Goal: Transaction & Acquisition: Subscribe to service/newsletter

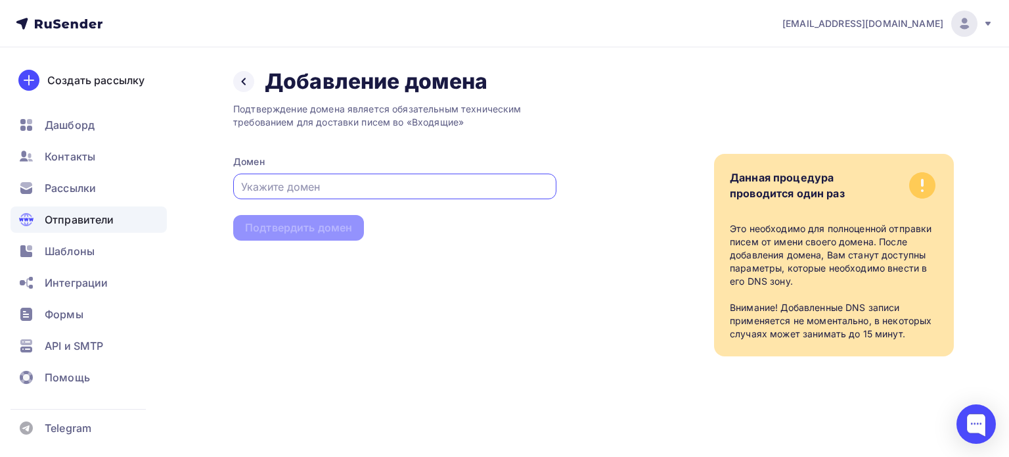
paste input "leads-base.ru"
type input "leads-base.ru"
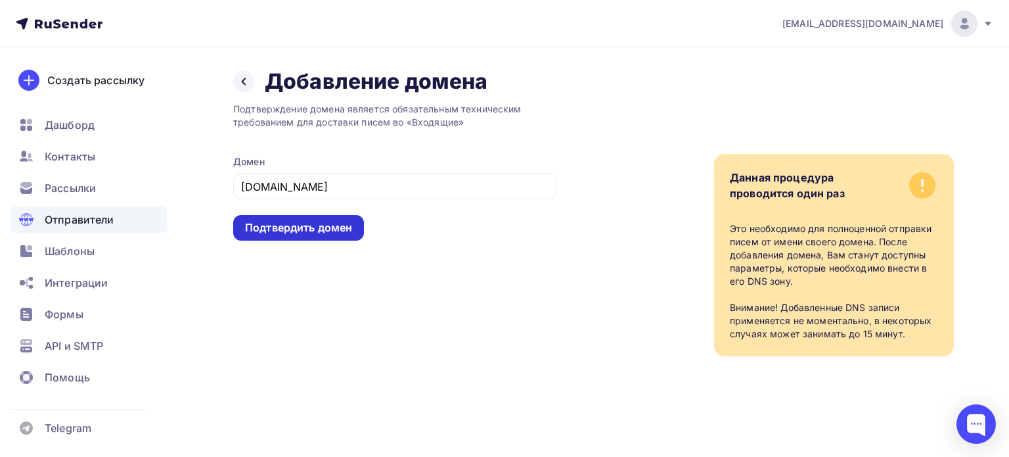
click at [300, 227] on div "Подтвердить домен" at bounding box center [298, 227] width 107 height 15
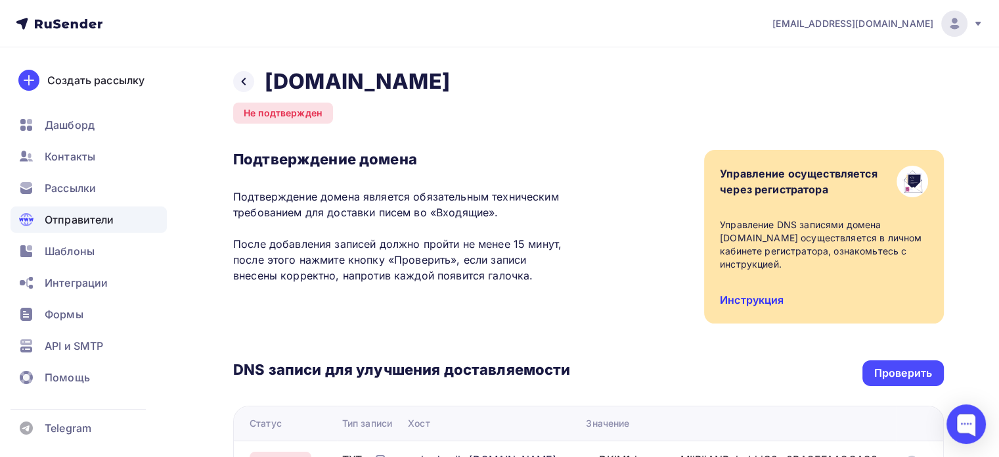
click at [731, 293] on link "Инструкция" at bounding box center [752, 299] width 64 height 13
click at [246, 88] on div at bounding box center [243, 81] width 21 height 21
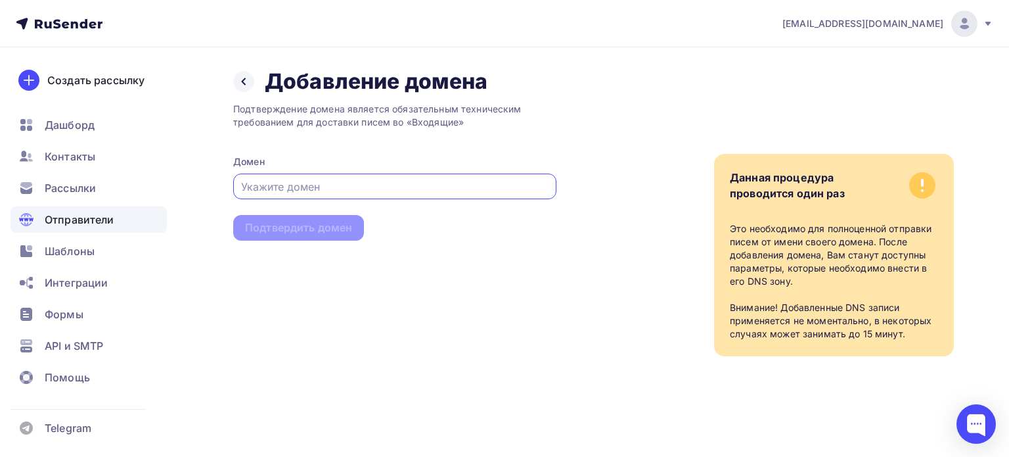
click at [331, 191] on input "text" at bounding box center [395, 187] width 308 height 16
paste input "mainmeet.ru"
type input "mainmeet.ru"
click at [327, 237] on div "Подтвердить домен" at bounding box center [298, 228] width 131 height 26
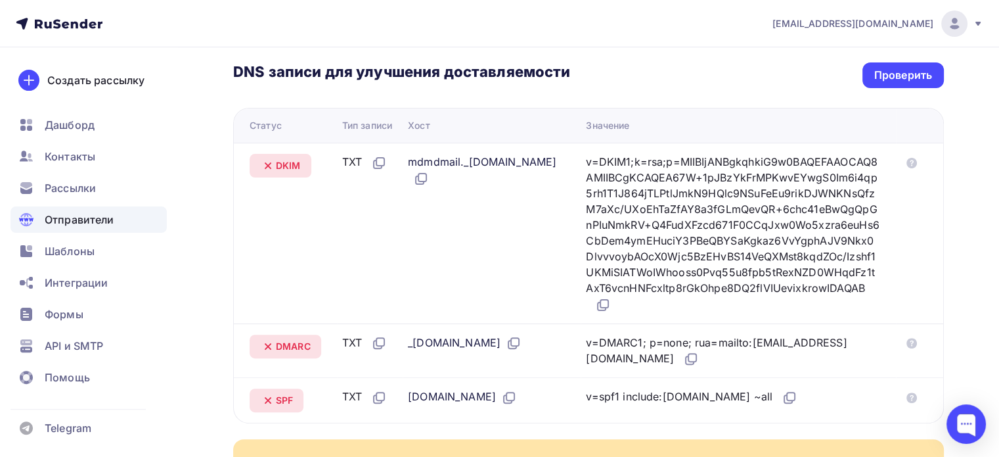
scroll to position [460, 0]
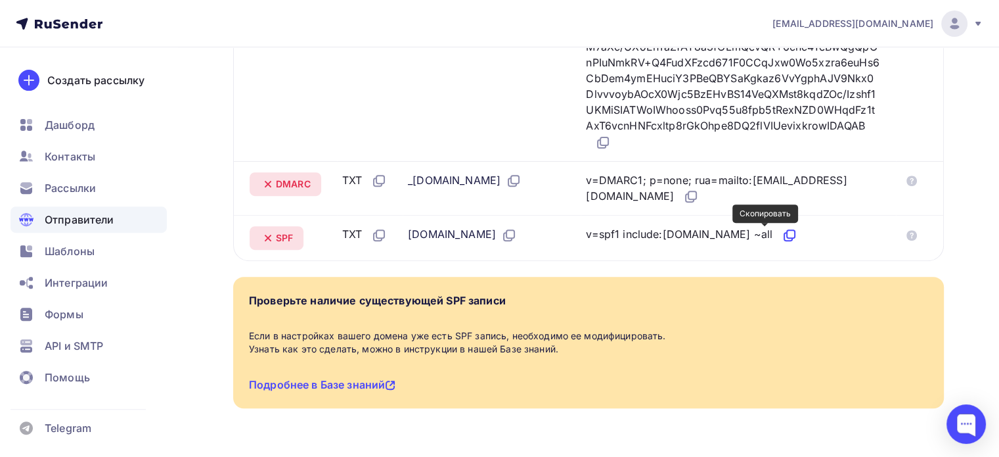
click at [782, 237] on icon at bounding box center [790, 235] width 16 height 16
click at [699, 194] on icon at bounding box center [691, 197] width 16 height 16
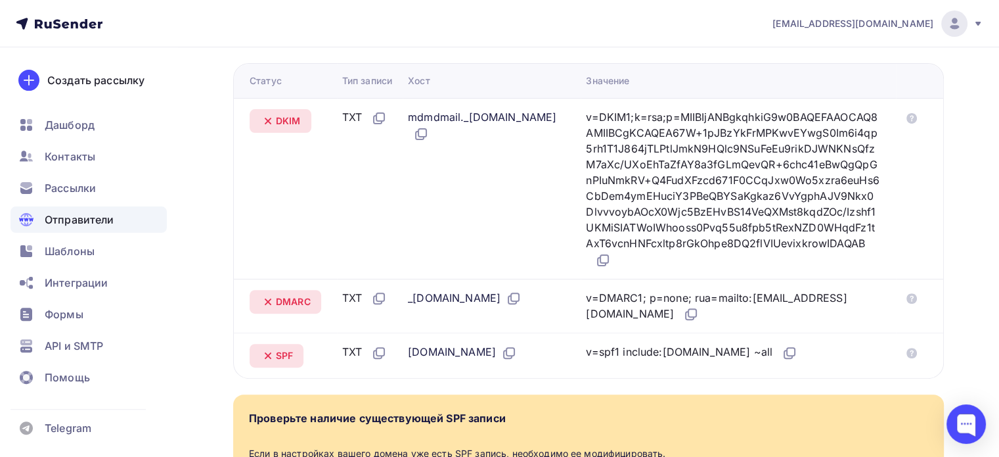
scroll to position [329, 0]
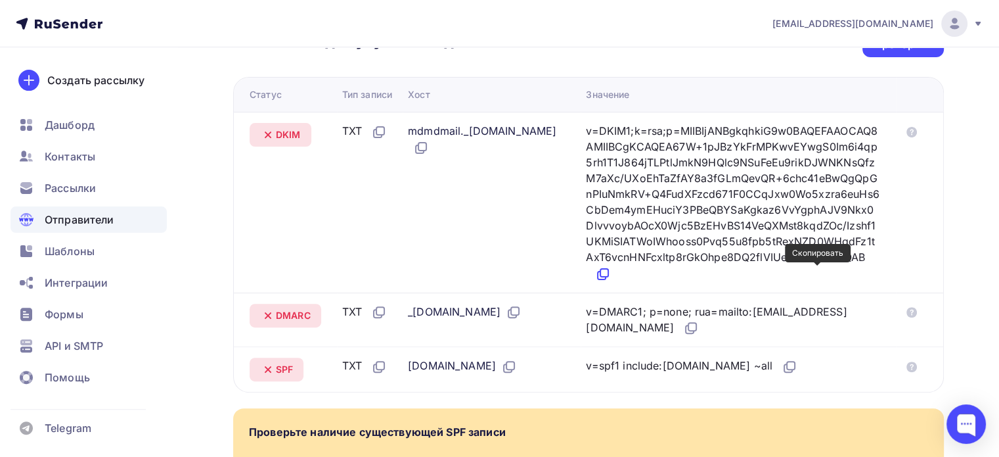
click at [611, 274] on icon at bounding box center [603, 274] width 16 height 16
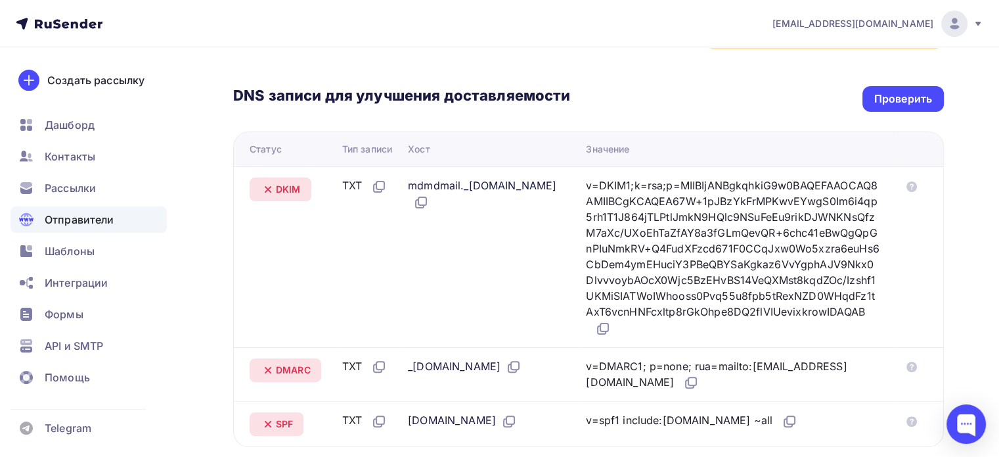
scroll to position [263, 0]
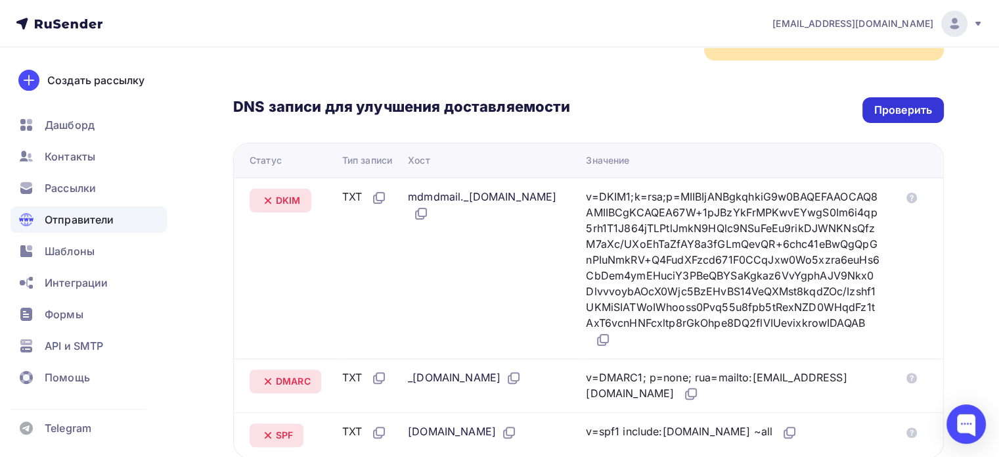
click at [888, 108] on div "Проверить" at bounding box center [904, 110] width 58 height 15
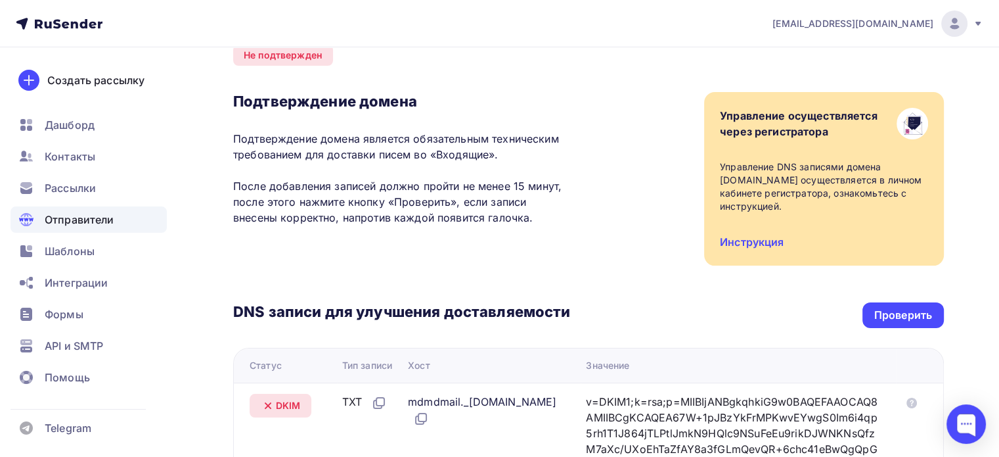
scroll to position [58, 0]
click at [880, 309] on div "Проверить" at bounding box center [904, 315] width 58 height 15
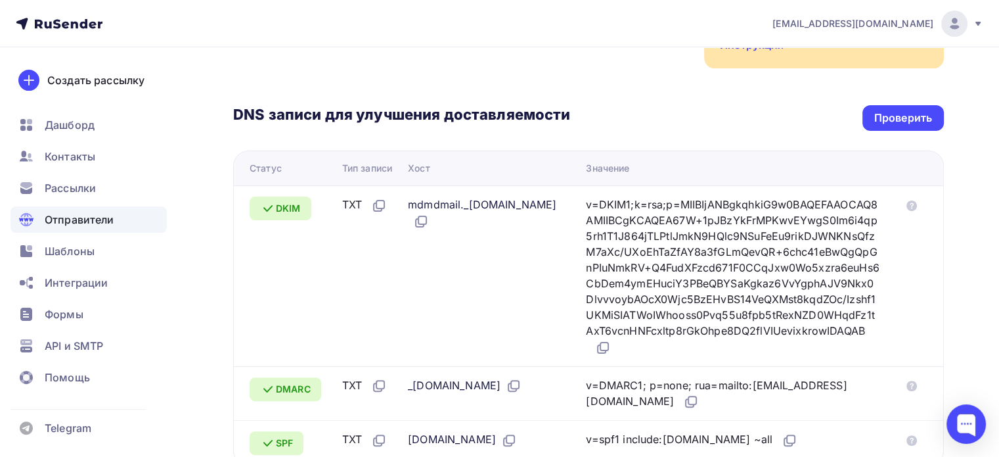
scroll to position [495, 0]
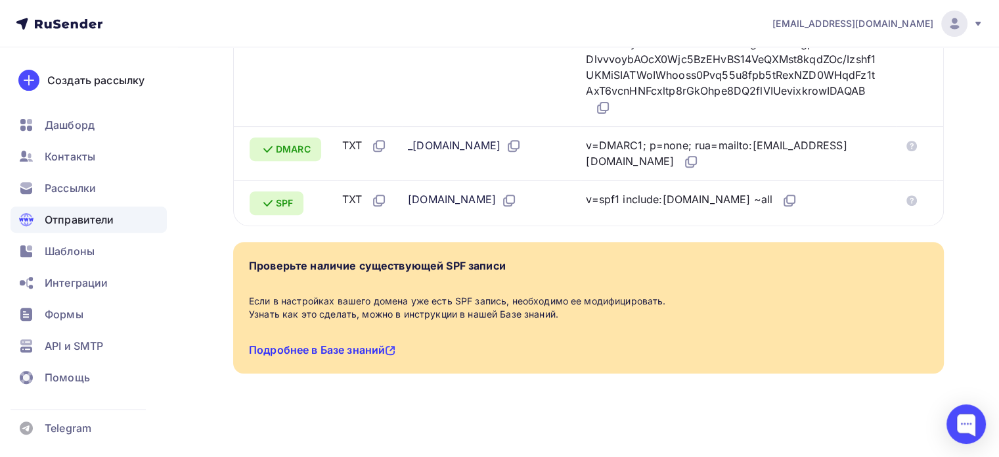
click at [345, 352] on link "Подробнее в Базе знаний" at bounding box center [322, 349] width 147 height 13
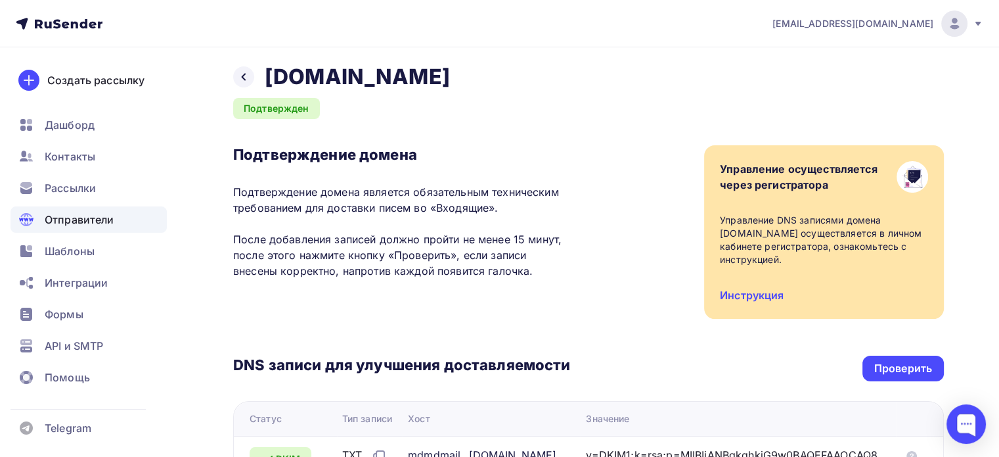
scroll to position [0, 0]
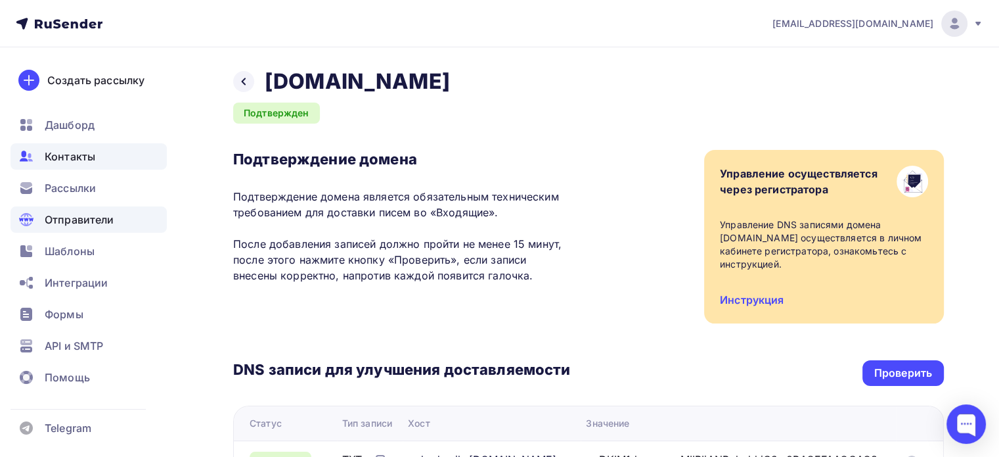
click at [89, 162] on span "Контакты" at bounding box center [70, 157] width 51 height 16
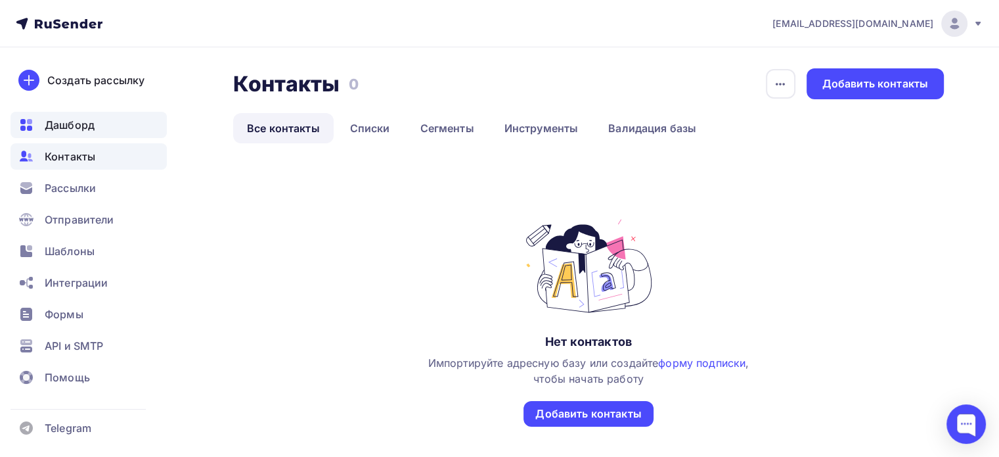
click at [90, 124] on span "Дашборд" at bounding box center [70, 125] width 50 height 16
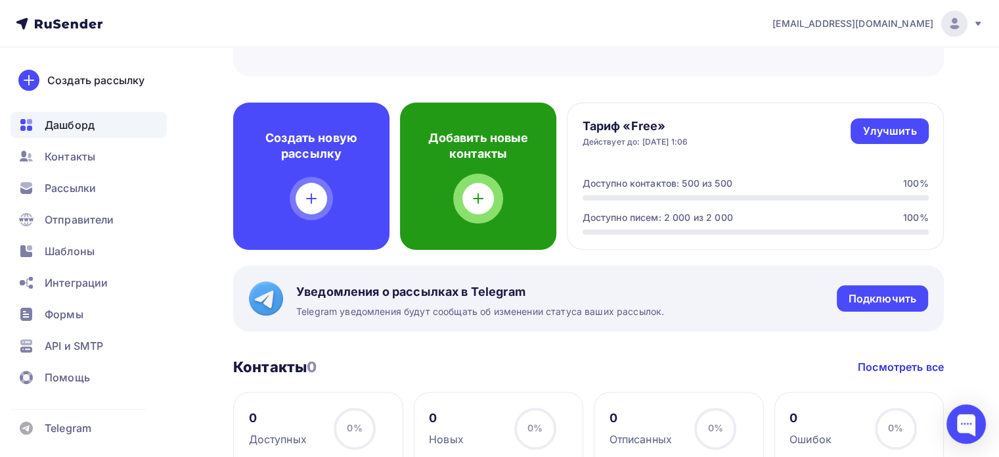
scroll to position [329, 0]
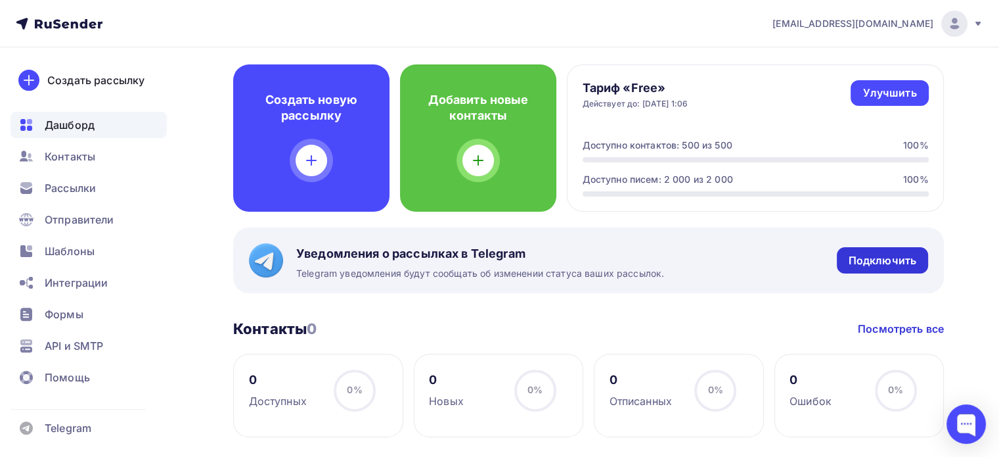
click at [880, 263] on div "Подключить" at bounding box center [883, 260] width 68 height 15
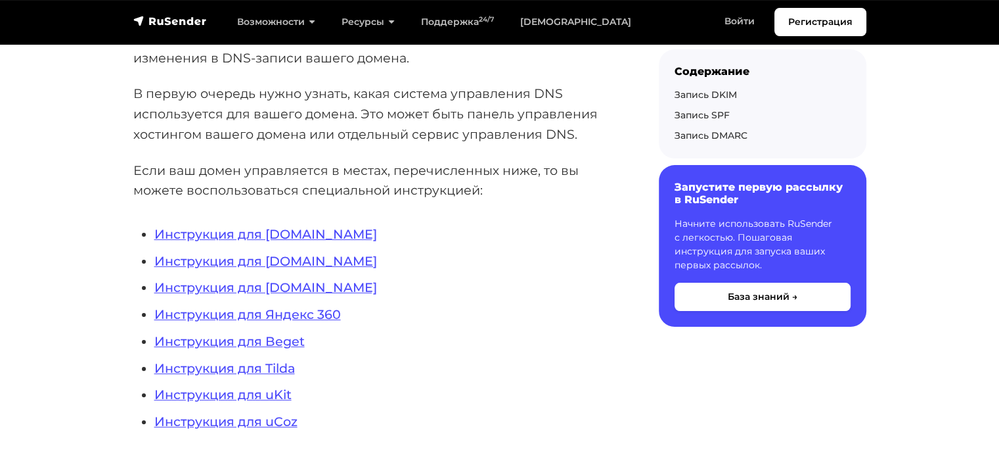
scroll to position [263, 0]
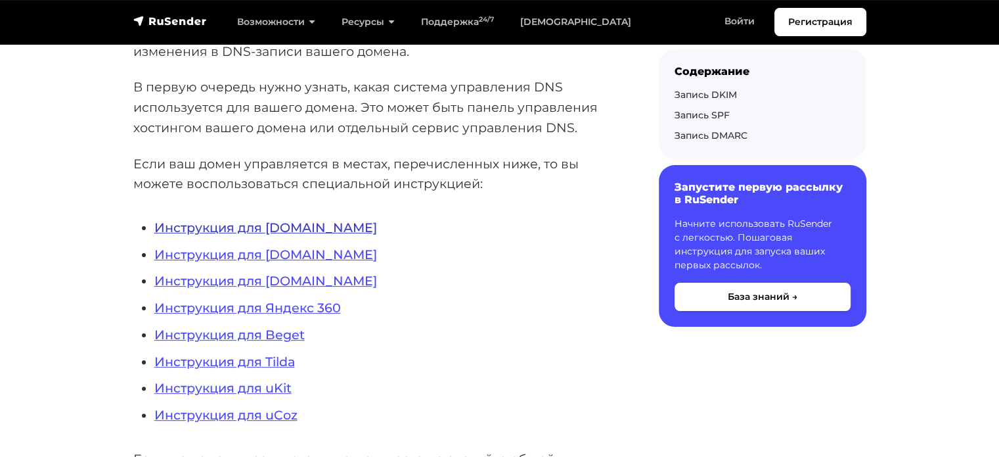
click at [294, 231] on link "Инструкция для REG.RU" at bounding box center [265, 227] width 223 height 16
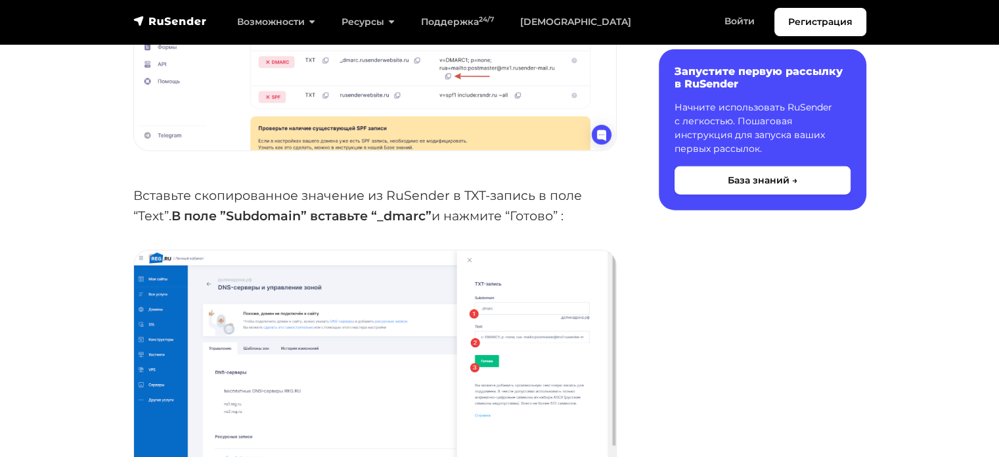
scroll to position [3285, 0]
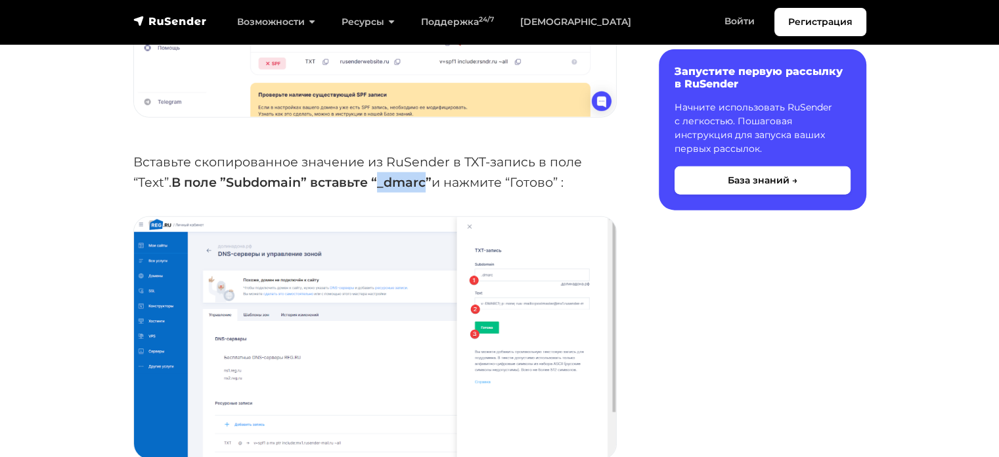
drag, startPoint x: 421, startPoint y: 138, endPoint x: 379, endPoint y: 139, distance: 41.4
click at [379, 174] on strong "В поле ”Subdomain” вставьте “_dmarc”" at bounding box center [301, 182] width 260 height 16
copy strong "_dmarc"
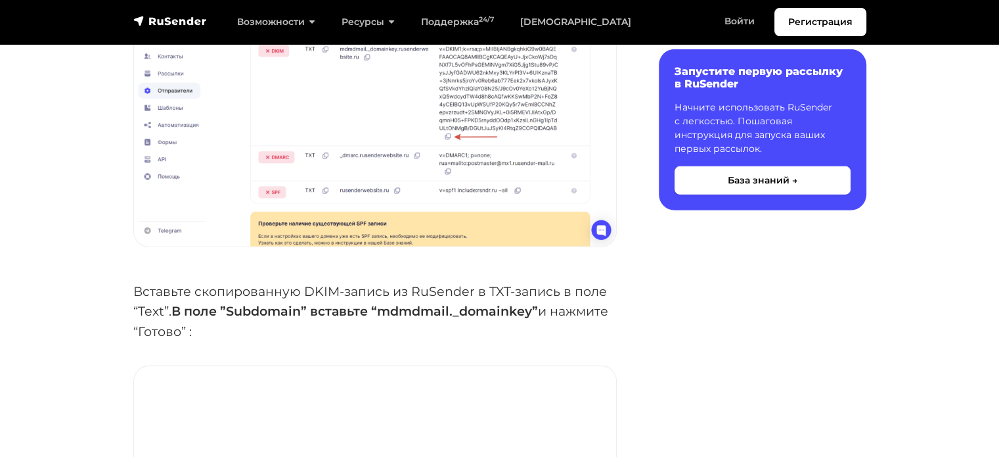
scroll to position [3877, 0]
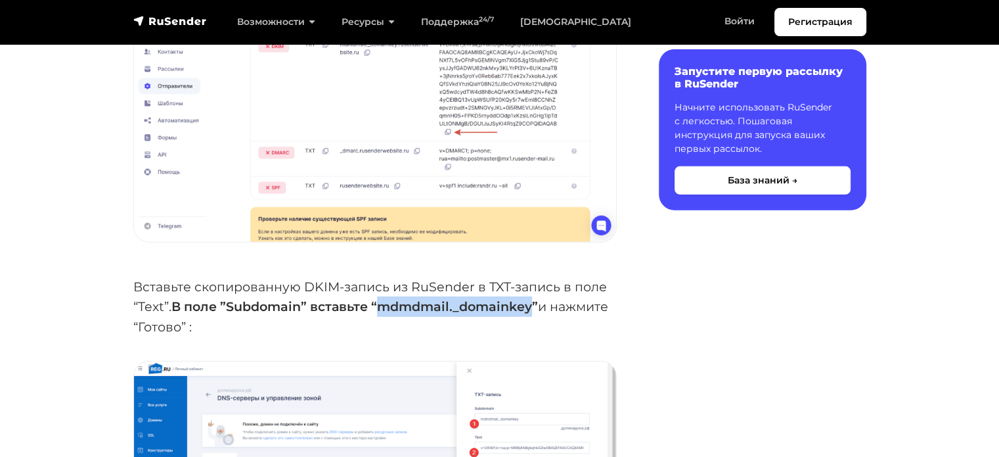
drag, startPoint x: 534, startPoint y: 265, endPoint x: 381, endPoint y: 267, distance: 152.5
click at [381, 298] on strong "В поле ”Subdomain” вставьте “mdmdmail._domainkey”" at bounding box center [354, 306] width 367 height 16
copy strong "mdmdmail._domainkey"
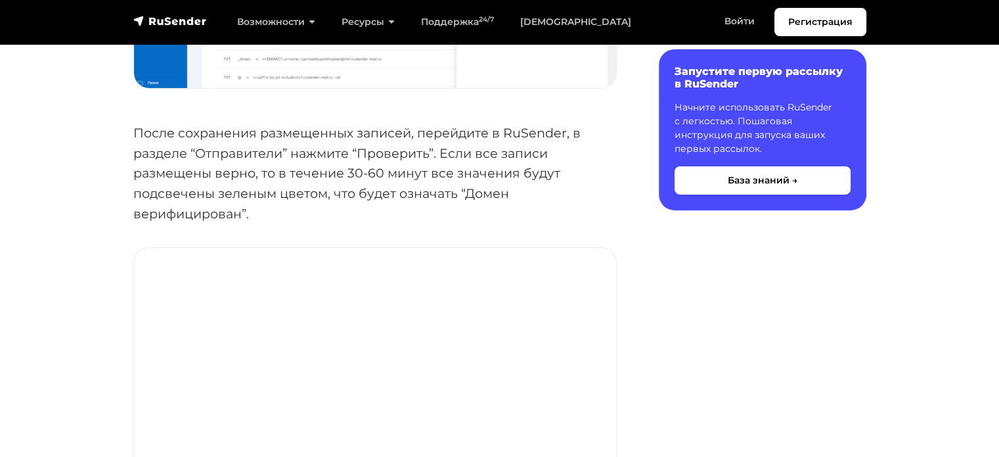
scroll to position [4402, 0]
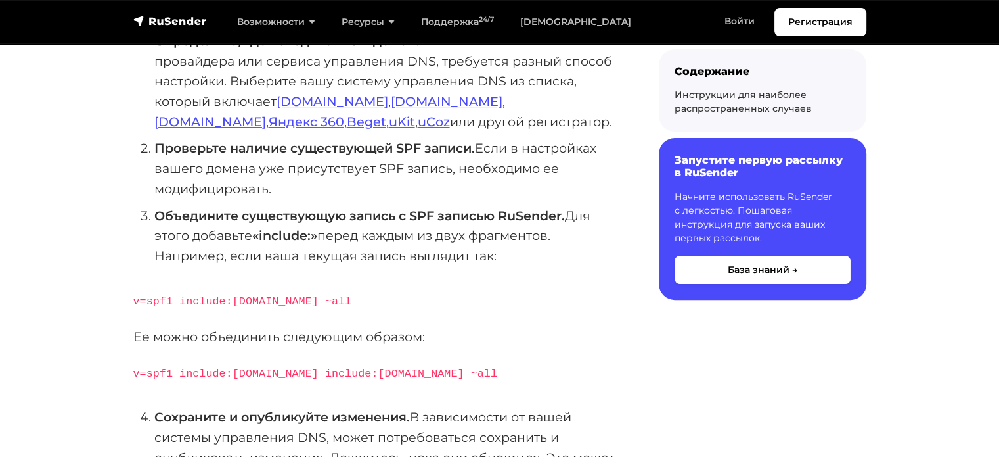
scroll to position [329, 0]
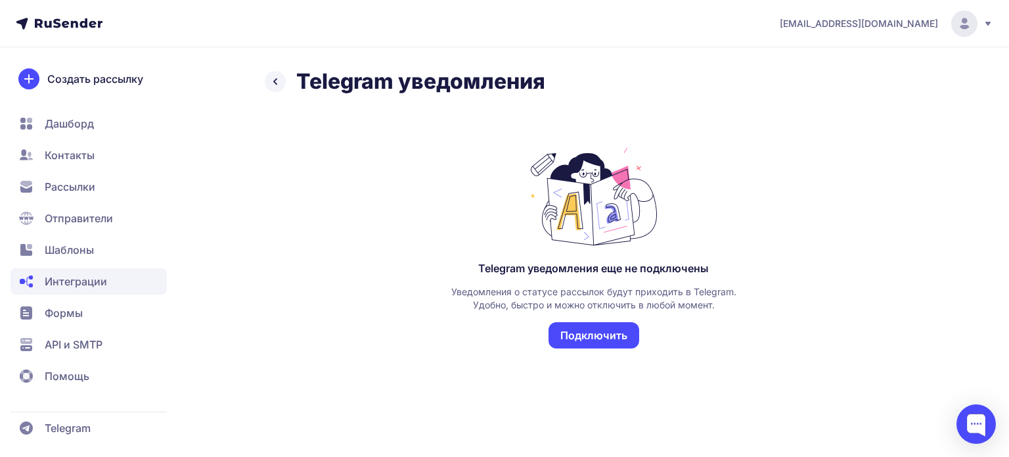
click at [594, 335] on button "Подключить" at bounding box center [594, 335] width 91 height 26
click at [598, 335] on div "Telegram уведомления еще не подключены Уведомления о статусе рассылок будут при…" at bounding box center [593, 305] width 289 height 87
click at [612, 339] on button "Подключить" at bounding box center [594, 335] width 91 height 26
click at [574, 323] on button "Подключить" at bounding box center [594, 335] width 91 height 26
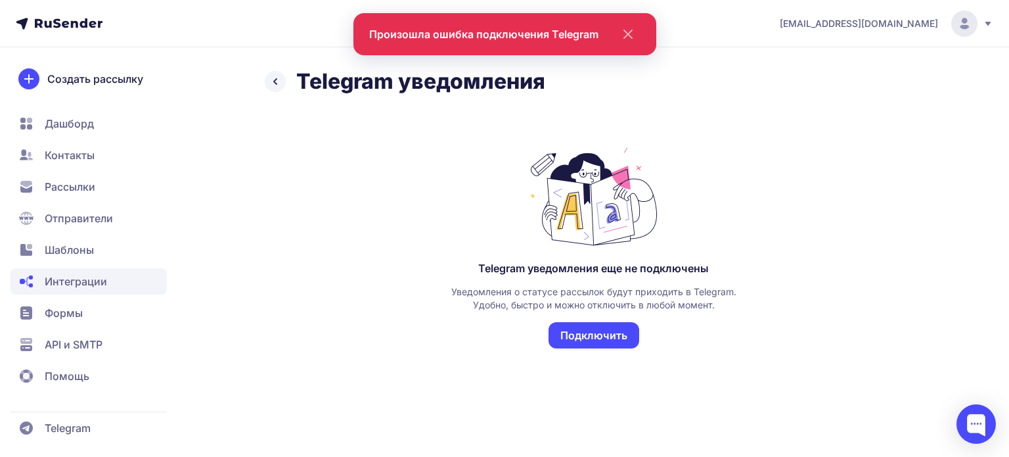
click at [273, 81] on icon at bounding box center [275, 82] width 16 height 16
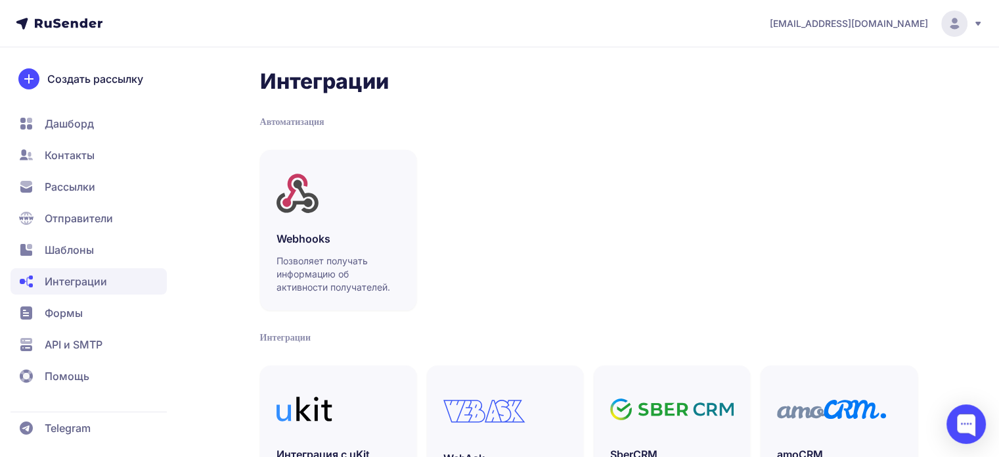
click at [74, 113] on span "Дашборд" at bounding box center [89, 123] width 156 height 26
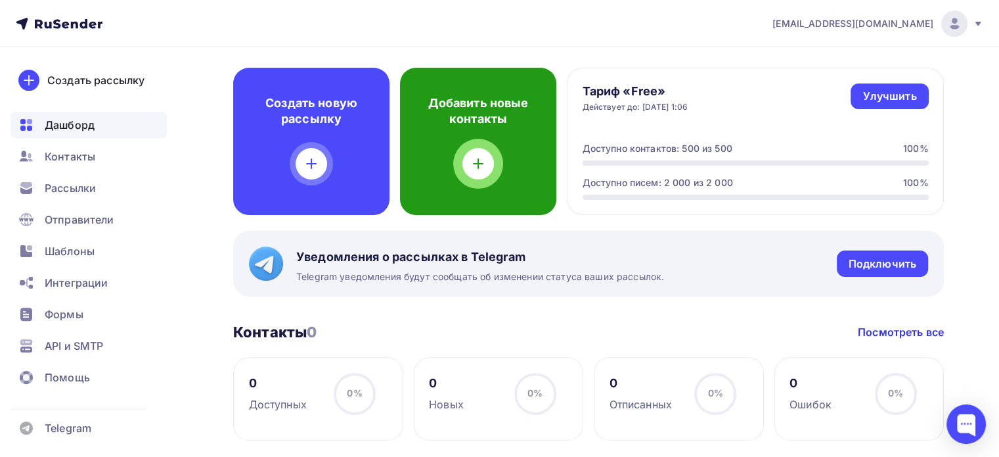
scroll to position [329, 0]
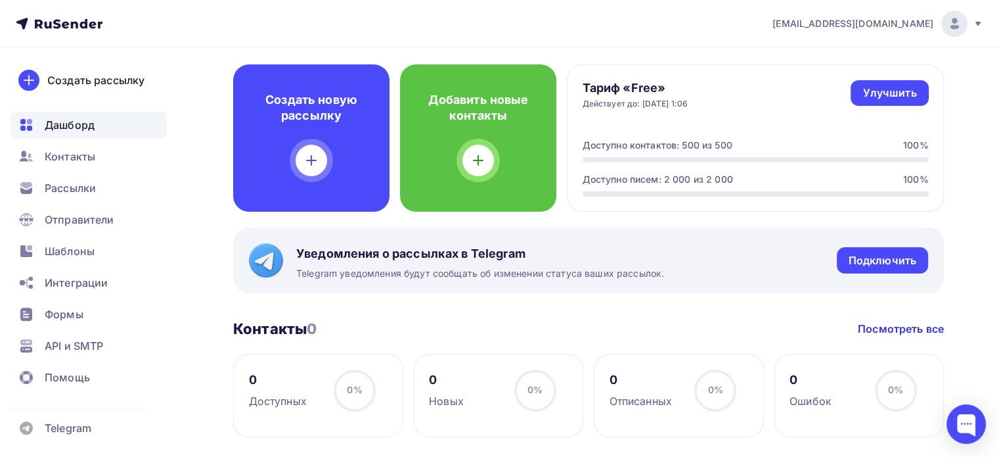
click at [788, 269] on div "Уведомления о рассылках в Telegram Telegram уведомления будут сообщать об измен…" at bounding box center [588, 260] width 711 height 66
click at [871, 260] on div "Подключить" at bounding box center [883, 260] width 68 height 15
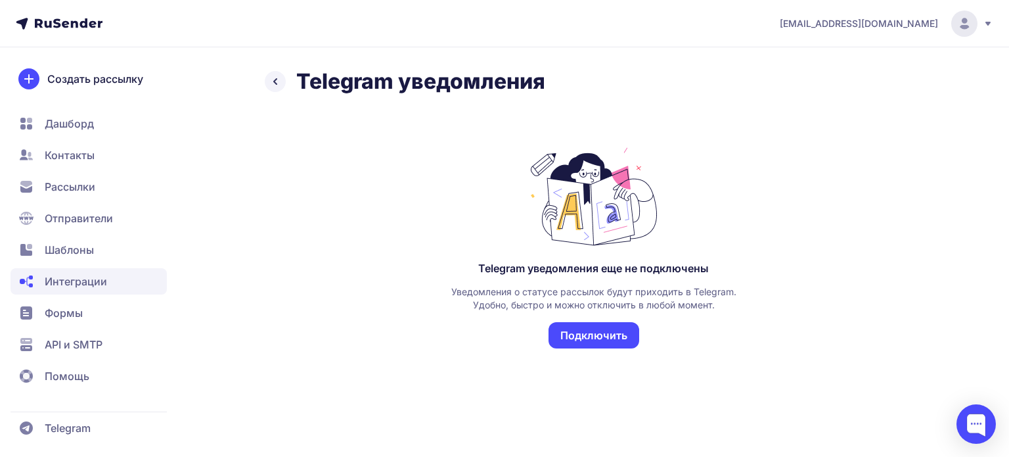
click at [577, 336] on button "Подключить" at bounding box center [594, 335] width 91 height 26
click at [279, 83] on icon at bounding box center [275, 82] width 16 height 16
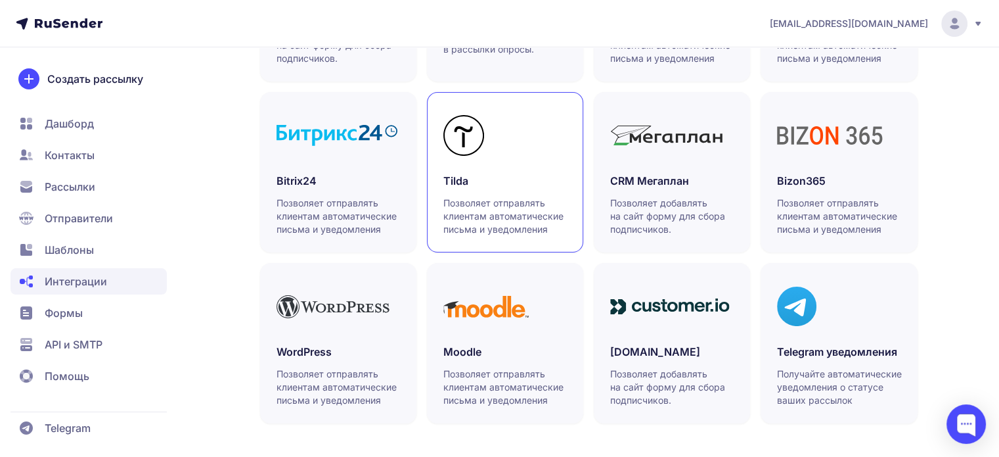
scroll to position [447, 0]
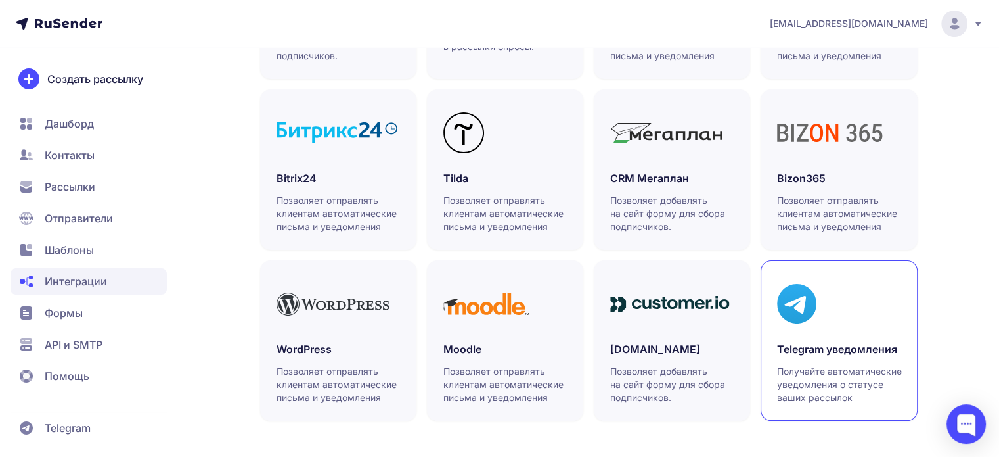
click at [846, 302] on div at bounding box center [839, 304] width 124 height 54
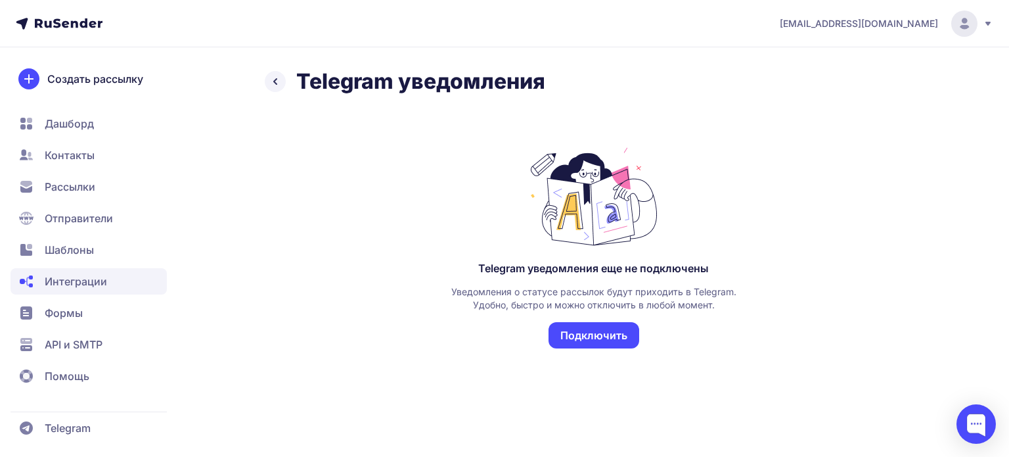
click at [265, 73] on div "Telegram уведомления" at bounding box center [594, 81] width 658 height 26
click at [274, 78] on icon at bounding box center [275, 82] width 16 height 16
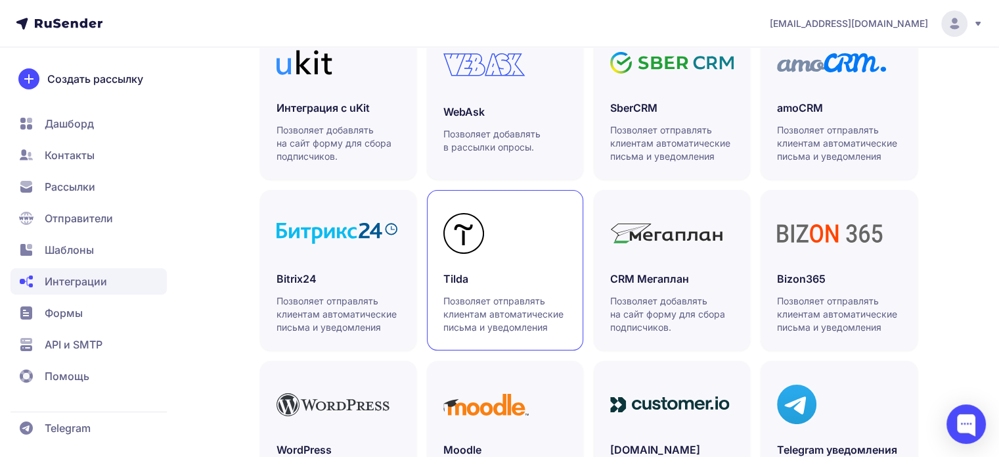
scroll to position [315, 0]
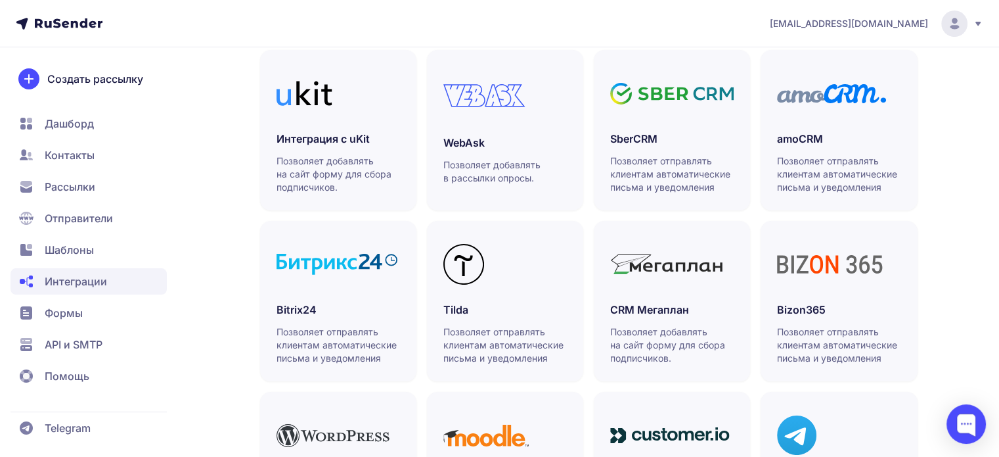
click at [97, 317] on span "Формы" at bounding box center [89, 313] width 156 height 26
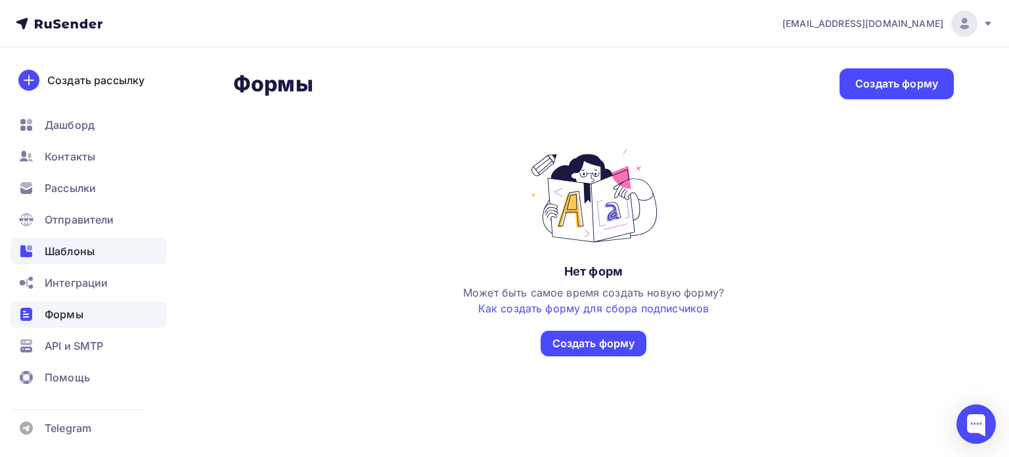
click at [91, 253] on span "Шаблоны" at bounding box center [70, 251] width 50 height 16
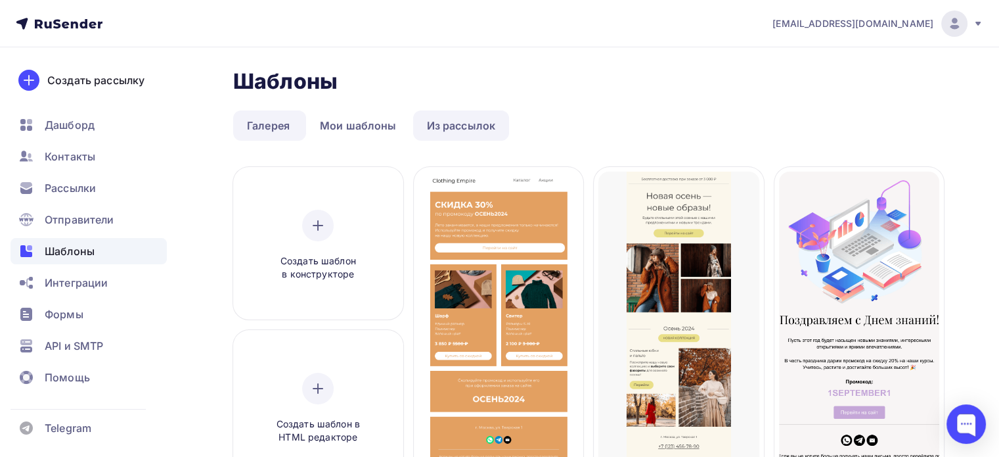
click at [450, 131] on link "Из рассылок" at bounding box center [461, 125] width 97 height 30
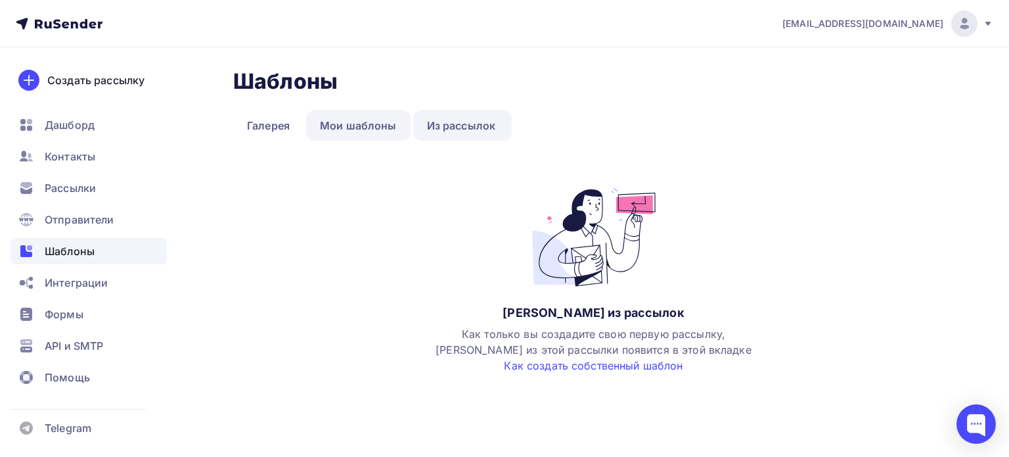
click at [357, 133] on link "Мои шаблоны" at bounding box center [358, 125] width 104 height 30
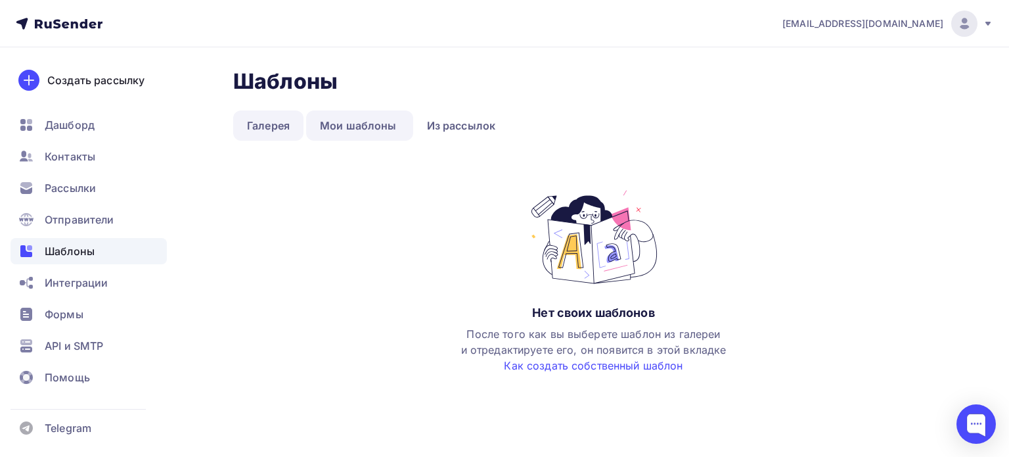
click at [272, 133] on link "Галерея" at bounding box center [268, 125] width 70 height 30
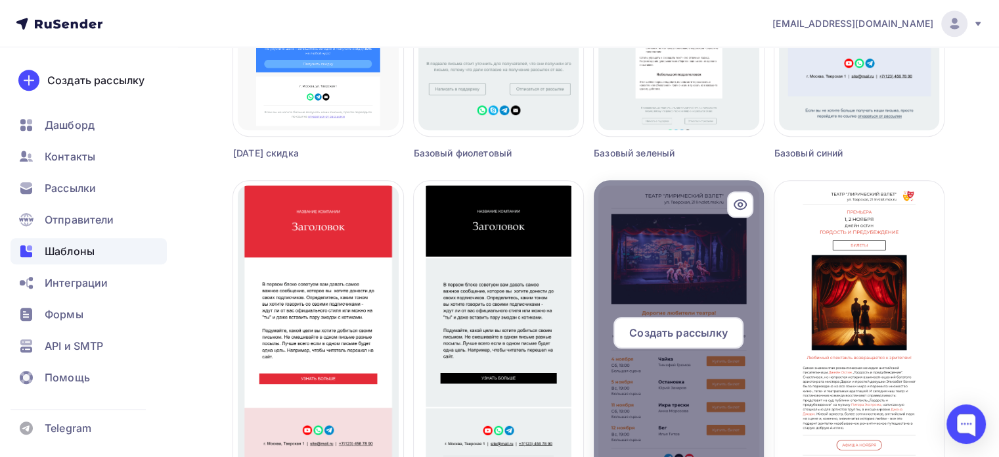
scroll to position [917, 0]
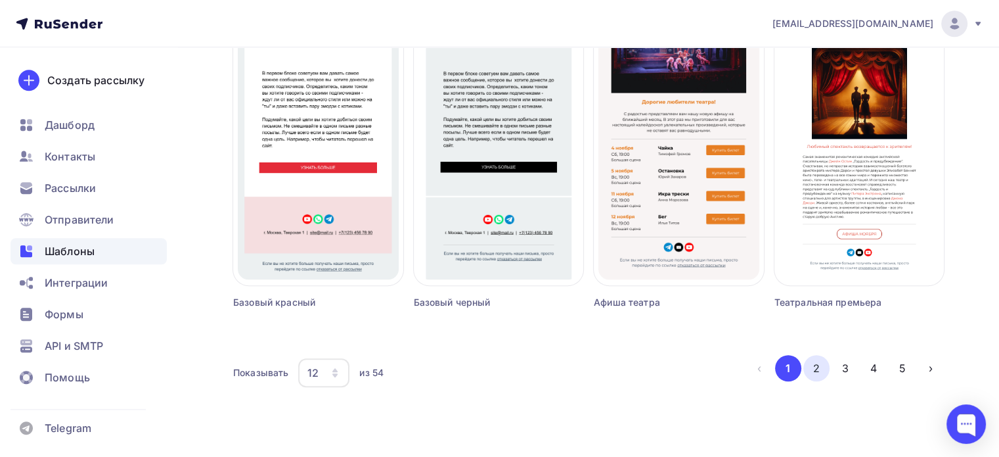
click at [814, 363] on button "2" at bounding box center [817, 368] width 26 height 26
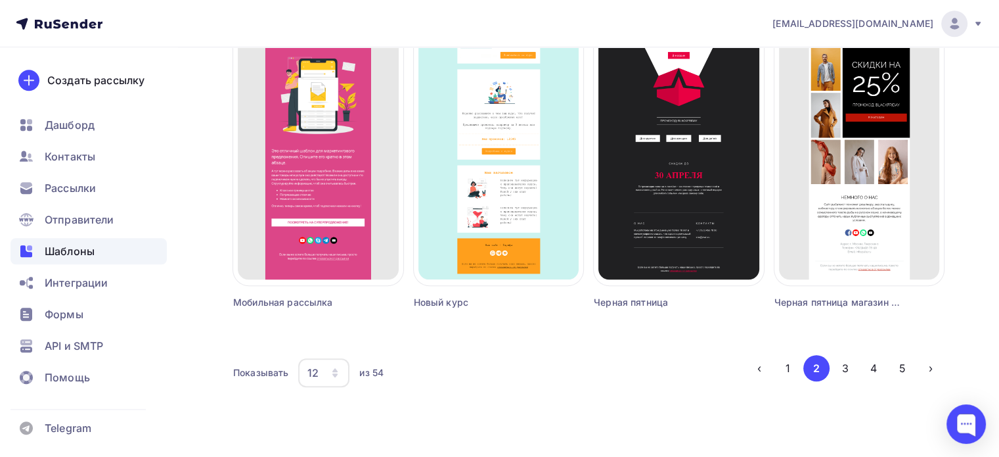
click at [323, 373] on div "12" at bounding box center [323, 372] width 51 height 29
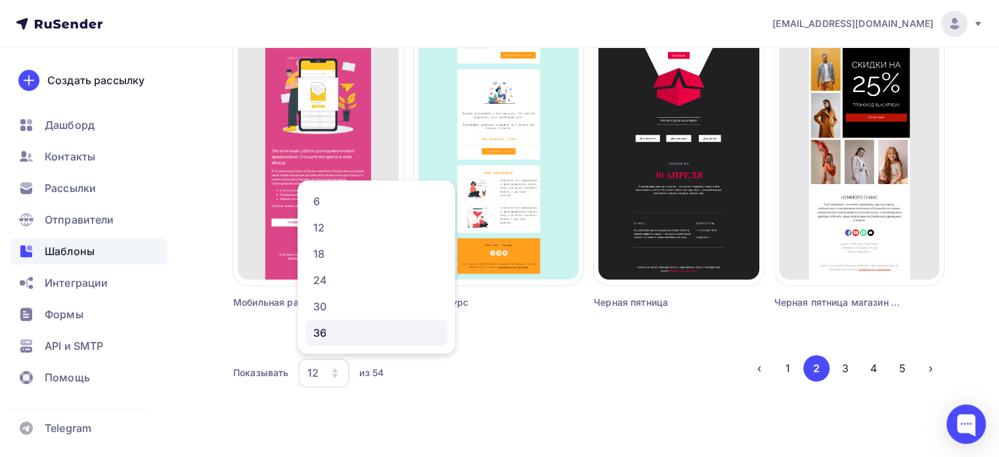
click at [344, 334] on div "36" at bounding box center [376, 333] width 126 height 16
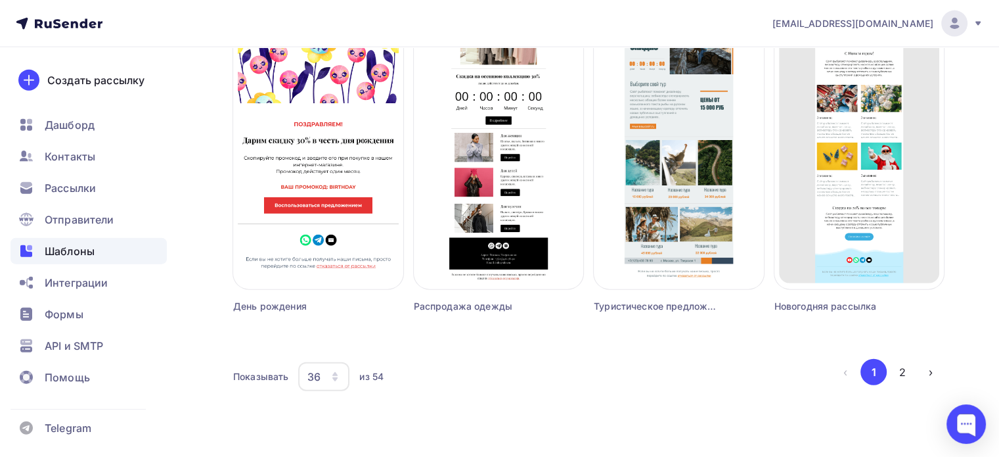
scroll to position [3078, 0]
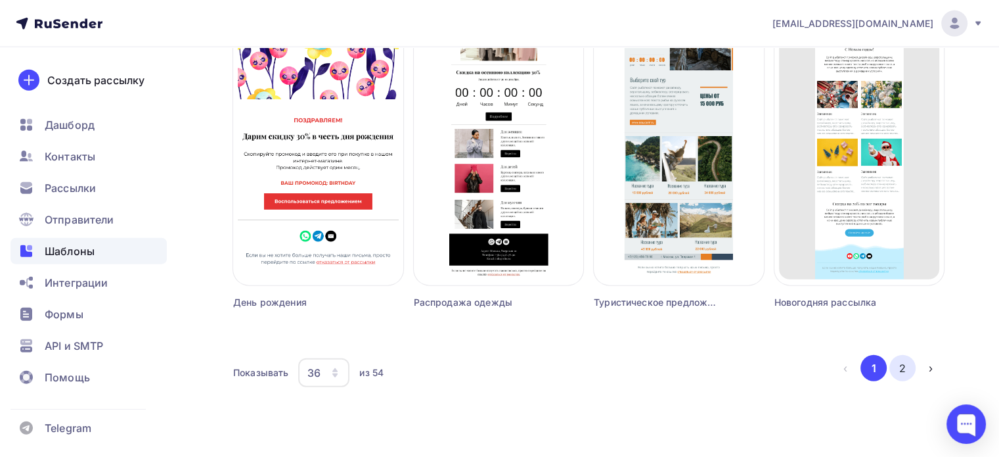
click at [909, 369] on button "2" at bounding box center [903, 368] width 26 height 26
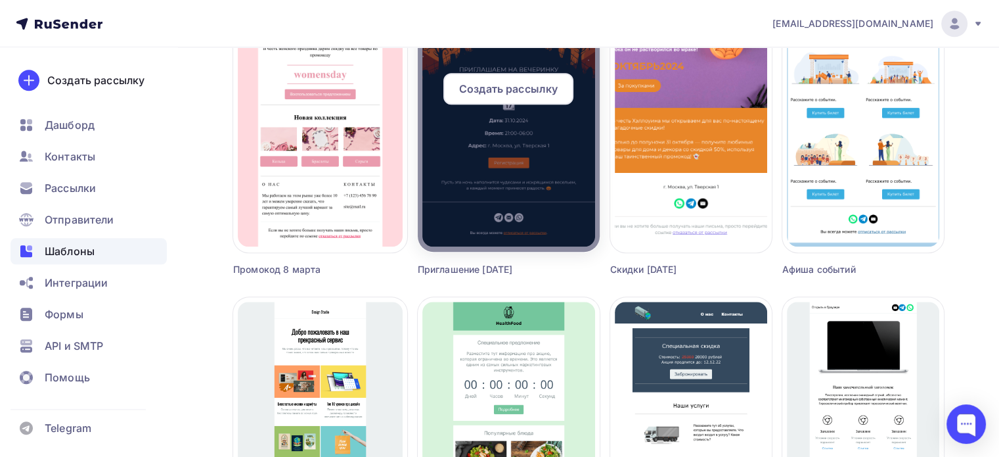
scroll to position [1309, 0]
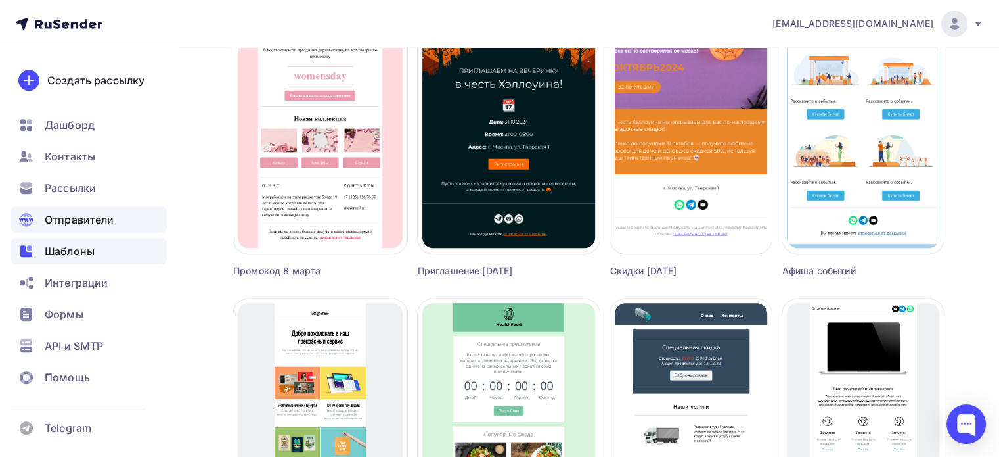
click at [116, 217] on div "Отправители" at bounding box center [89, 219] width 156 height 26
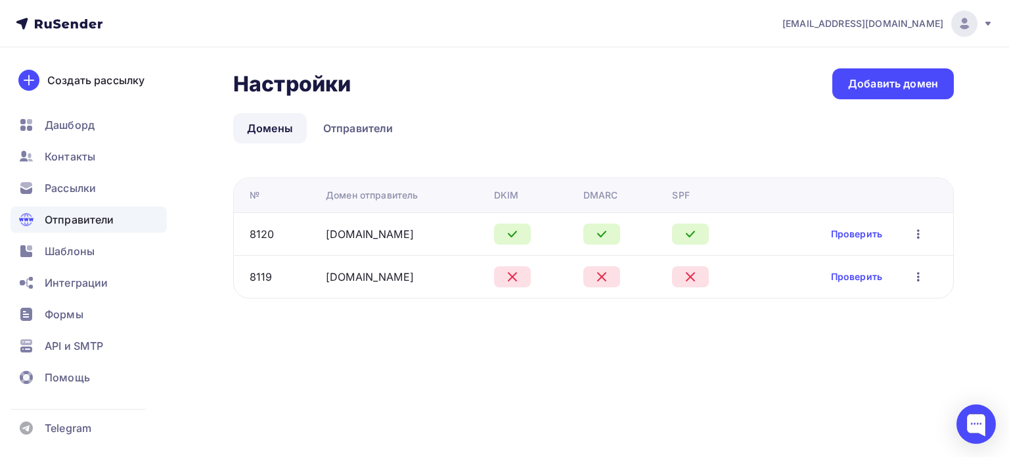
click at [917, 278] on icon "button" at bounding box center [919, 277] width 16 height 16
click at [861, 336] on div "Удалить" at bounding box center [852, 337] width 126 height 16
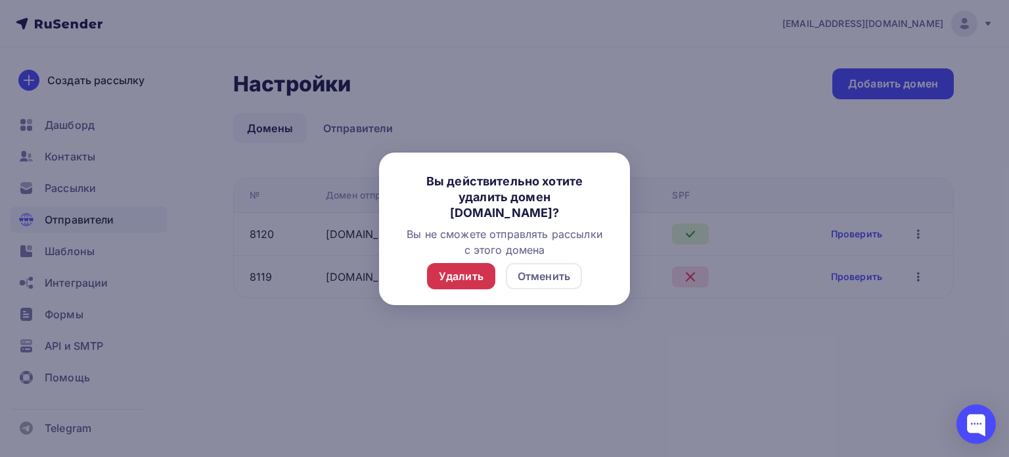
click at [451, 274] on div "Удалить" at bounding box center [461, 276] width 45 height 16
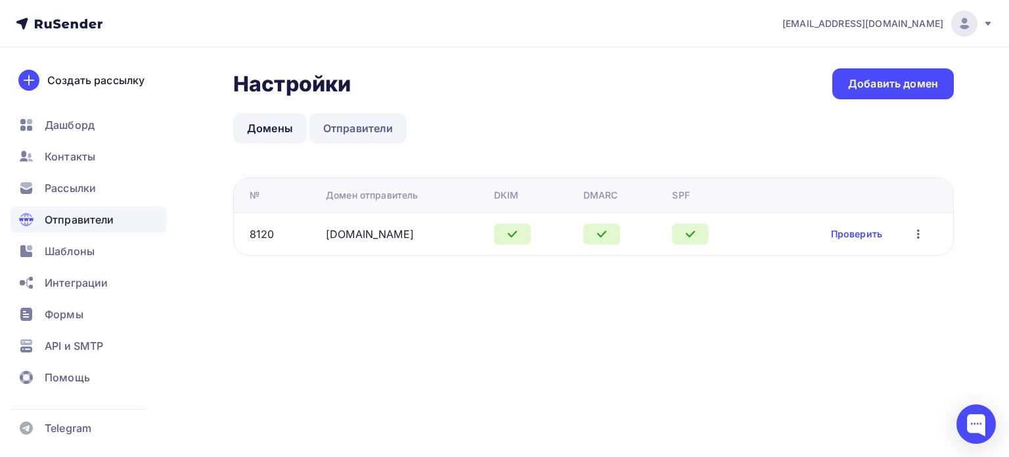
click at [365, 132] on link "Отправители" at bounding box center [358, 128] width 98 height 30
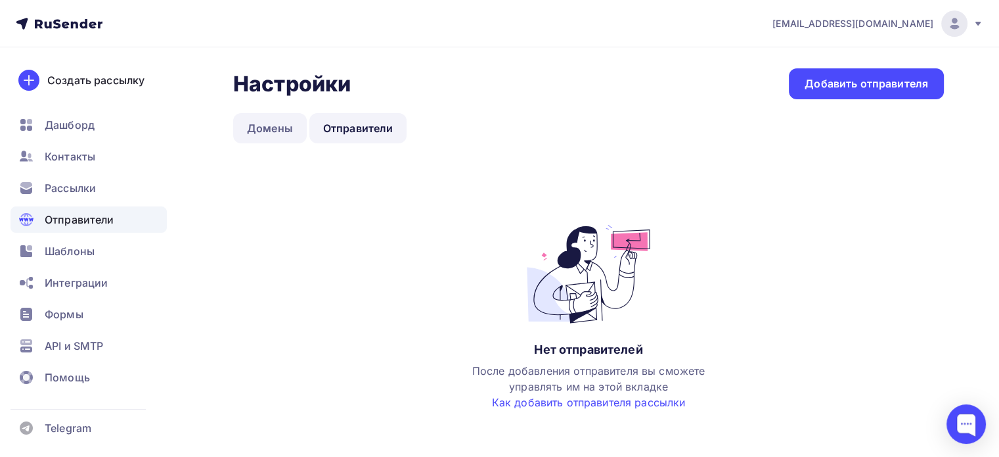
click at [289, 126] on link "Домены" at bounding box center [270, 128] width 74 height 30
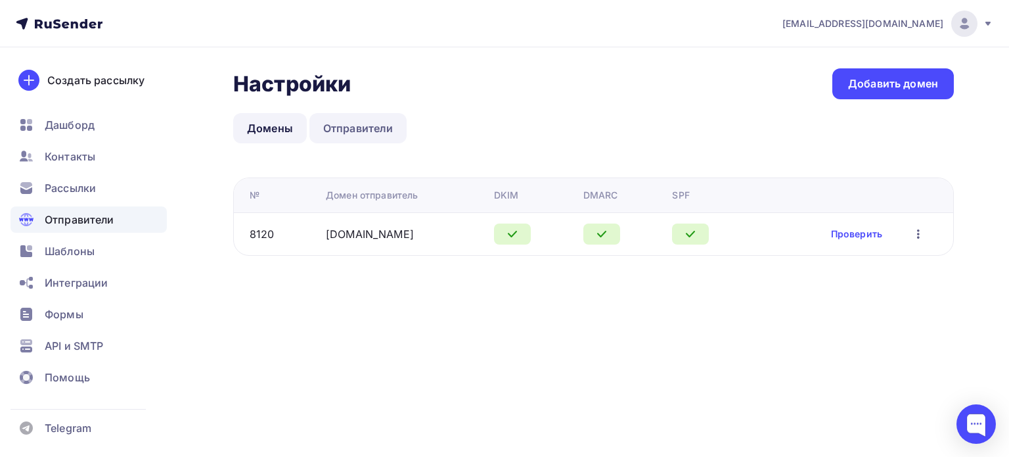
click at [341, 126] on link "Отправители" at bounding box center [358, 128] width 98 height 30
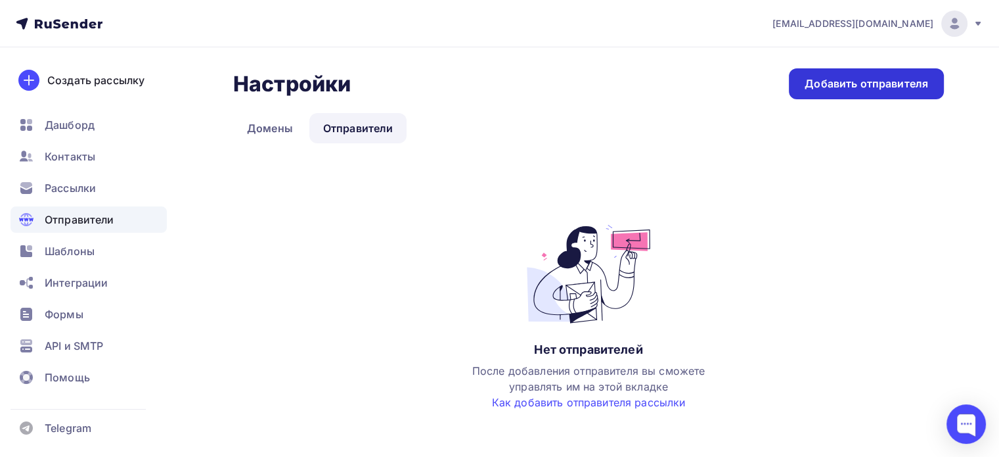
click at [816, 81] on div "Добавить отправителя" at bounding box center [867, 83] width 124 height 15
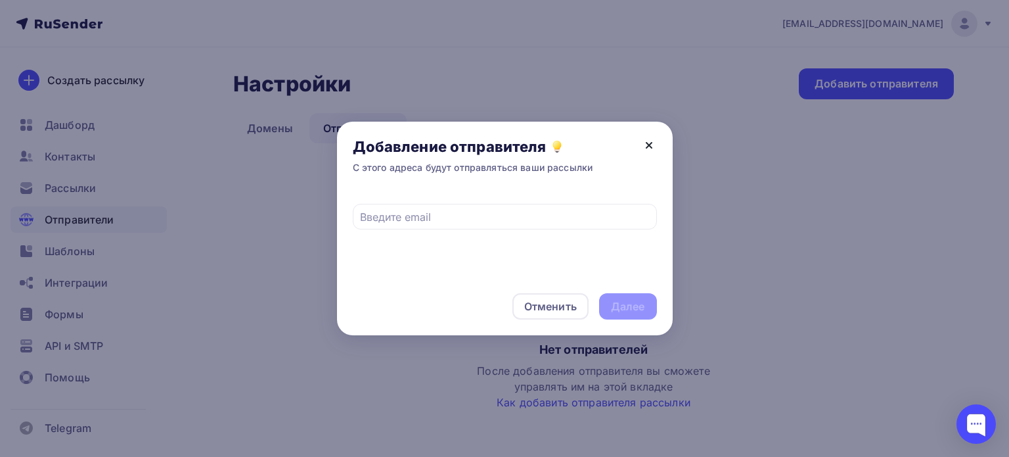
click at [646, 141] on icon at bounding box center [649, 145] width 16 height 16
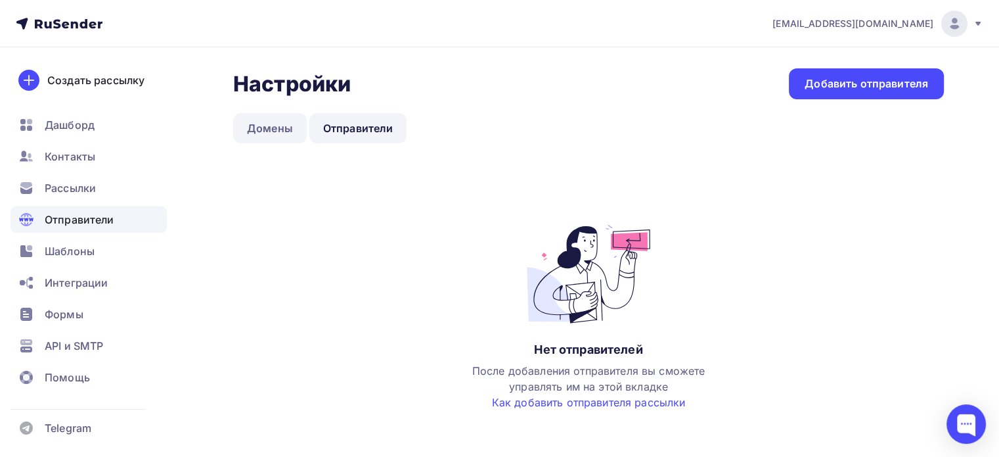
click at [286, 133] on link "Домены" at bounding box center [270, 128] width 74 height 30
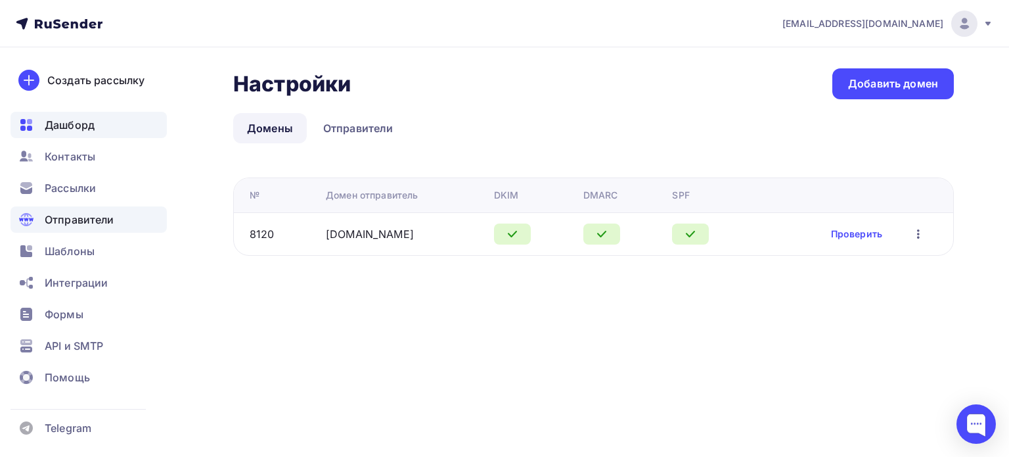
click at [89, 123] on span "Дашборд" at bounding box center [70, 125] width 50 height 16
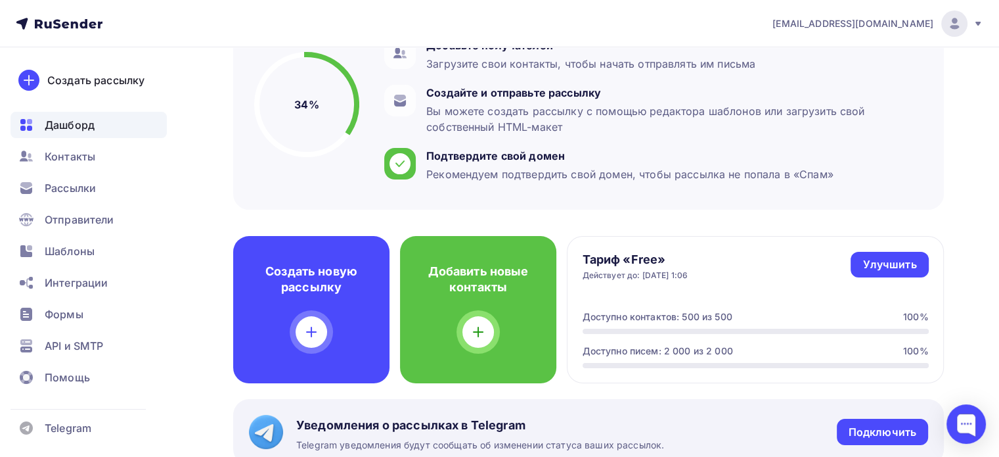
scroll to position [197, 0]
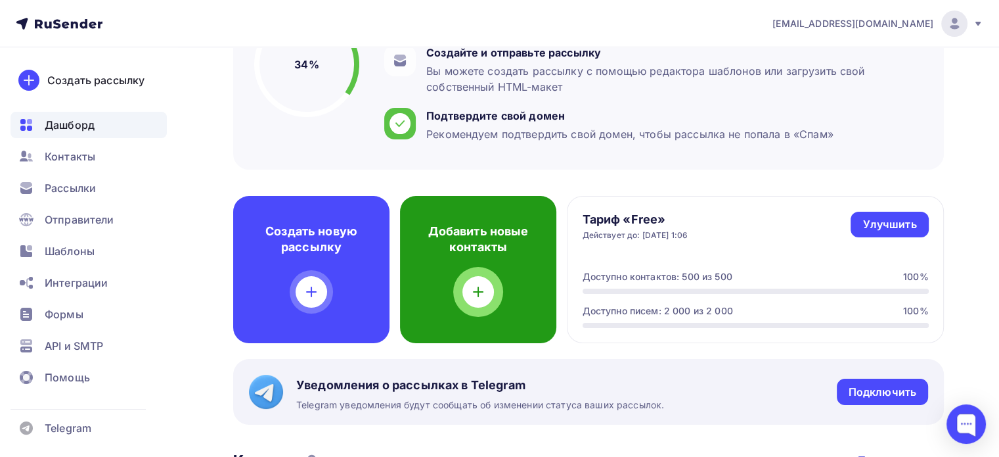
click at [469, 289] on div at bounding box center [479, 292] width 32 height 32
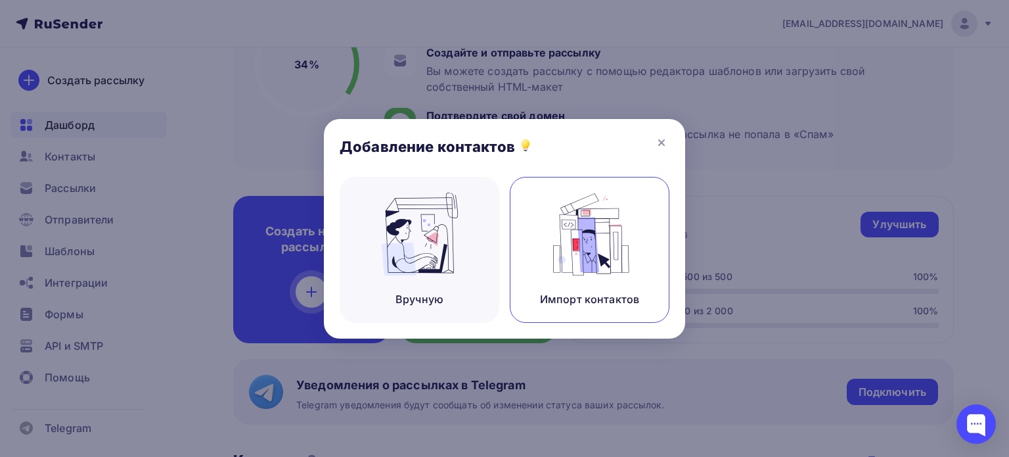
click at [573, 227] on img at bounding box center [590, 234] width 88 height 83
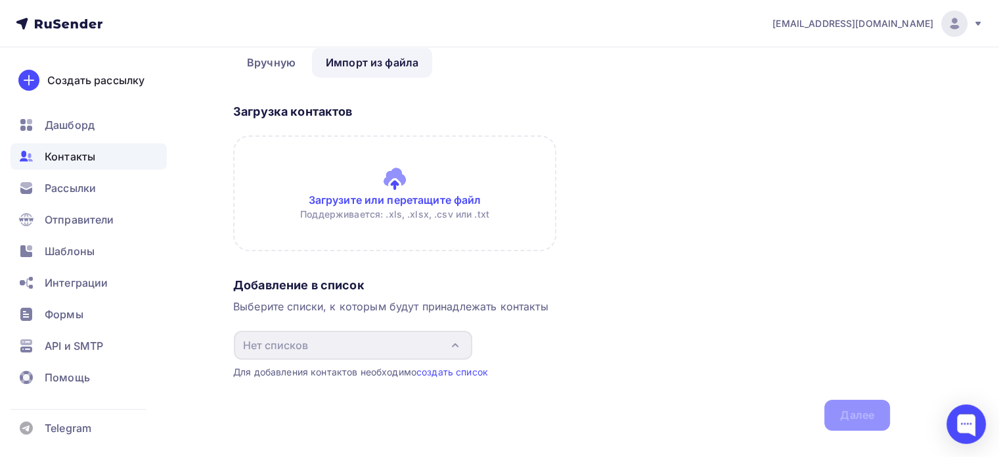
scroll to position [66, 0]
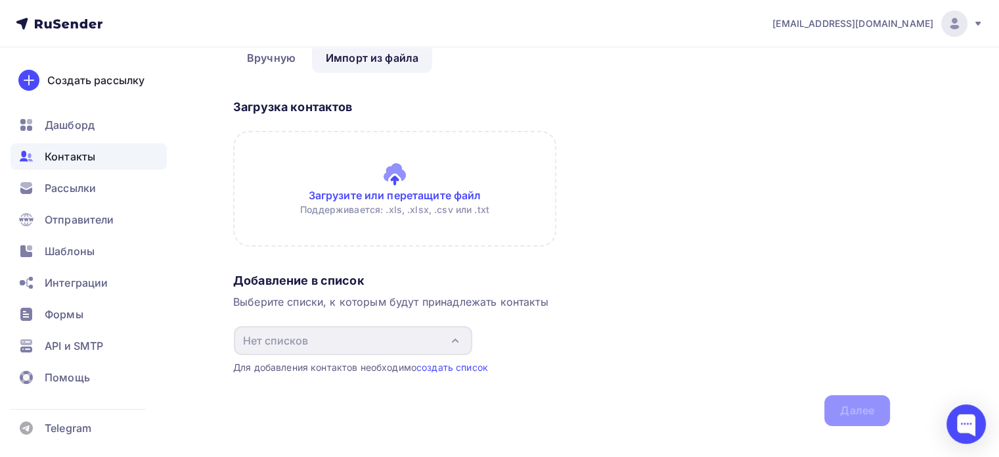
click at [392, 188] on input "file" at bounding box center [394, 189] width 323 height 116
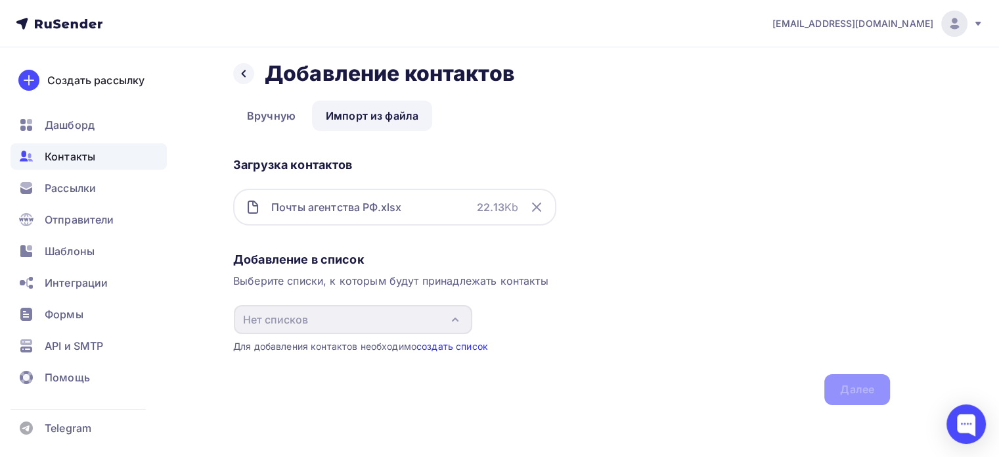
click at [455, 346] on link "создать список" at bounding box center [453, 345] width 72 height 11
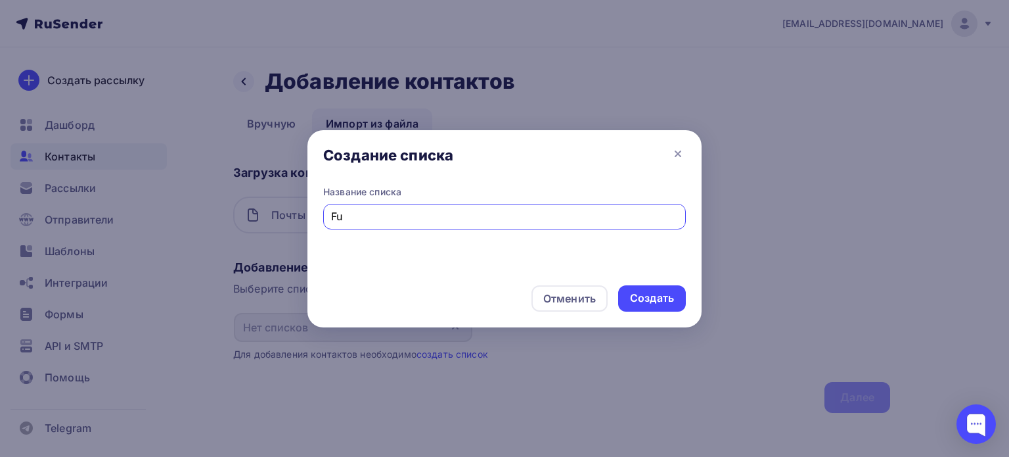
type input "F"
type input "Агентства РФ"
click at [655, 294] on div "Создать" at bounding box center [652, 297] width 44 height 15
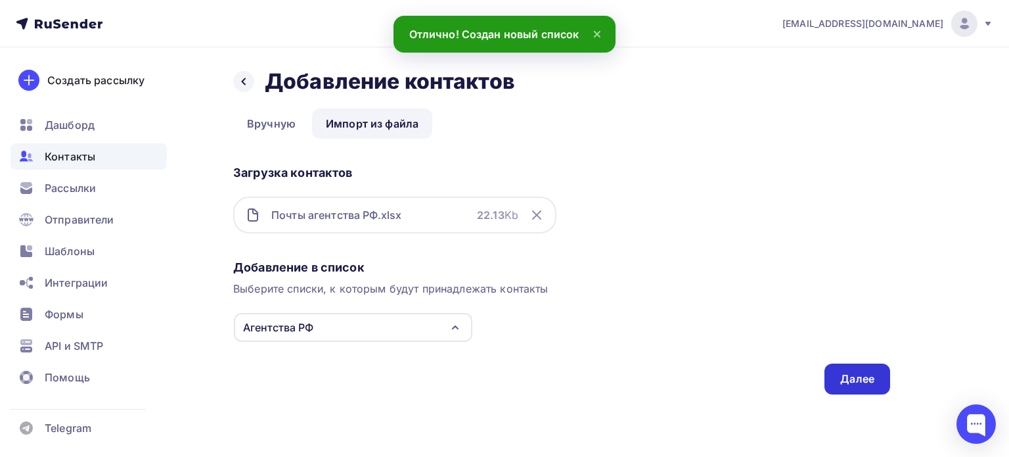
click at [847, 371] on div "Далее" at bounding box center [857, 378] width 34 height 15
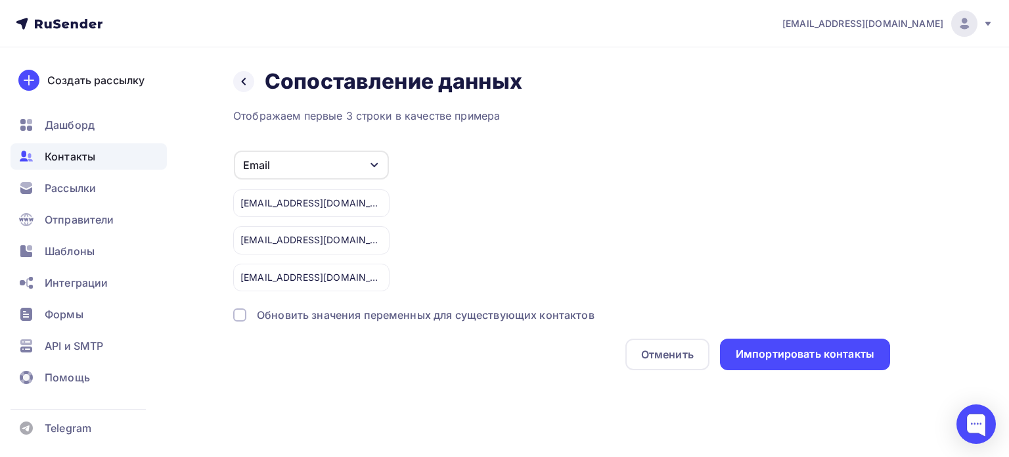
click at [358, 170] on div "Email" at bounding box center [311, 164] width 155 height 29
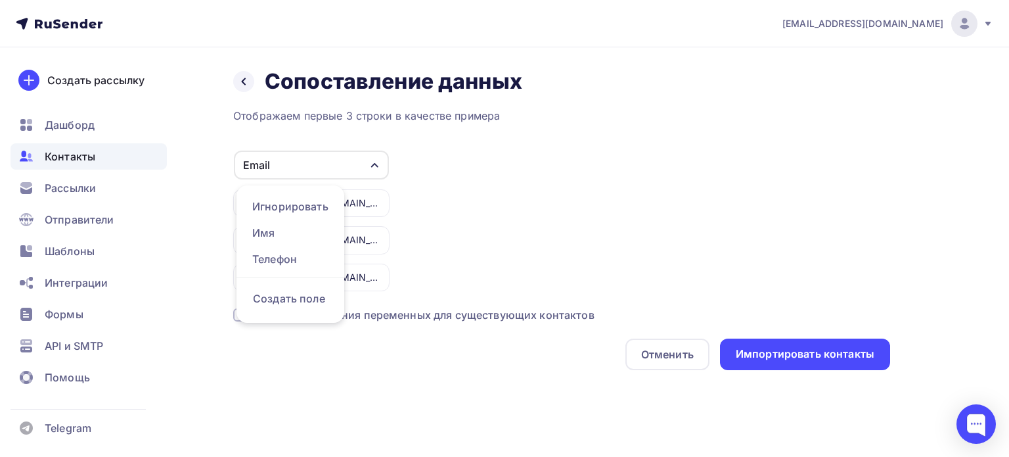
click at [428, 202] on div "Email Игнорировать Имя Телефон Создать поле realteverest@bk.ru vas-vas1974@mail…" at bounding box center [561, 220] width 657 height 141
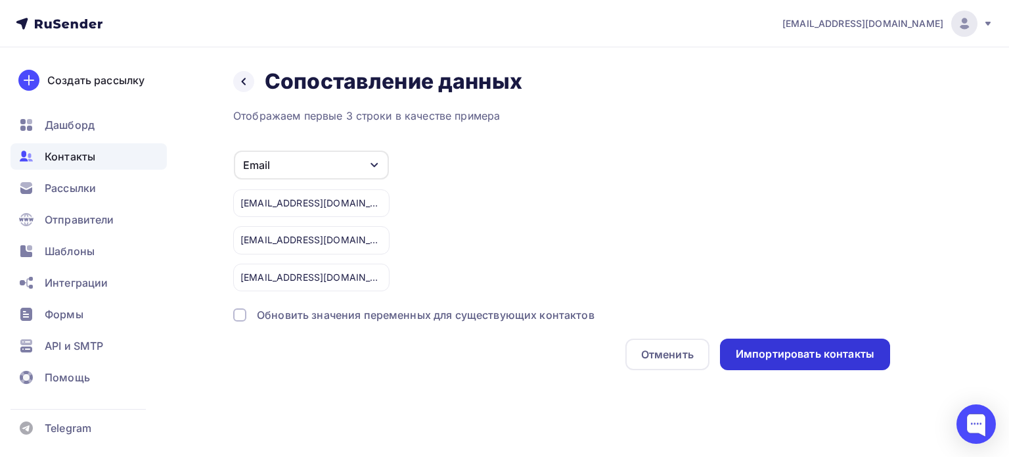
click at [791, 354] on div "Импортировать контакты" at bounding box center [805, 353] width 139 height 15
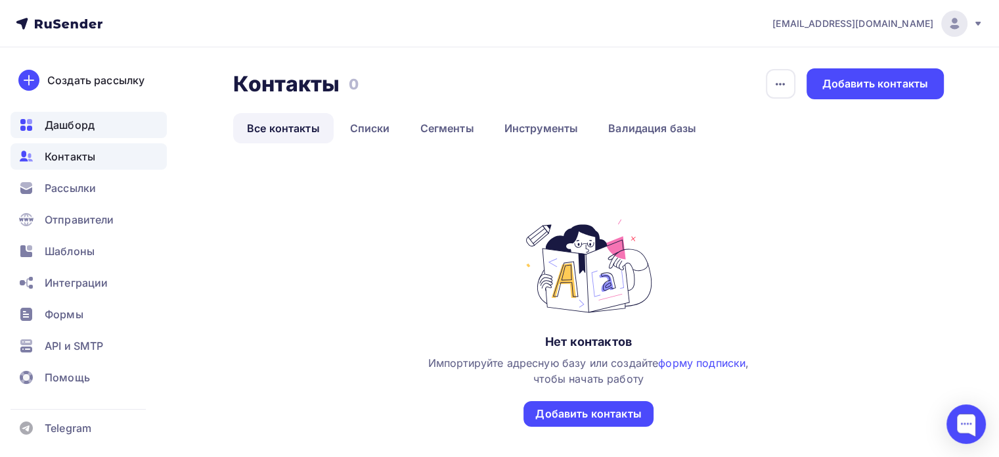
click at [106, 128] on div "Дашборд" at bounding box center [89, 125] width 156 height 26
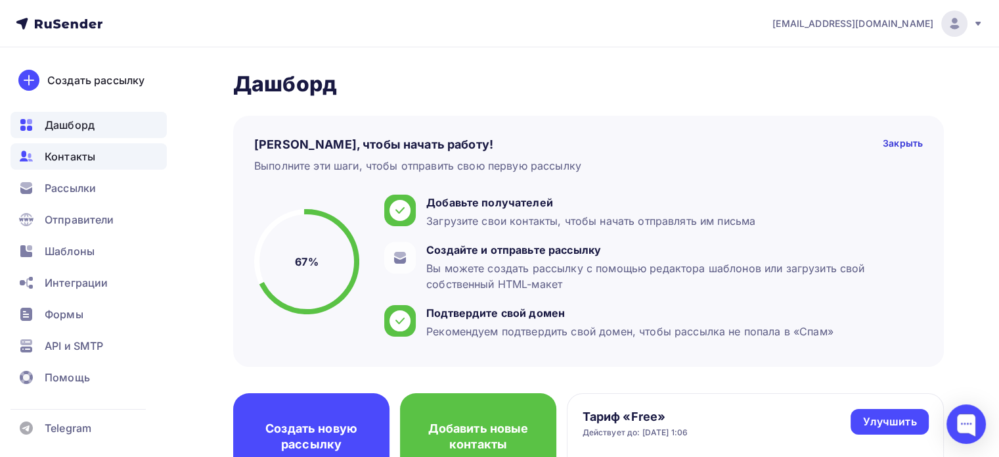
click at [80, 160] on span "Контакты" at bounding box center [70, 157] width 51 height 16
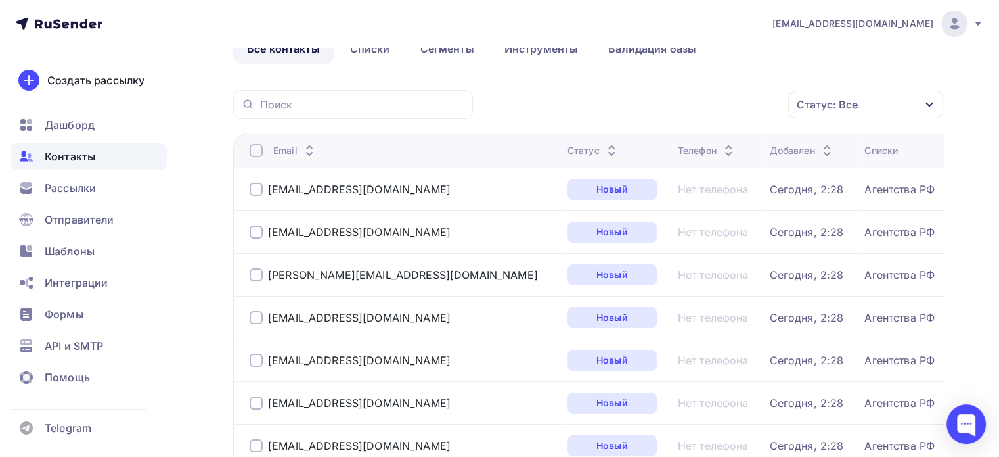
scroll to position [66, 0]
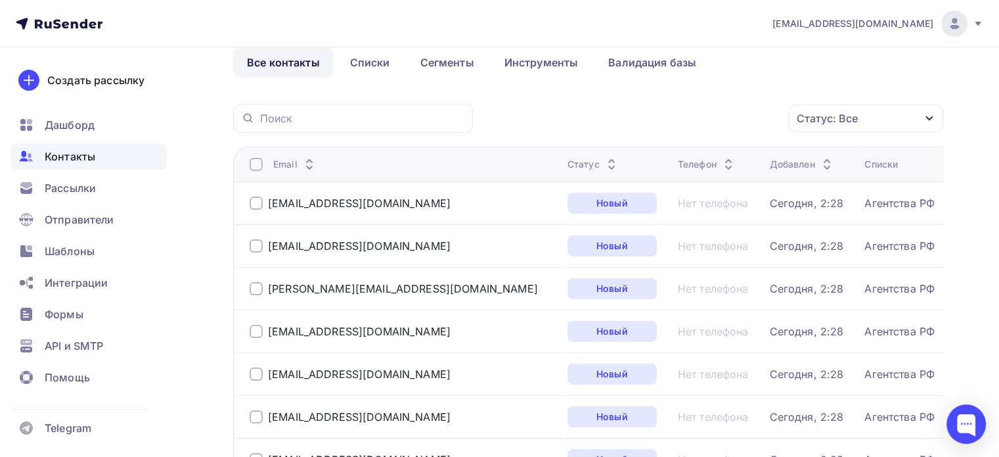
click at [256, 199] on div at bounding box center [256, 202] width 13 height 13
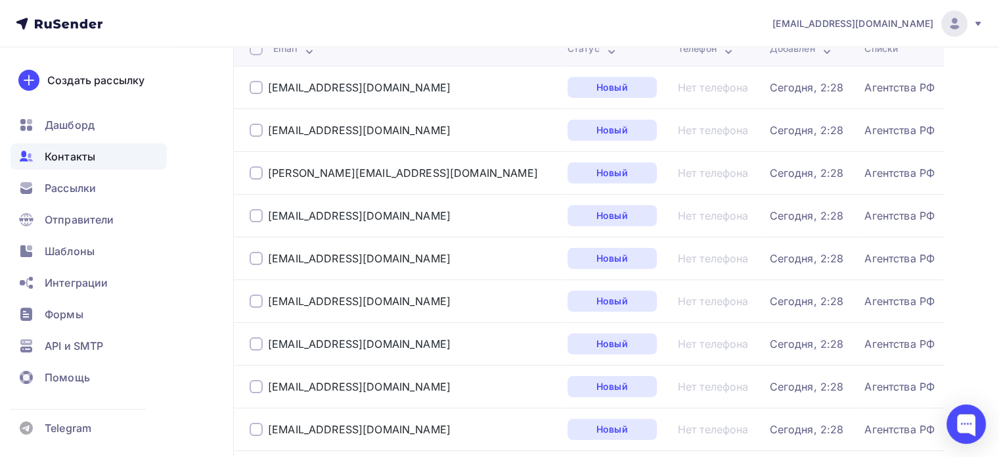
scroll to position [112, 0]
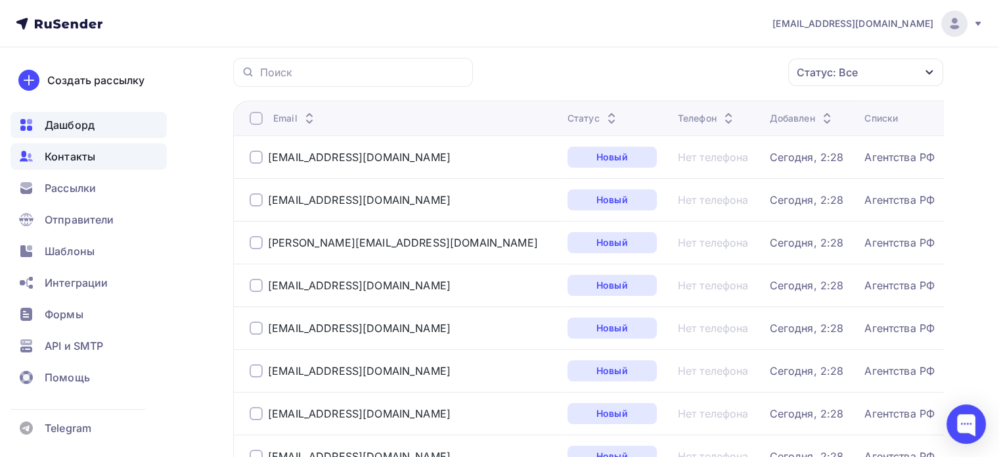
click at [83, 121] on span "Дашборд" at bounding box center [70, 125] width 50 height 16
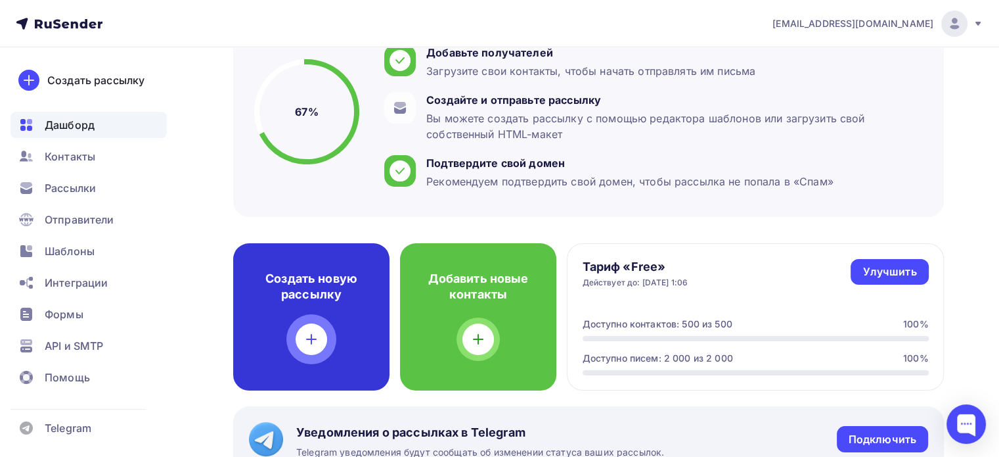
scroll to position [197, 0]
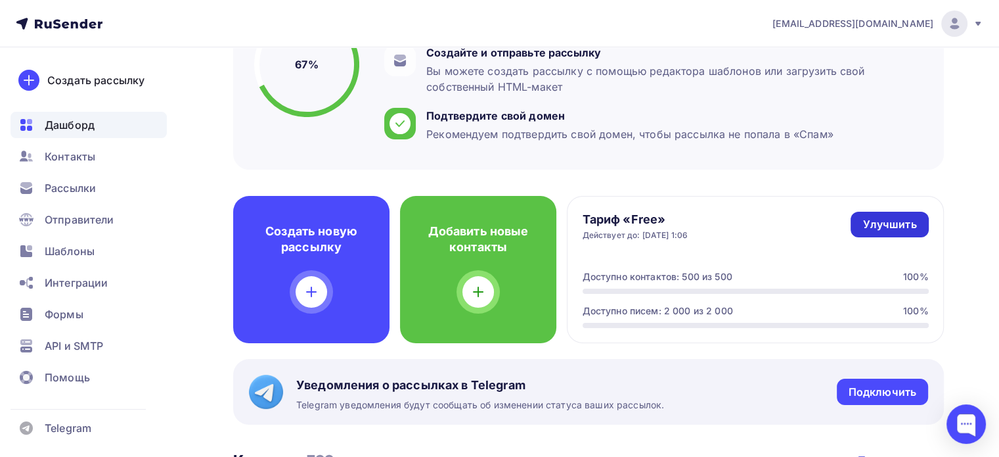
click at [868, 223] on div "Улучшить" at bounding box center [890, 224] width 54 height 15
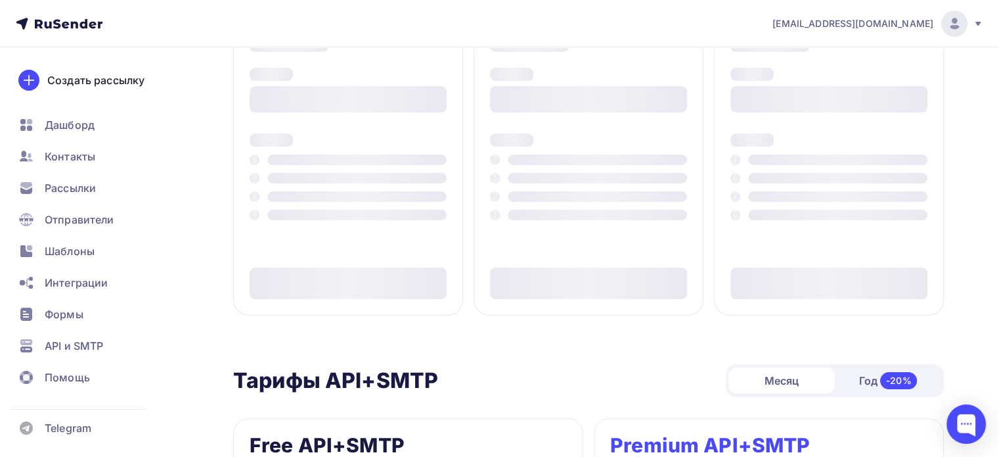
type input "500"
type input "100"
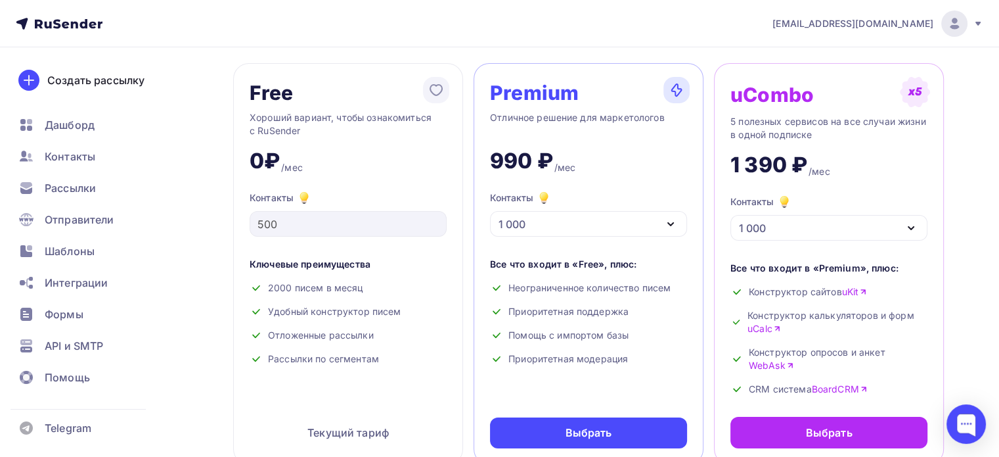
scroll to position [66, 0]
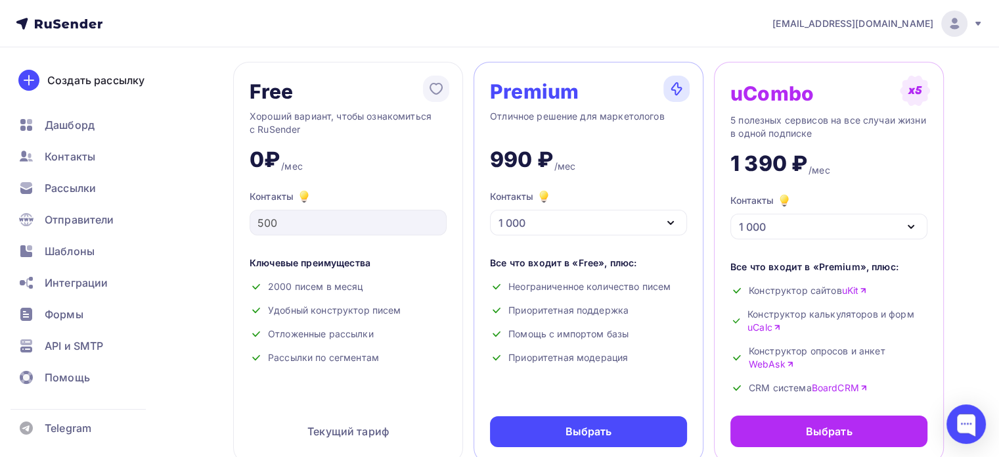
click at [560, 220] on div "1 000" at bounding box center [588, 223] width 197 height 26
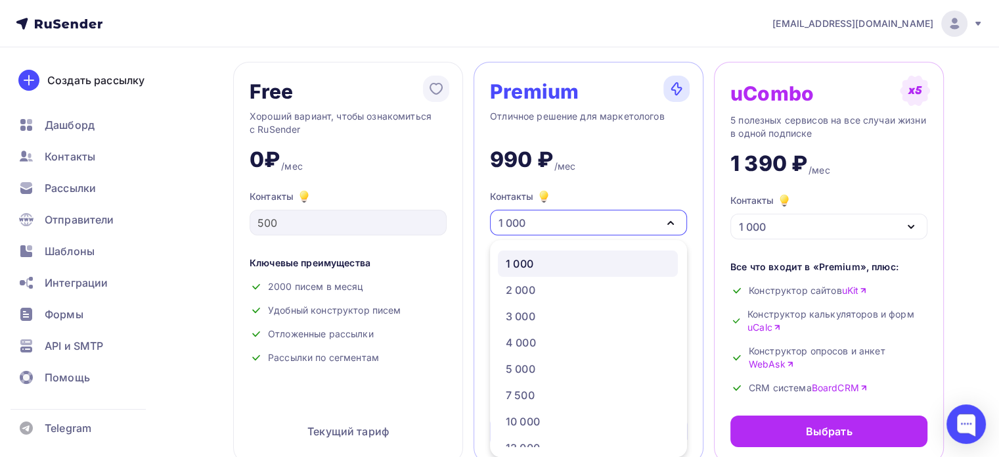
click at [560, 220] on div "1 000" at bounding box center [588, 223] width 197 height 26
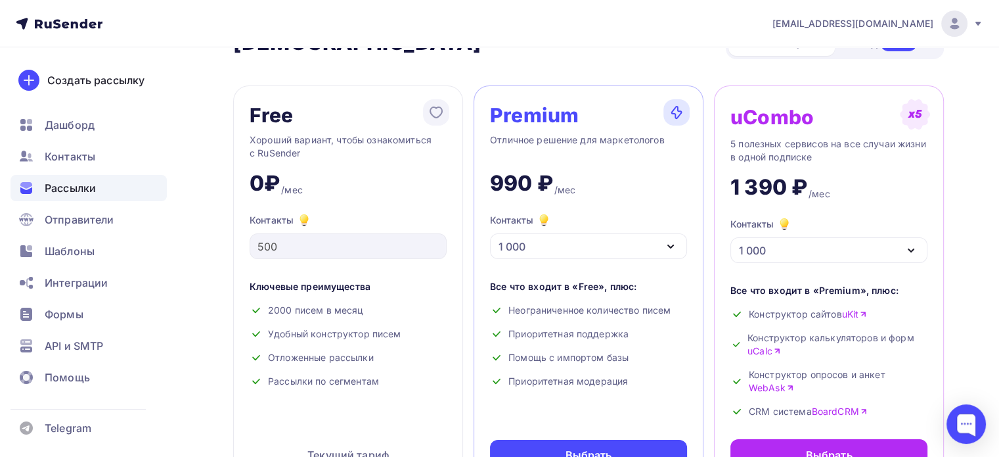
scroll to position [0, 0]
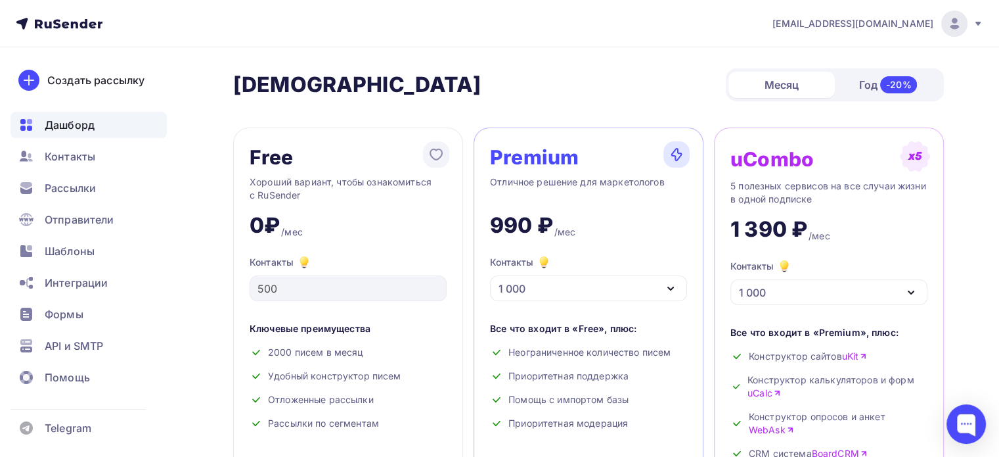
click at [88, 127] on span "Дашборд" at bounding box center [70, 125] width 50 height 16
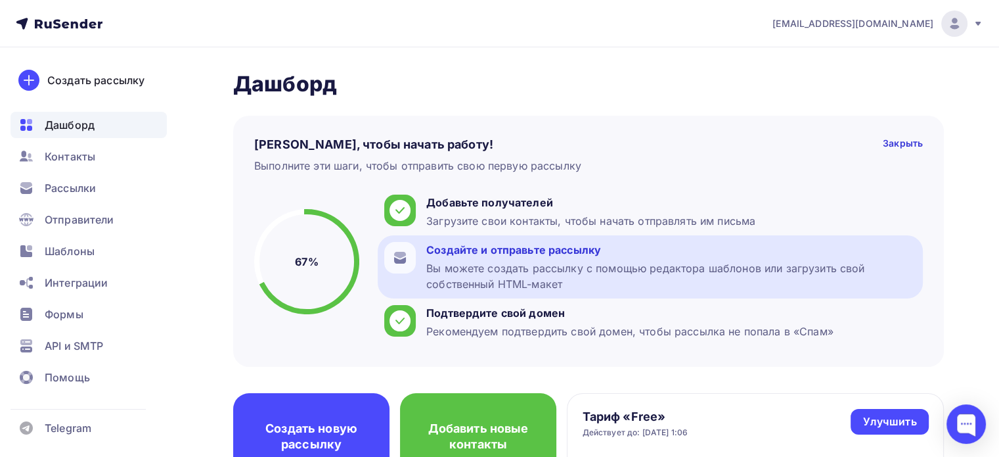
click at [412, 259] on div "Создайте и отправьте рассылку Вы можете создать рассылку с помощью редактора ша…" at bounding box center [650, 266] width 545 height 63
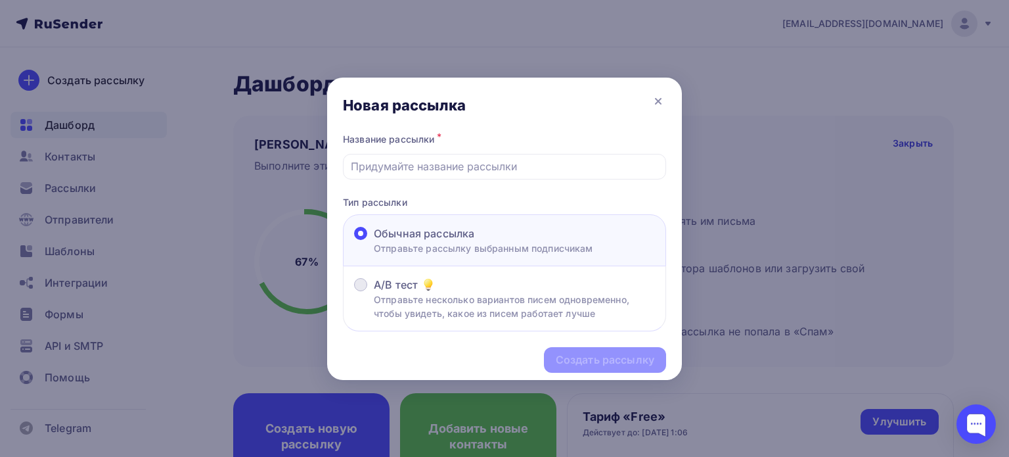
click at [524, 299] on p "Отправьте несколько вариантов писем одновременно, чтобы увидеть, какое из писем…" at bounding box center [514, 306] width 281 height 28
click at [374, 292] on input "A/B тест Отправьте несколько вариантов писем одновременно, чтобы увидеть, какое…" at bounding box center [374, 292] width 0 height 0
click at [436, 174] on div at bounding box center [504, 167] width 323 height 26
click at [436, 165] on input "text" at bounding box center [505, 166] width 308 height 16
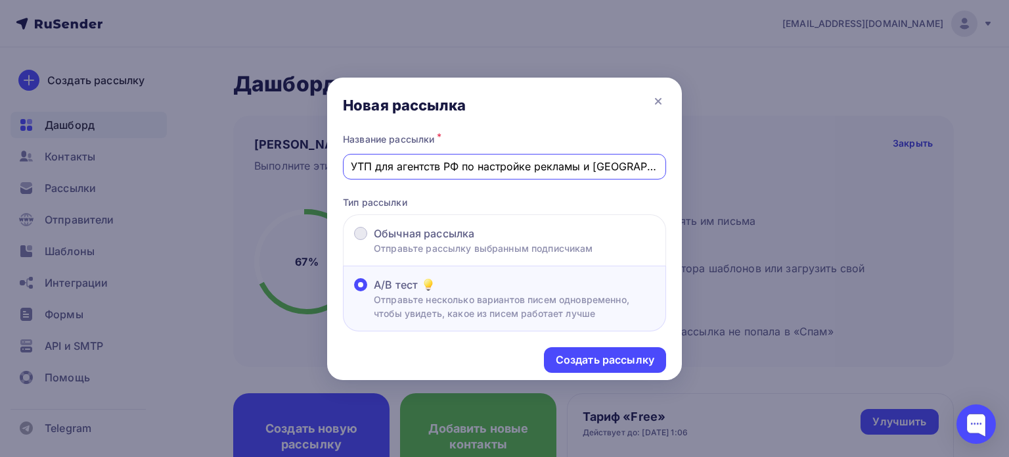
type input "УТП для агентств РФ по настройке рекламы и [GEOGRAPHIC_DATA]"
click at [384, 236] on span "Обычная рассылка" at bounding box center [424, 233] width 101 height 16
click at [374, 241] on input "Обычная рассылка Отправьте рассылку выбранным подписчикам" at bounding box center [374, 241] width 0 height 0
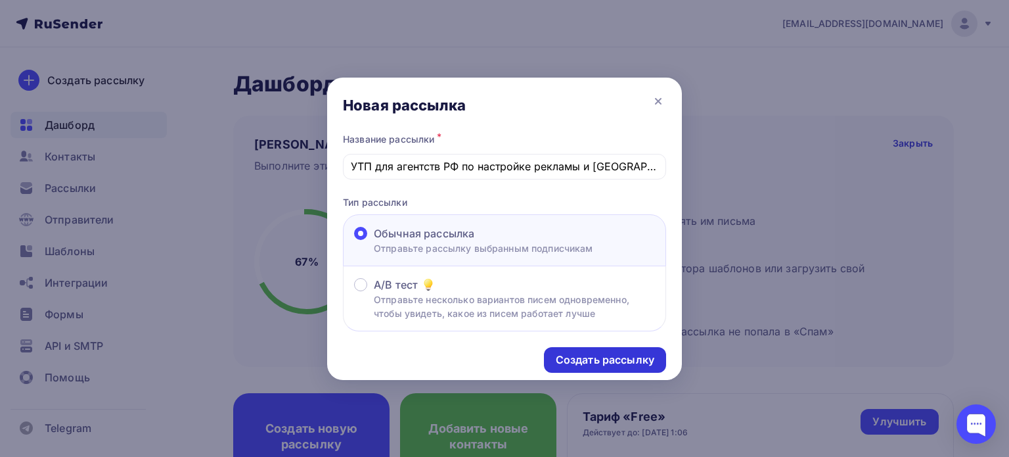
click at [608, 360] on div "Создать рассылку" at bounding box center [605, 359] width 99 height 15
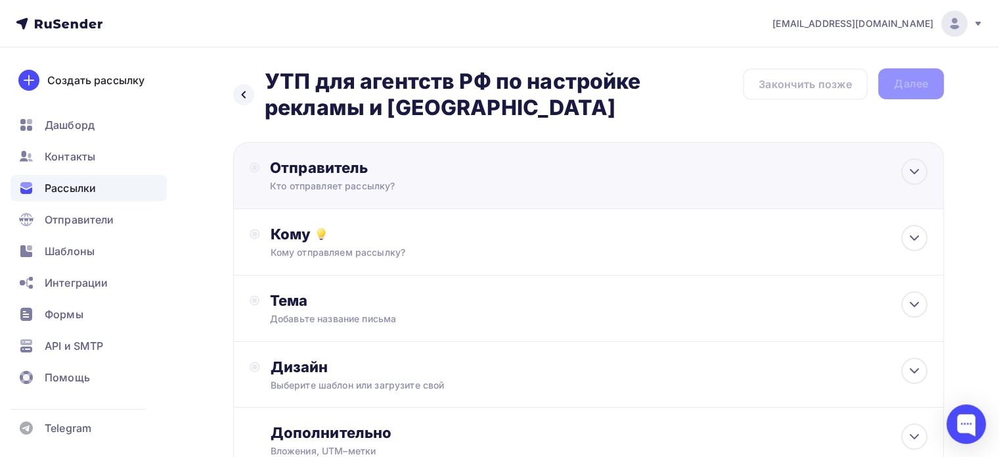
click at [444, 191] on div "Кто отправляет рассылку?" at bounding box center [398, 185] width 256 height 13
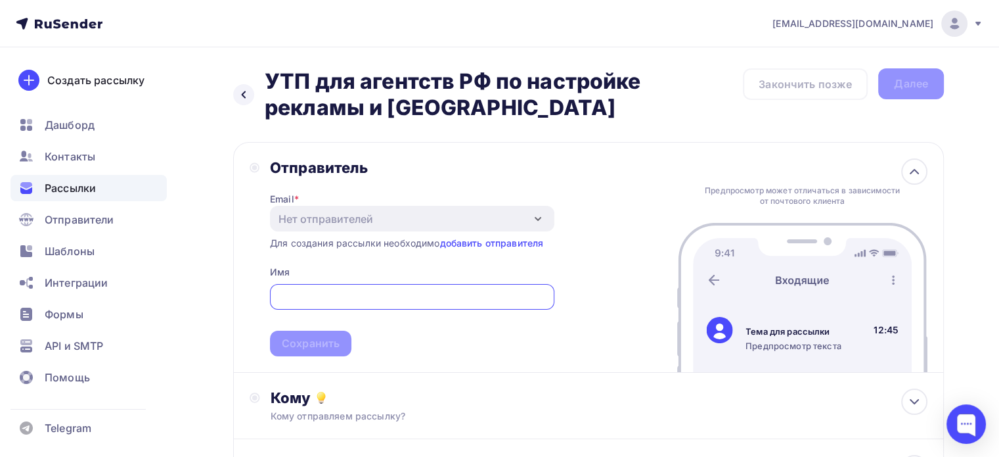
click at [371, 292] on input "text" at bounding box center [411, 297] width 269 height 16
click at [486, 242] on link "добавить отправителя" at bounding box center [492, 242] width 104 height 11
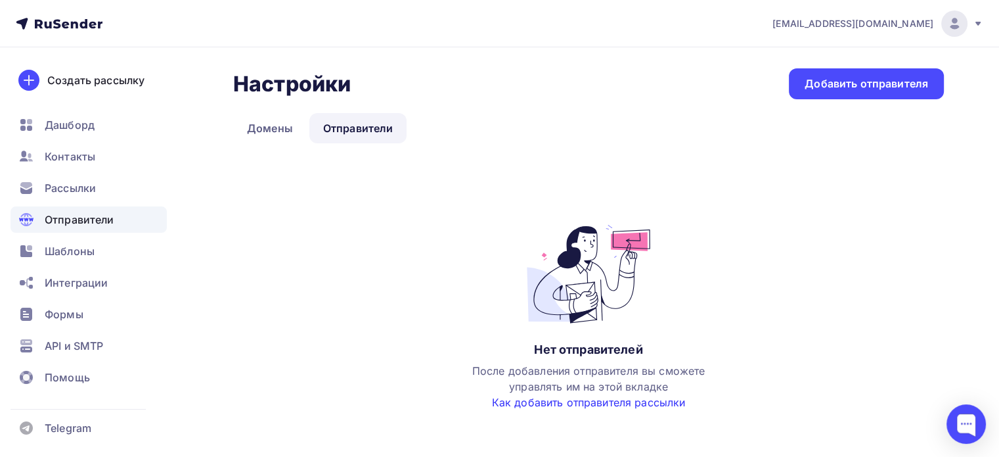
click at [617, 405] on link "Как добавить отправителя рассылки" at bounding box center [589, 402] width 194 height 13
click at [802, 81] on div "Добавить отправителя" at bounding box center [866, 83] width 155 height 31
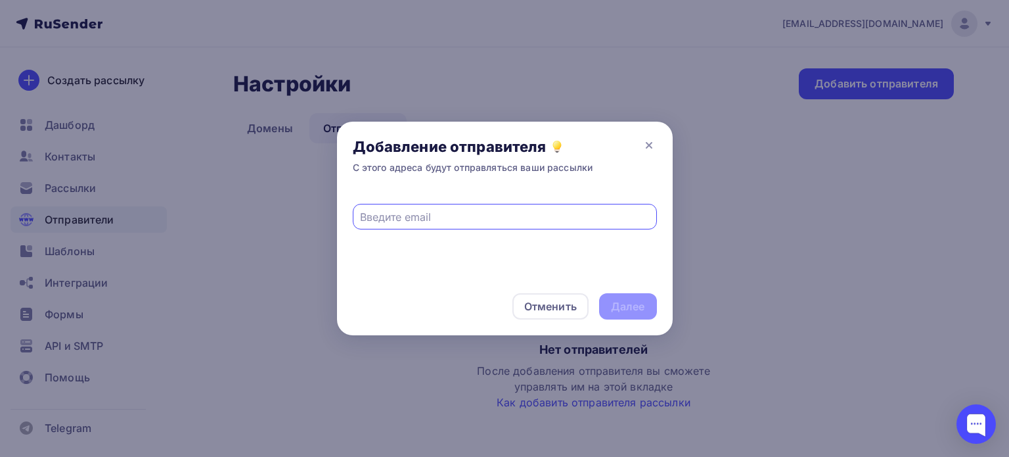
click at [444, 213] on input "text" at bounding box center [504, 217] width 289 height 16
click at [390, 216] on input "text" at bounding box center [504, 217] width 289 height 16
paste input "[EMAIL_ADDRESS][DOMAIN_NAME]"
type input "[EMAIL_ADDRESS][DOMAIN_NAME]"
click at [620, 302] on div "Далее" at bounding box center [628, 306] width 34 height 15
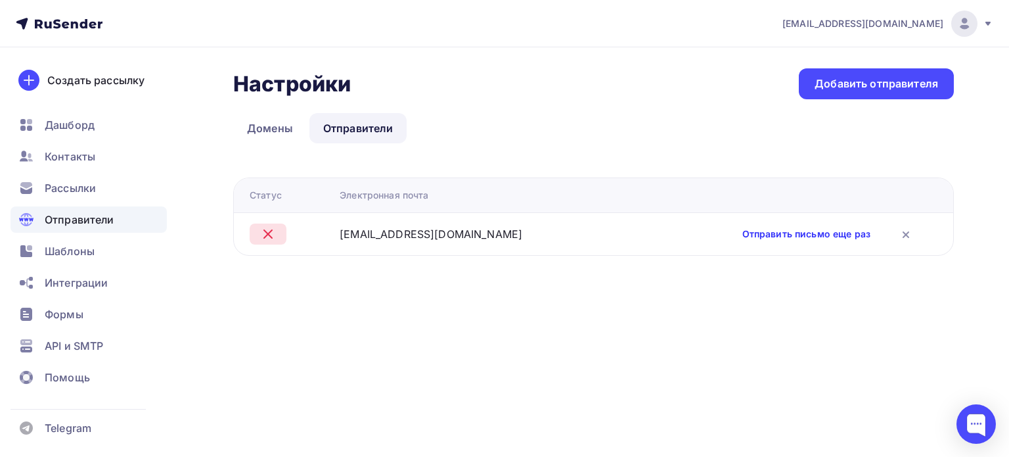
click at [762, 229] on link "Отправить письмо еще раз" at bounding box center [807, 233] width 128 height 13
click at [280, 122] on link "Домены" at bounding box center [270, 128] width 74 height 30
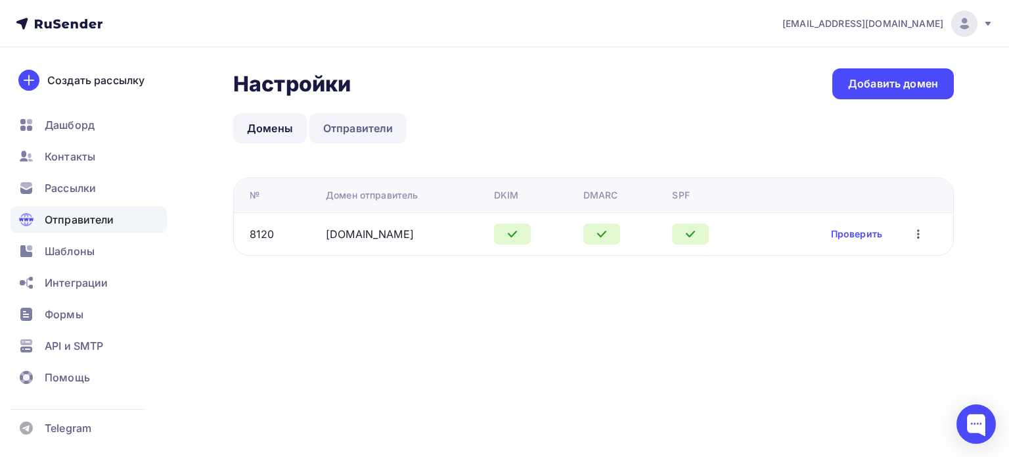
click at [347, 130] on link "Отправители" at bounding box center [358, 128] width 98 height 30
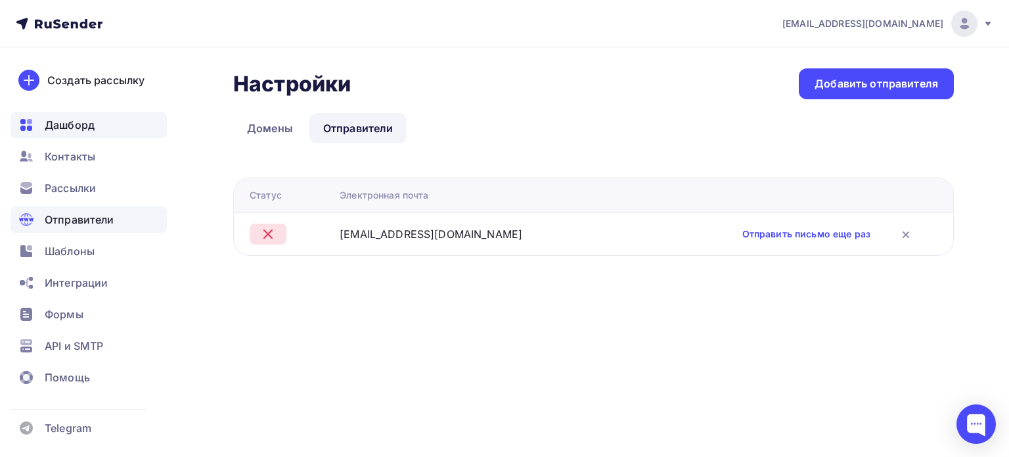
click at [55, 126] on span "Дашборд" at bounding box center [70, 125] width 50 height 16
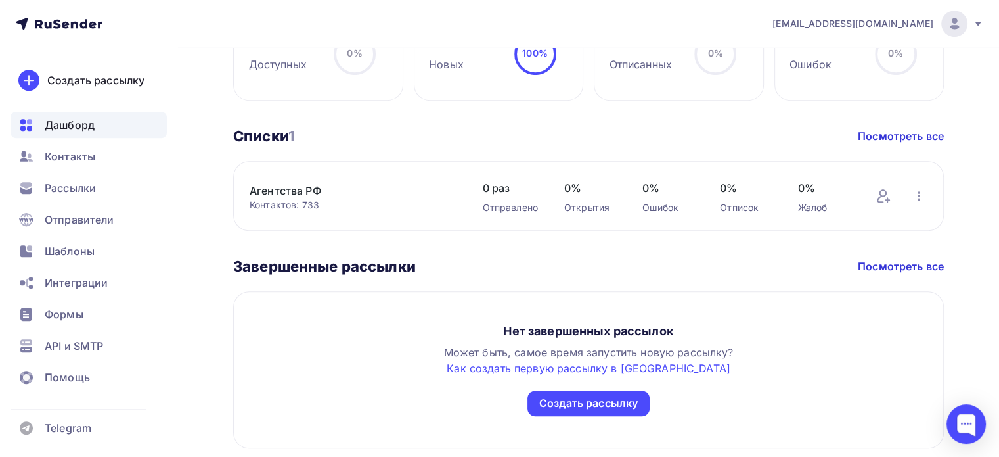
scroll to position [708, 0]
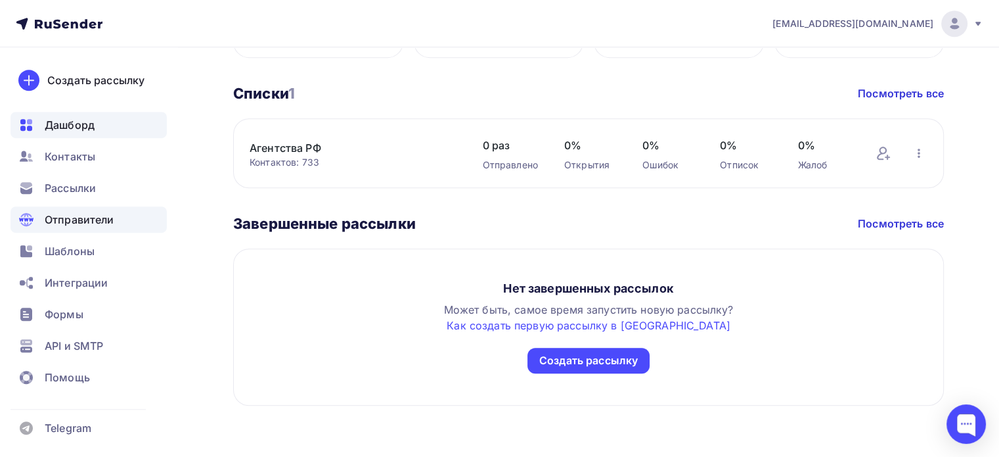
click at [78, 215] on span "Отправители" at bounding box center [80, 220] width 70 height 16
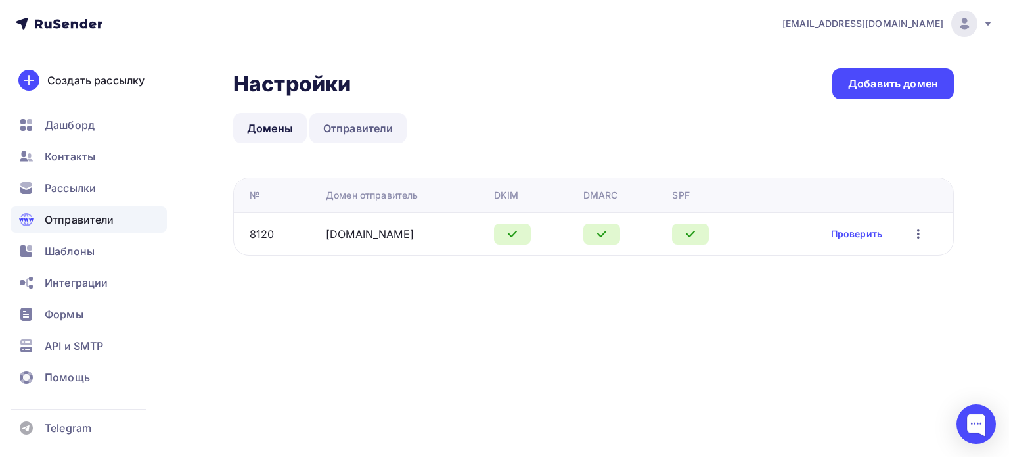
click at [324, 121] on link "Отправители" at bounding box center [358, 128] width 98 height 30
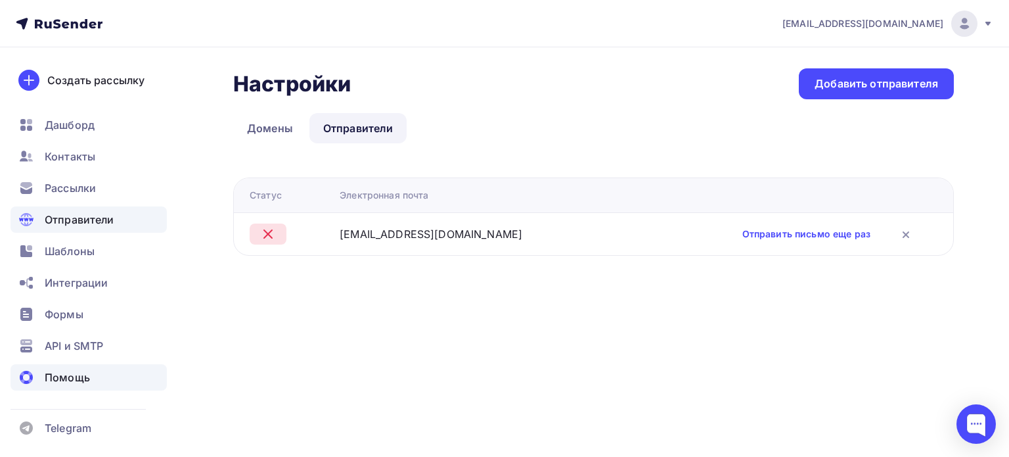
click at [76, 367] on div "Помощь" at bounding box center [89, 377] width 156 height 26
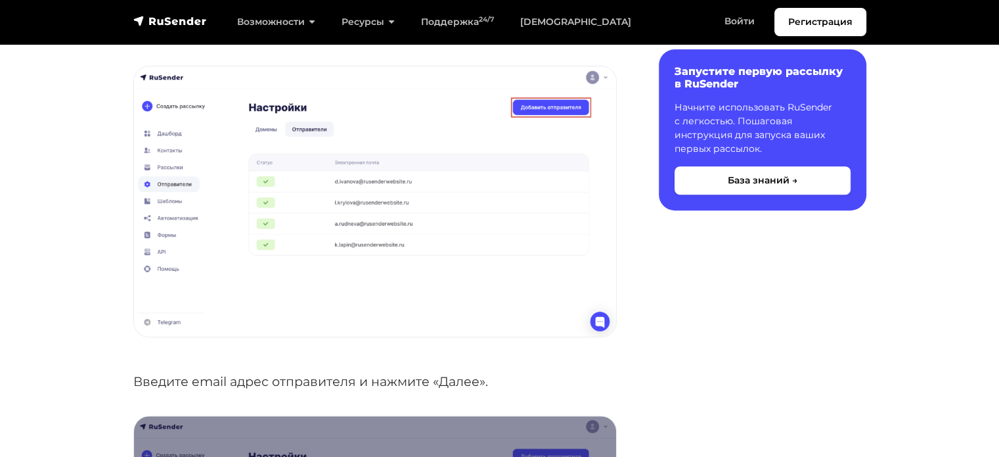
scroll to position [131, 0]
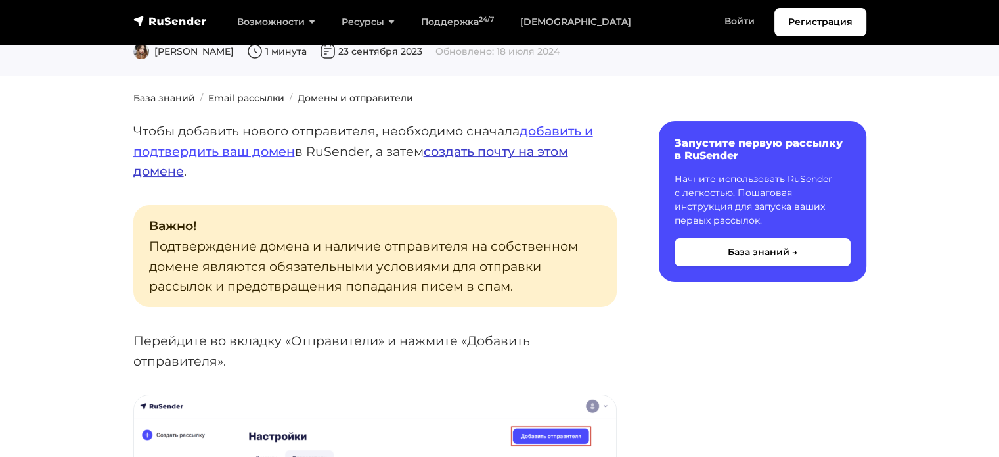
click at [479, 153] on link "создать почту на этом домене" at bounding box center [350, 161] width 435 height 36
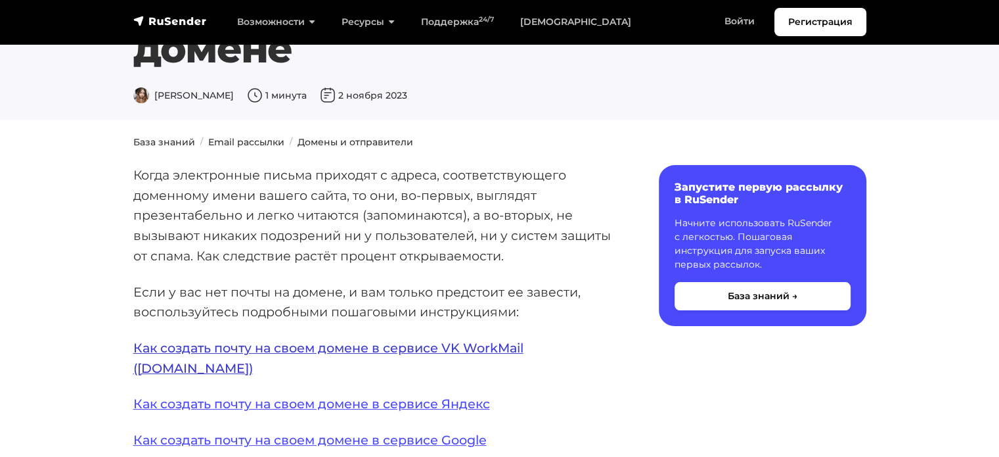
scroll to position [66, 0]
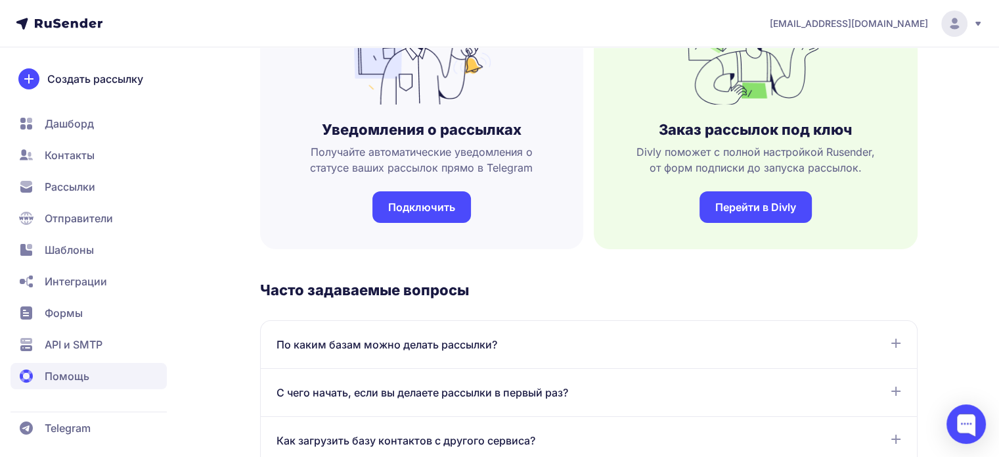
scroll to position [394, 0]
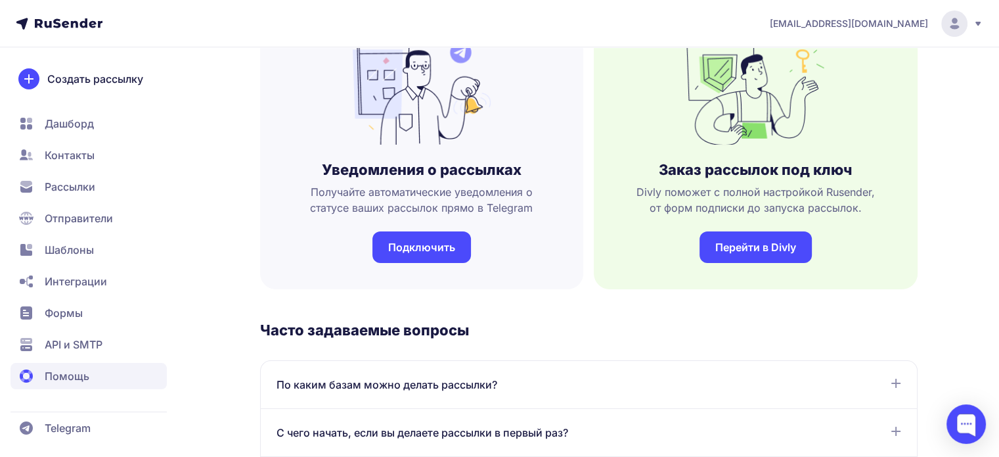
click at [416, 241] on link "Подключить" at bounding box center [422, 247] width 99 height 32
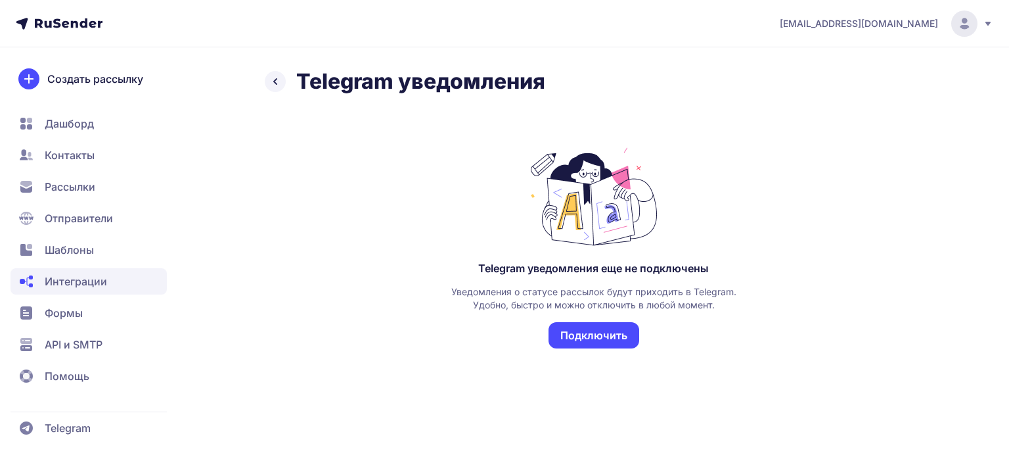
click at [279, 88] on icon at bounding box center [275, 82] width 16 height 16
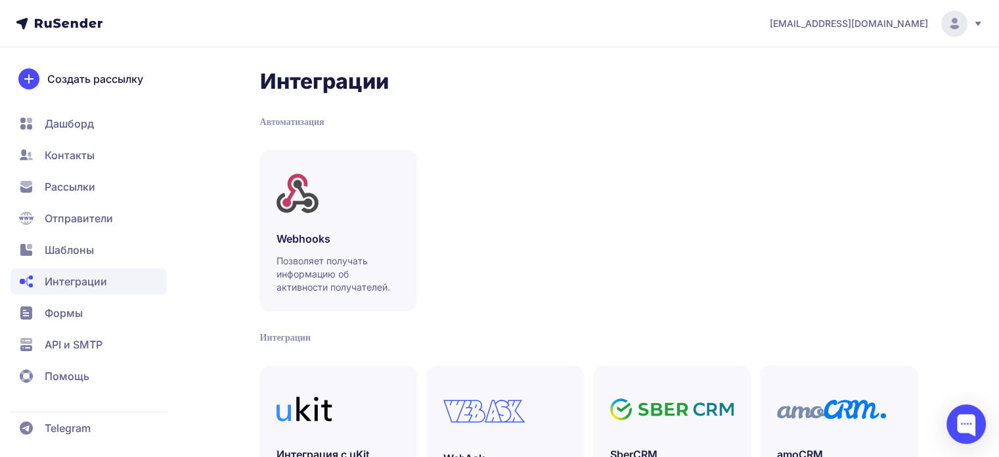
click at [74, 374] on span "Помощь" at bounding box center [67, 376] width 45 height 16
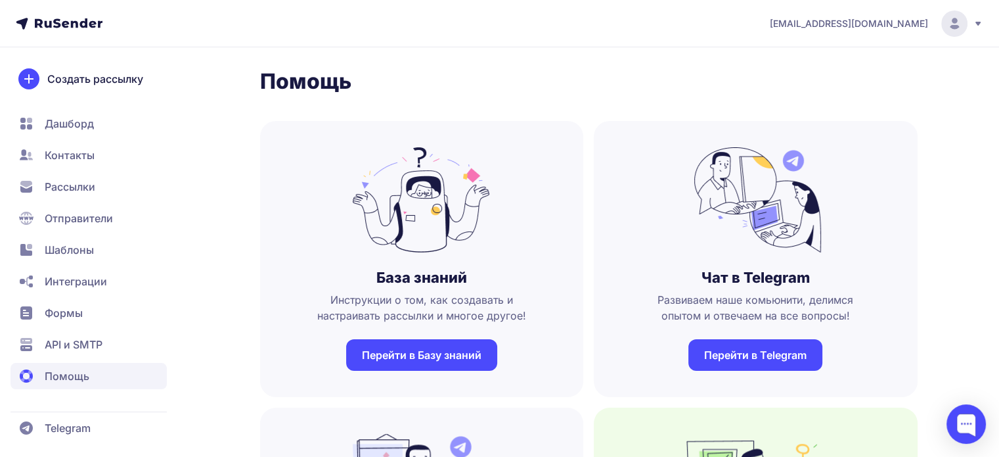
click at [427, 344] on link "Перейти в Базу знаний" at bounding box center [421, 355] width 151 height 32
click at [78, 118] on span "Дашборд" at bounding box center [69, 124] width 49 height 16
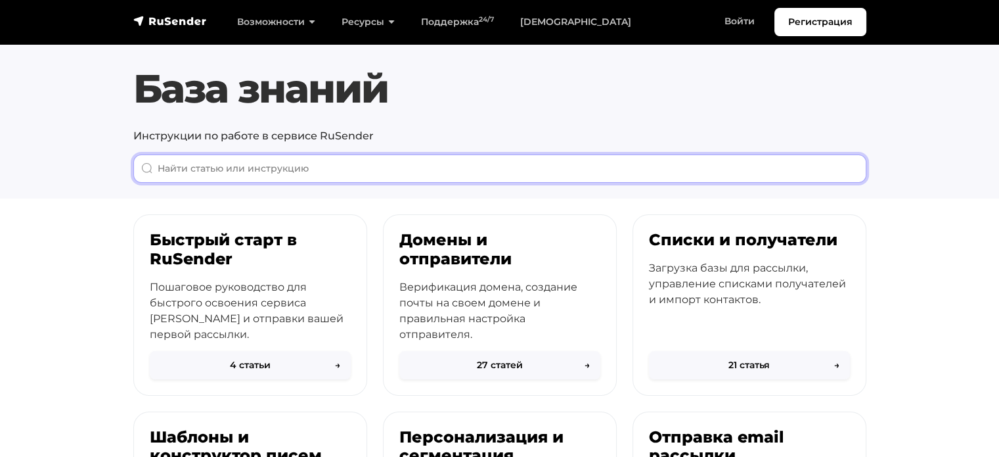
click at [315, 162] on input "When autocomplete results are available use up and down arrows to review and en…" at bounding box center [499, 168] width 733 height 28
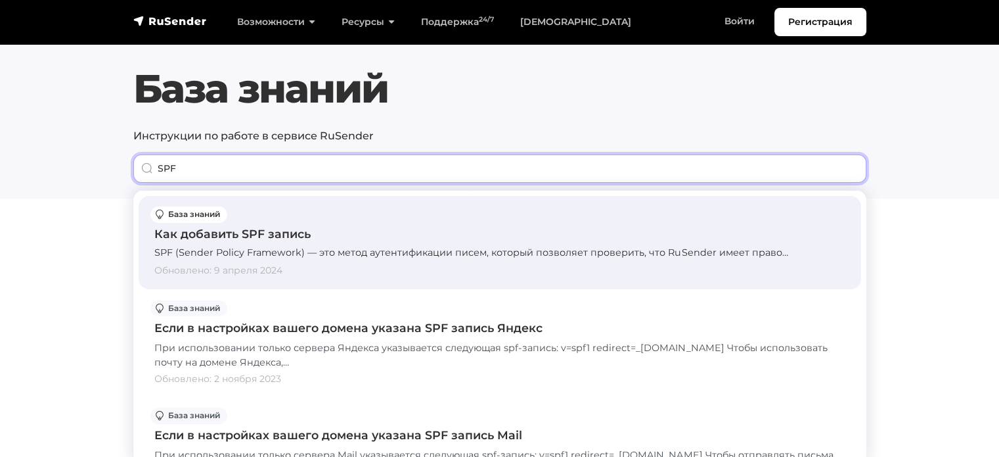
type input "SPF"
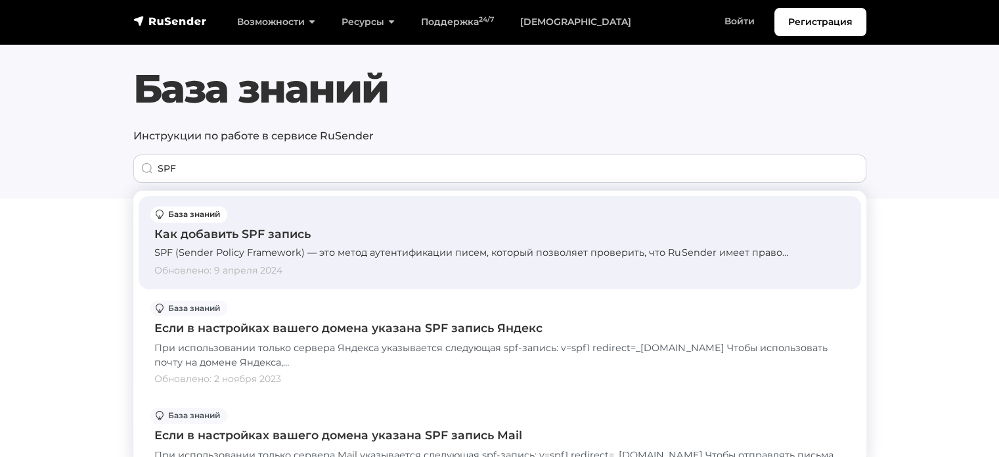
click at [372, 251] on div "SPF (Sender Policy Framework) — это метод аутентификации писем, который позволя…" at bounding box center [499, 253] width 691 height 14
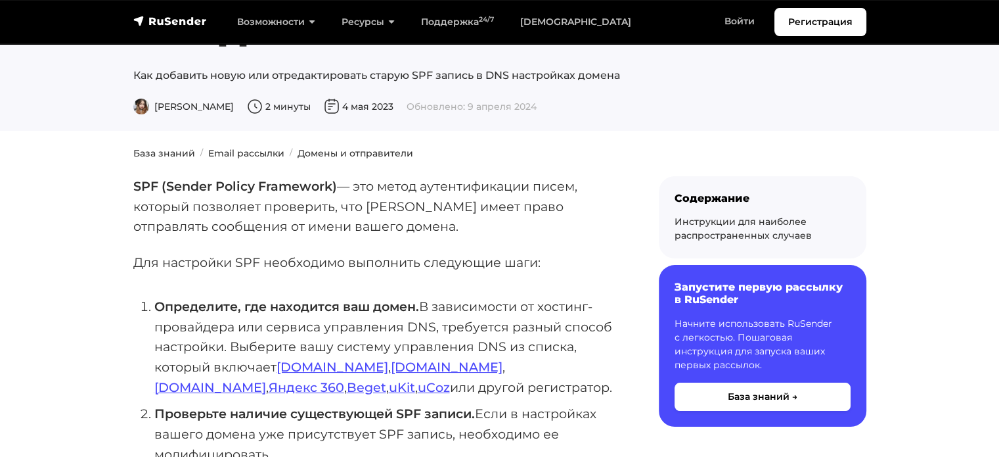
scroll to position [66, 0]
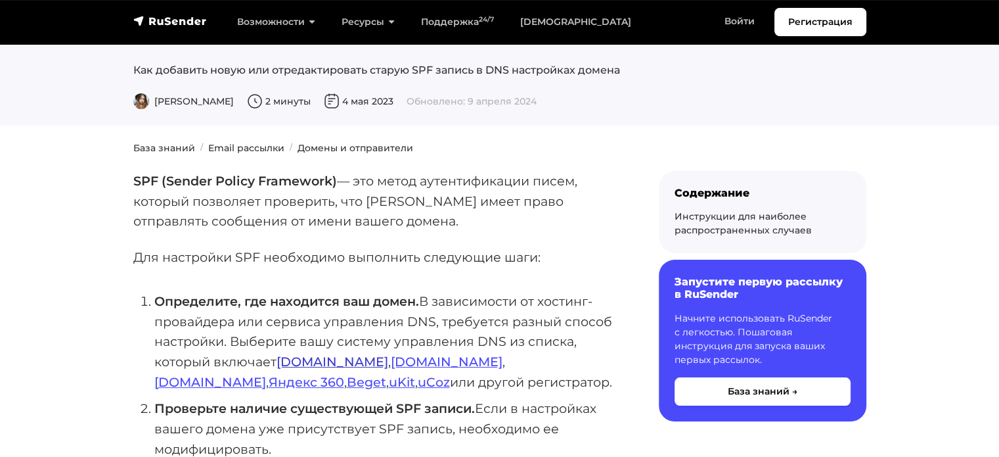
click at [299, 359] on link "Reg.ru" at bounding box center [333, 362] width 112 height 16
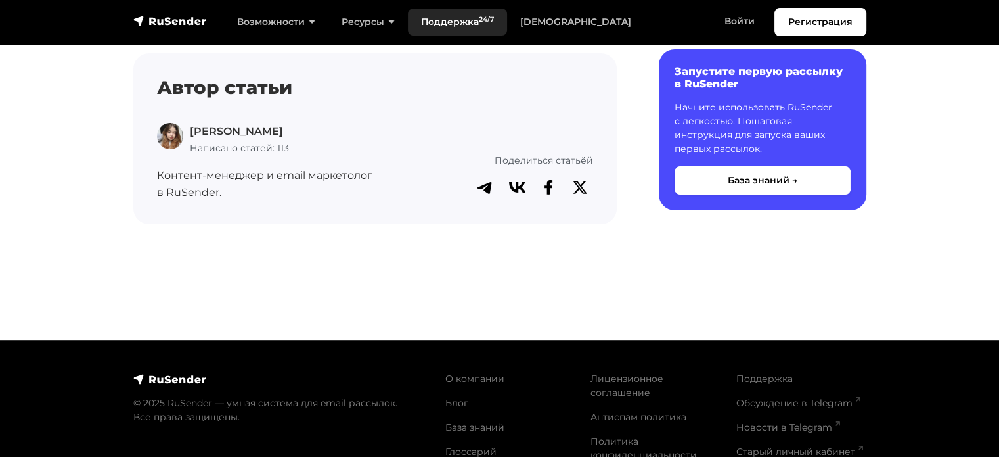
scroll to position [4994, 0]
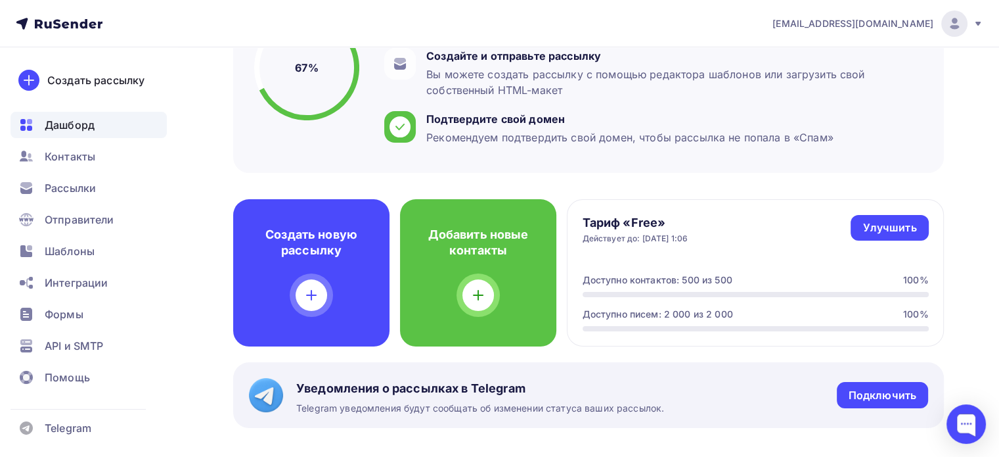
scroll to position [197, 0]
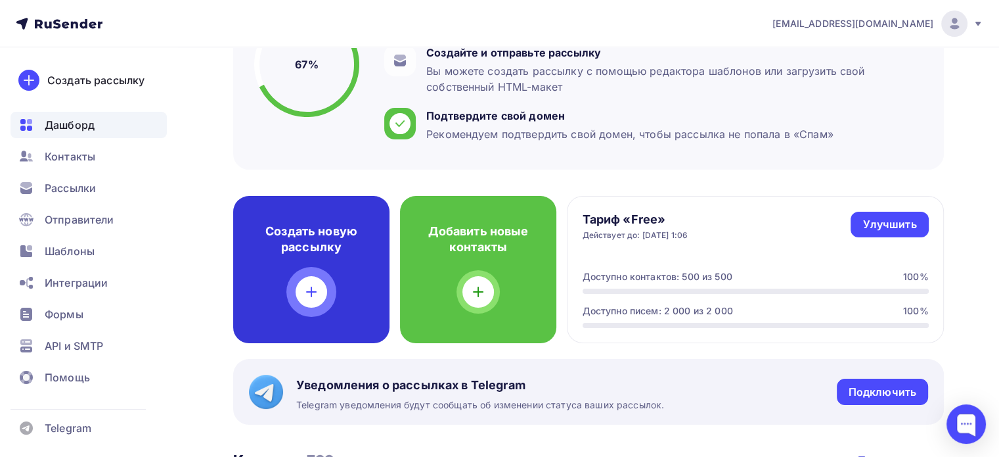
click at [329, 218] on div "Создать новую рассылку" at bounding box center [311, 269] width 156 height 147
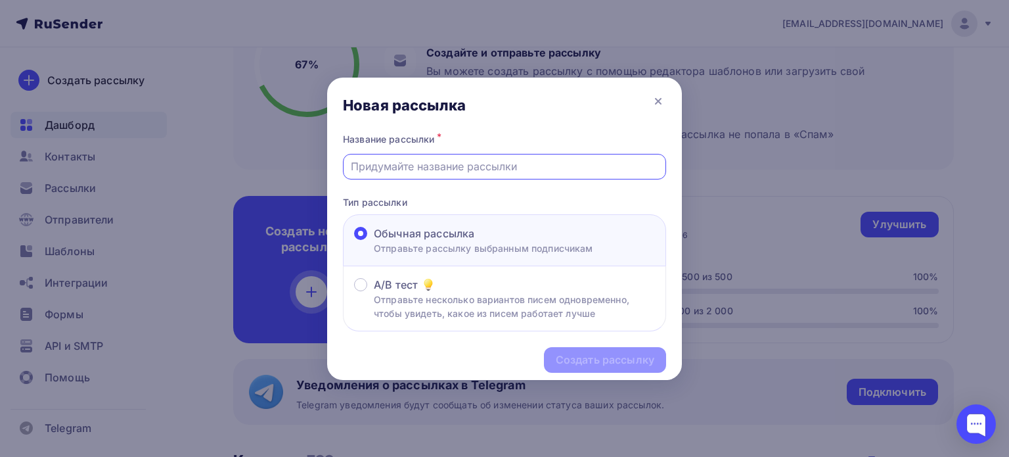
click at [444, 168] on input "text" at bounding box center [505, 166] width 308 height 16
type input "УТП для агентств РФ по настройке рекламы и лидам"
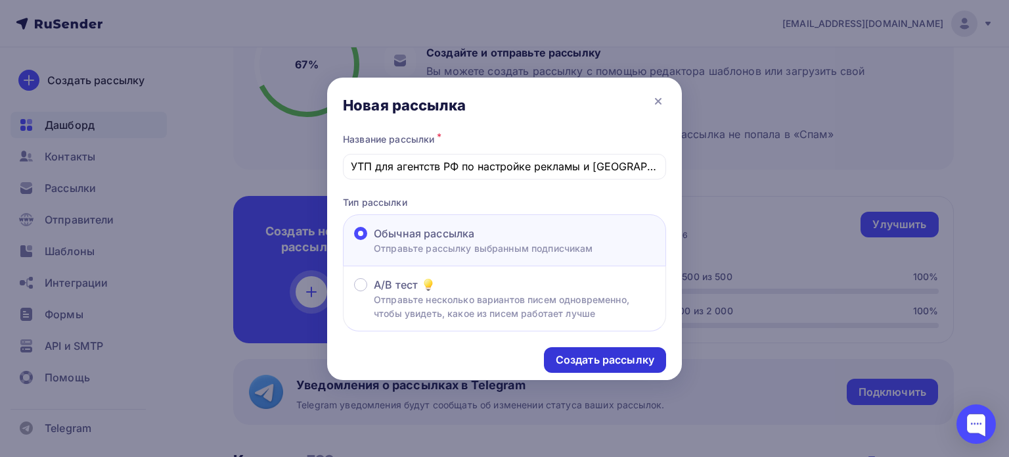
click at [608, 354] on div "Создать рассылку" at bounding box center [605, 359] width 99 height 15
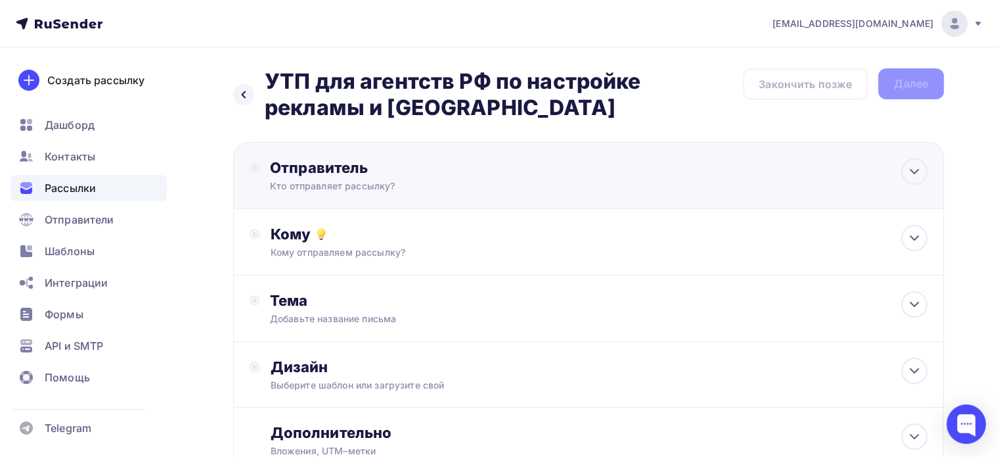
click at [452, 179] on div "Кто отправляет рассылку?" at bounding box center [398, 185] width 256 height 13
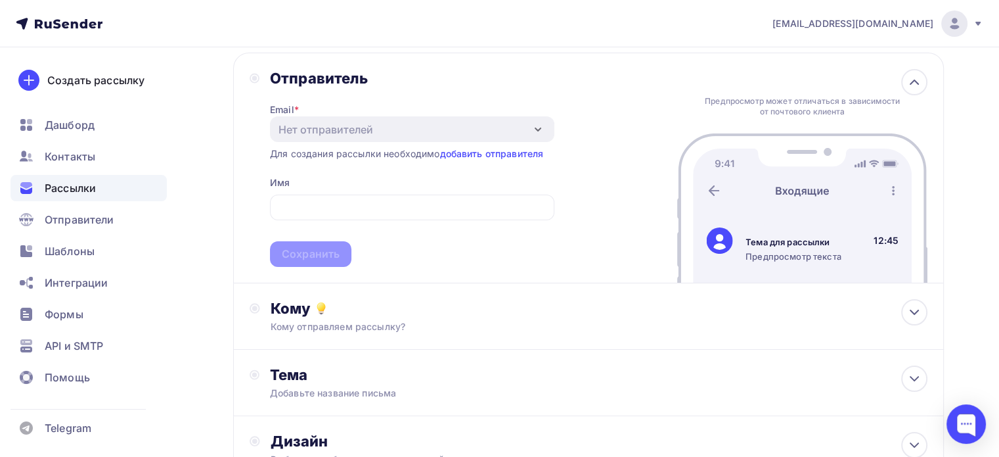
scroll to position [131, 0]
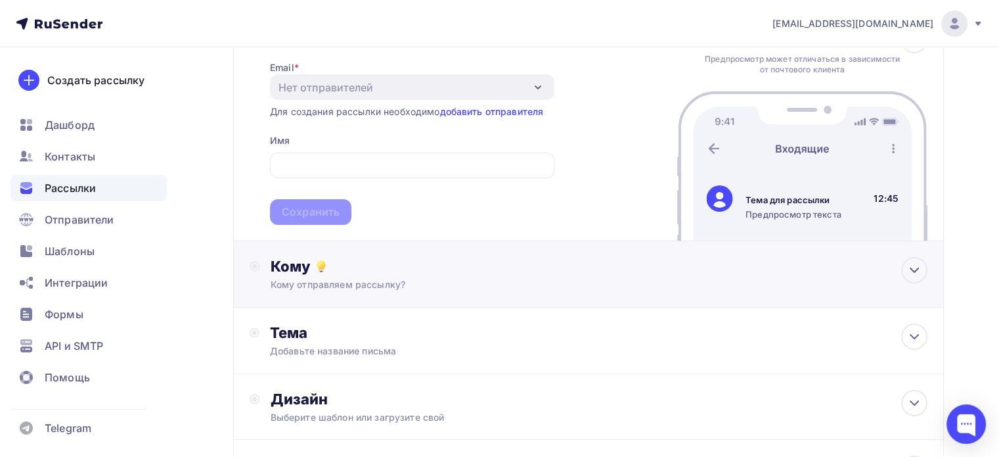
click at [379, 260] on div "Кому" at bounding box center [599, 266] width 657 height 18
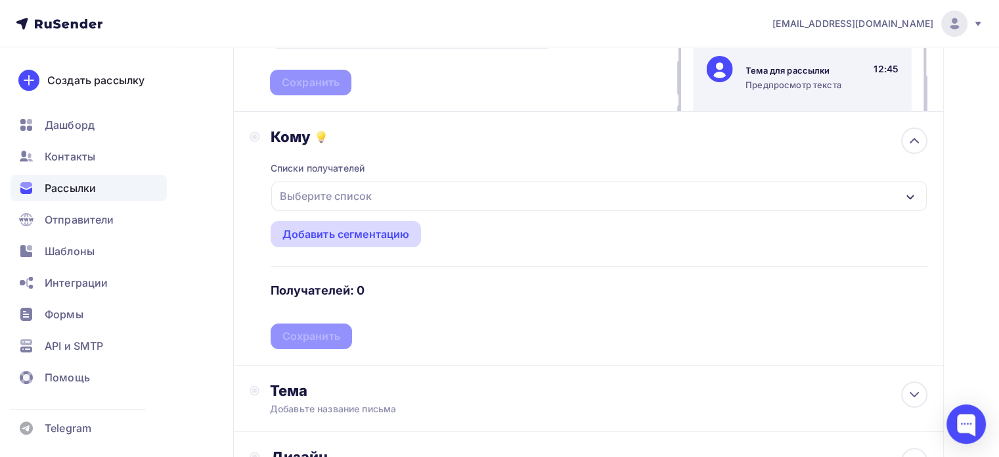
scroll to position [263, 0]
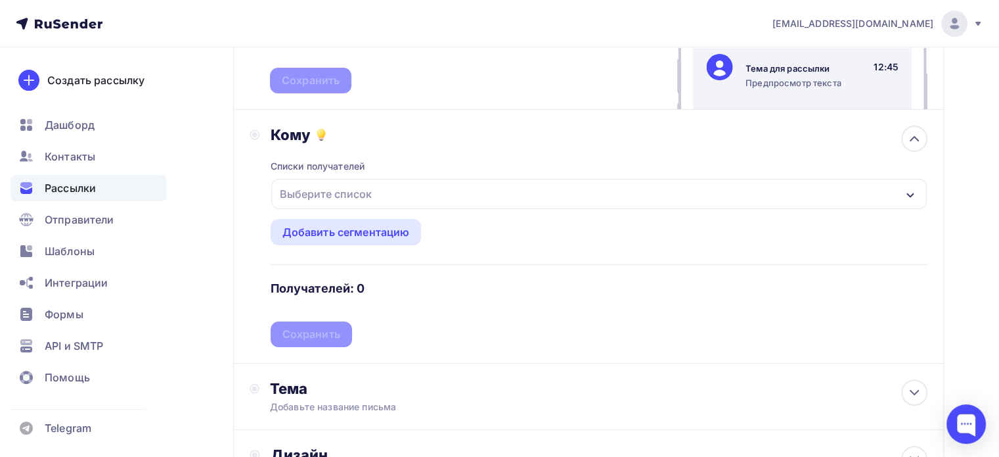
click at [378, 196] on div "Выберите список" at bounding box center [599, 194] width 656 height 30
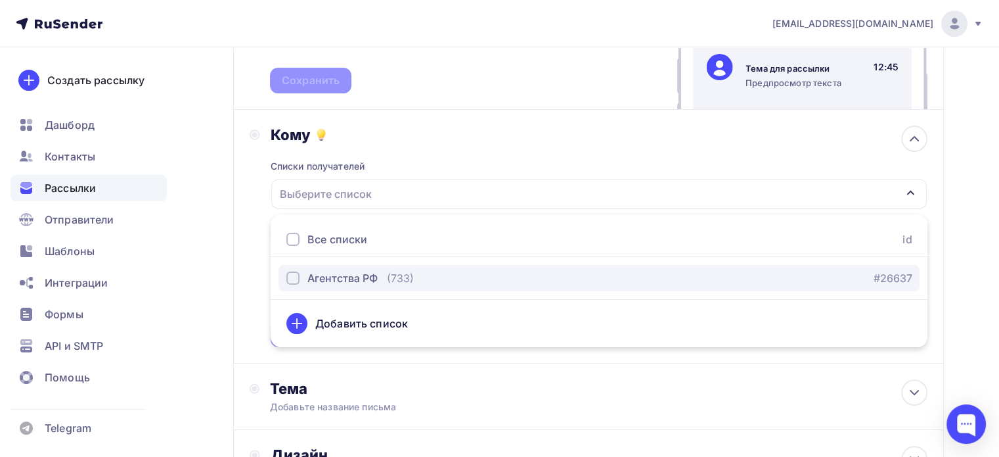
click at [361, 271] on div "Агентства РФ" at bounding box center [343, 278] width 70 height 16
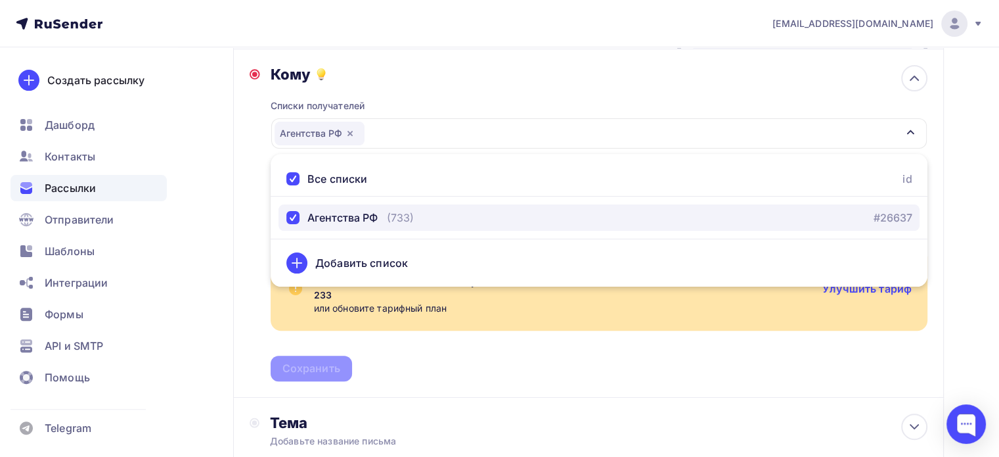
scroll to position [329, 0]
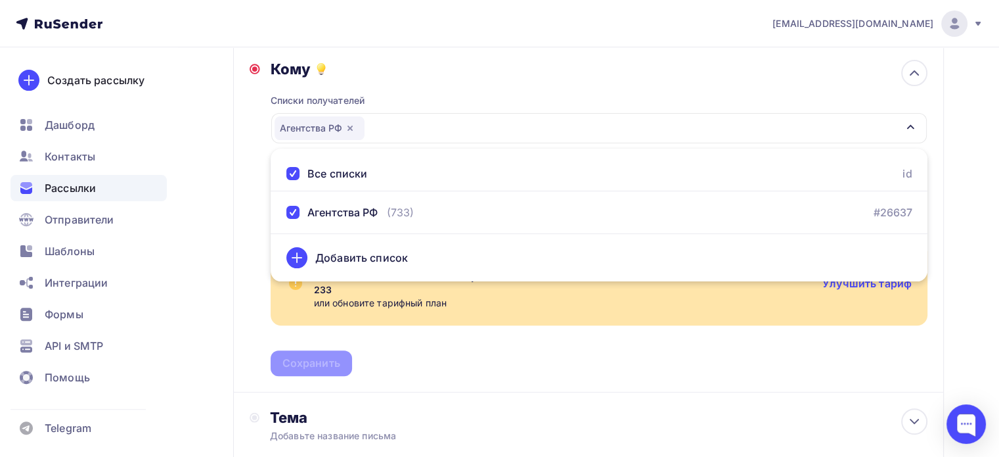
click at [247, 206] on div "Кому Списки получателей Агентства РФ Все списки id Агентства РФ (733) #26637 До…" at bounding box center [588, 218] width 711 height 348
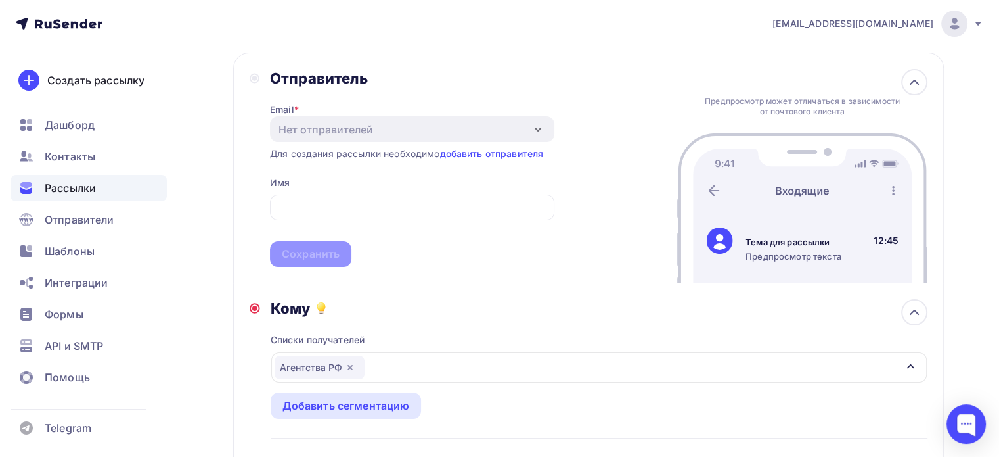
scroll to position [85, 0]
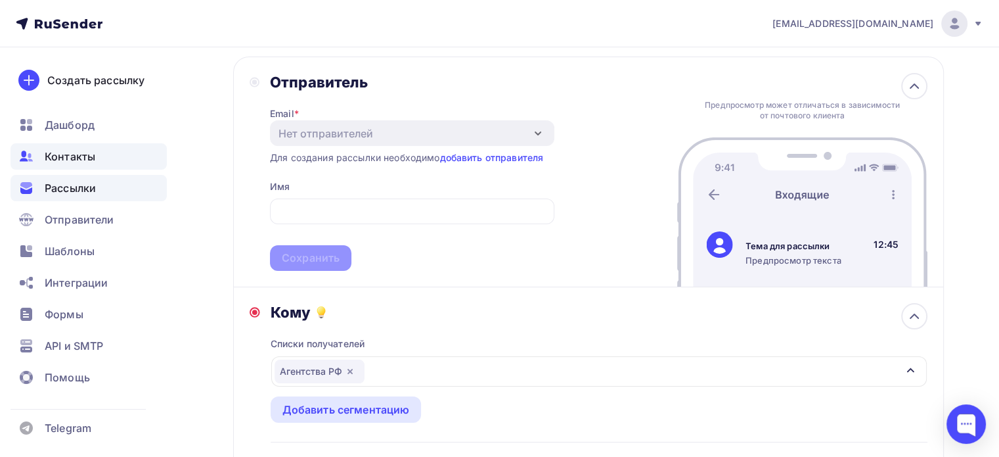
click at [93, 155] on span "Контакты" at bounding box center [70, 157] width 51 height 16
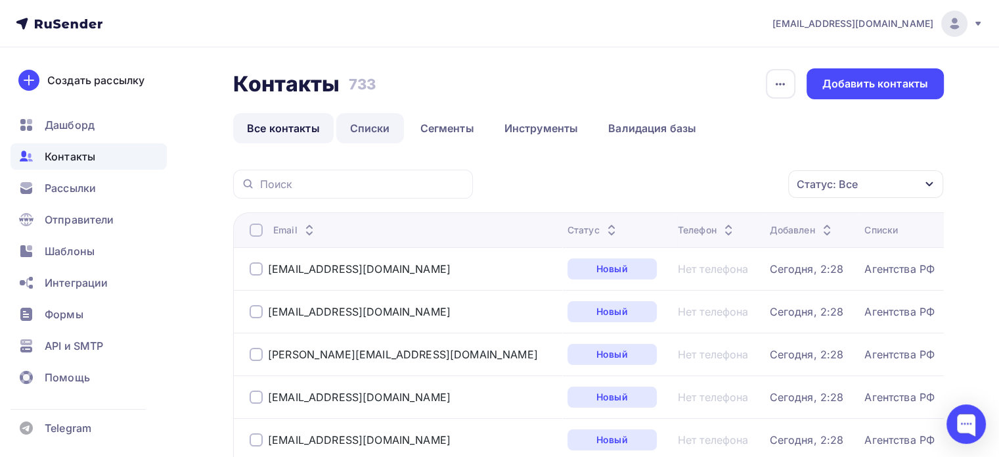
click at [367, 131] on link "Списки" at bounding box center [370, 128] width 68 height 30
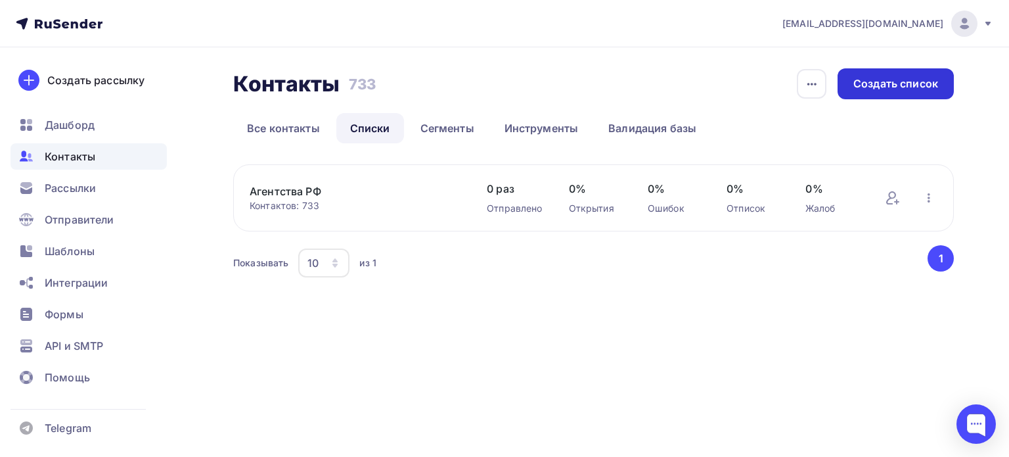
click at [881, 81] on div "Создать список" at bounding box center [896, 83] width 85 height 15
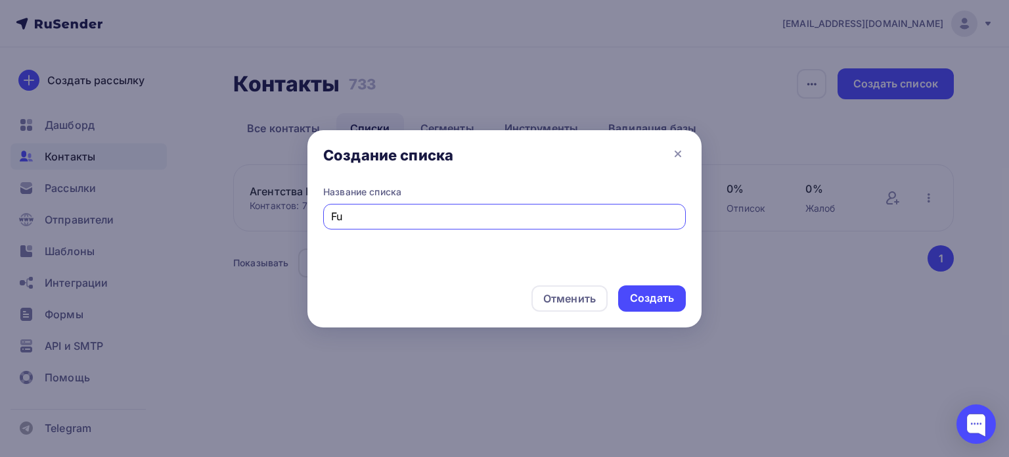
type input "F"
type input "Агентства РФ 2"
click at [642, 302] on div "Создать" at bounding box center [652, 297] width 44 height 15
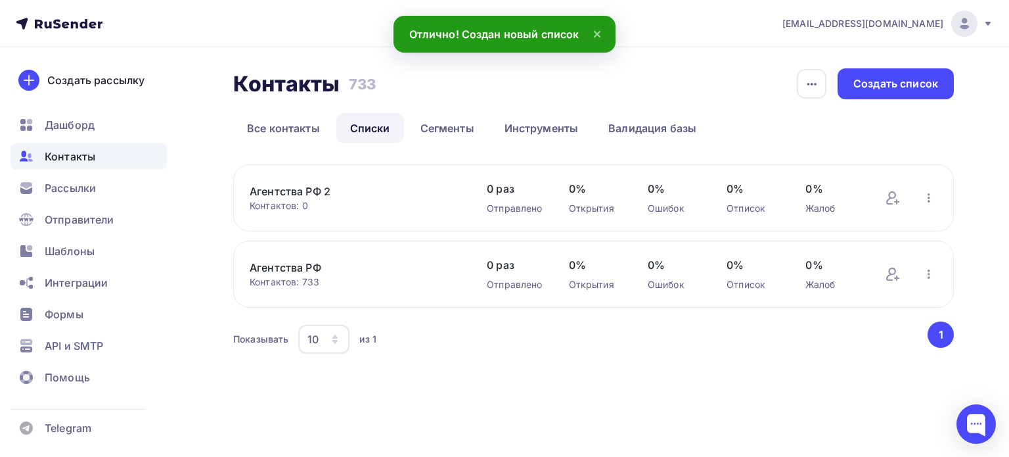
click at [333, 271] on link "Агентства РФ" at bounding box center [355, 268] width 211 height 16
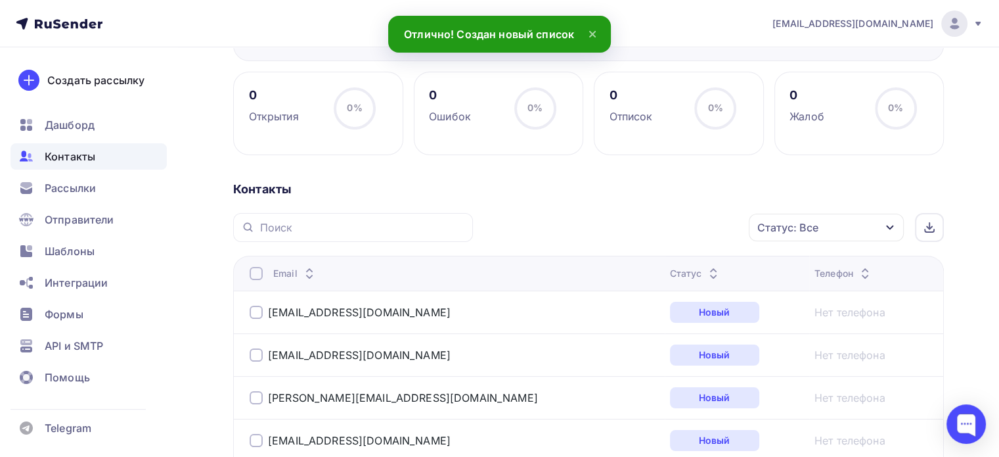
scroll to position [263, 0]
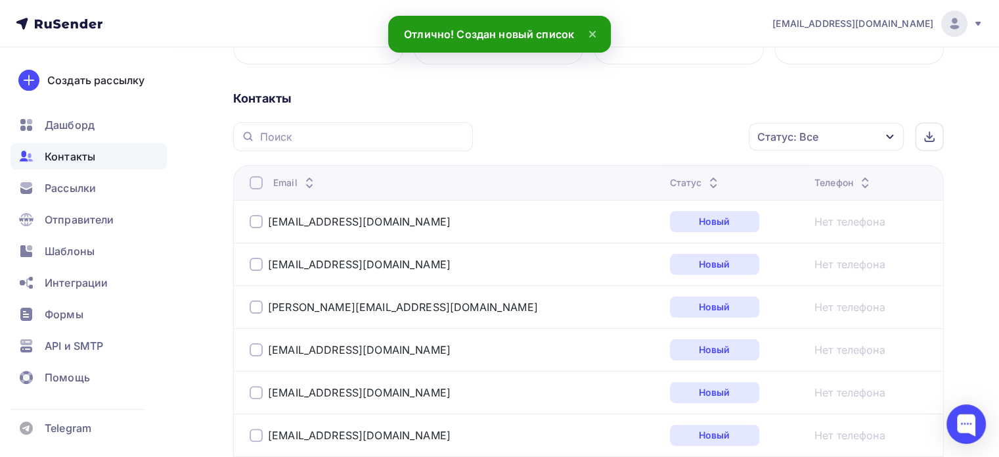
click at [254, 183] on div at bounding box center [256, 182] width 13 height 13
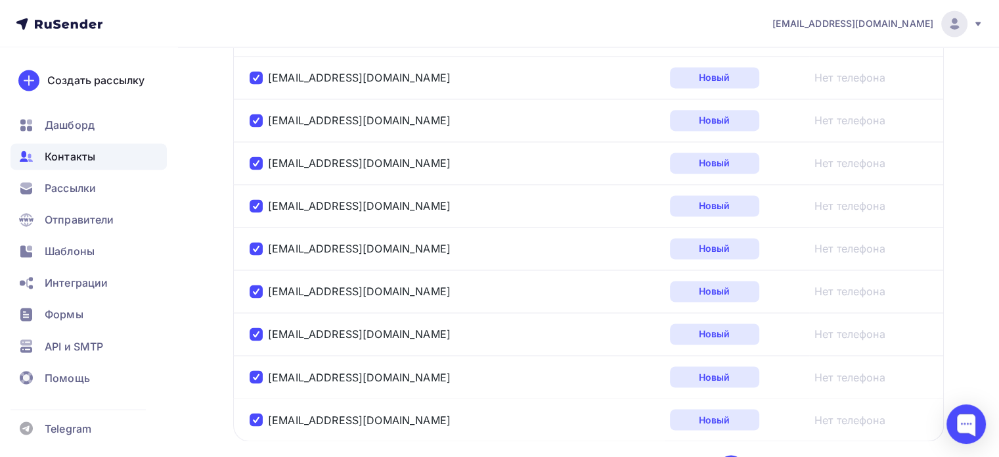
scroll to position [2268, 0]
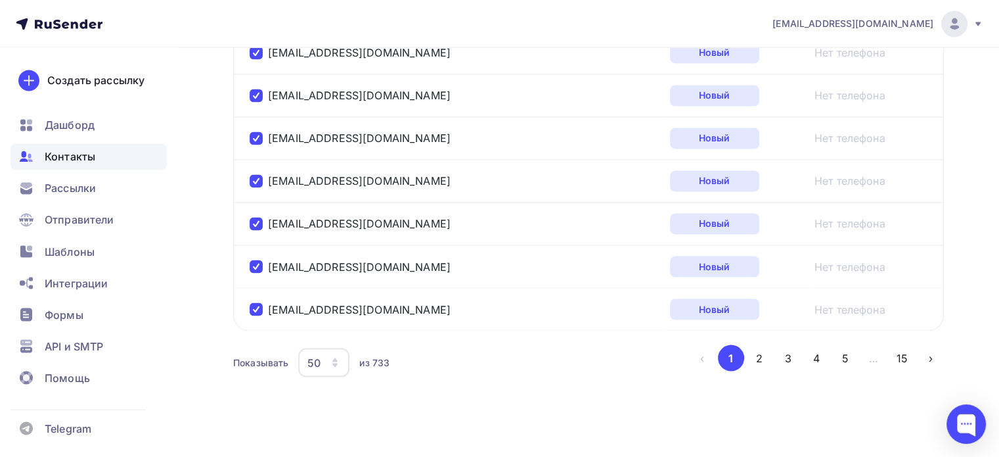
click at [326, 351] on div "50" at bounding box center [323, 362] width 51 height 29
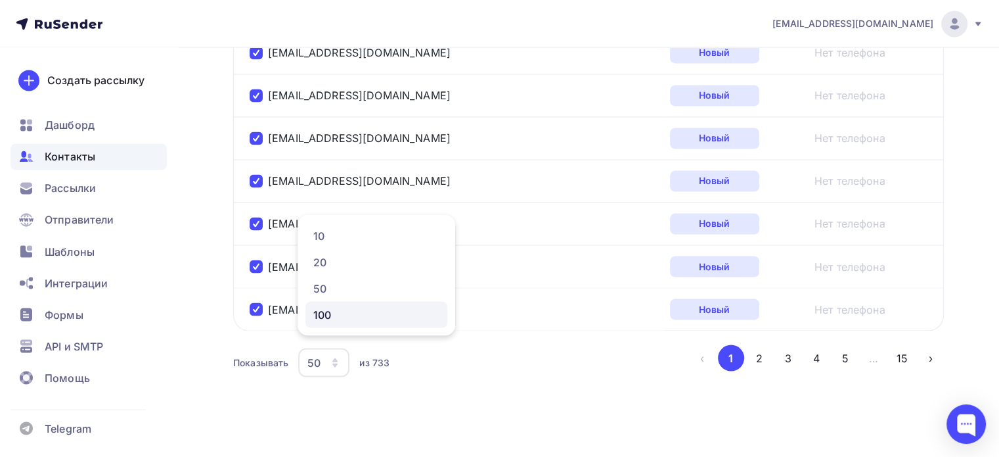
click at [331, 307] on div "100" at bounding box center [376, 314] width 126 height 16
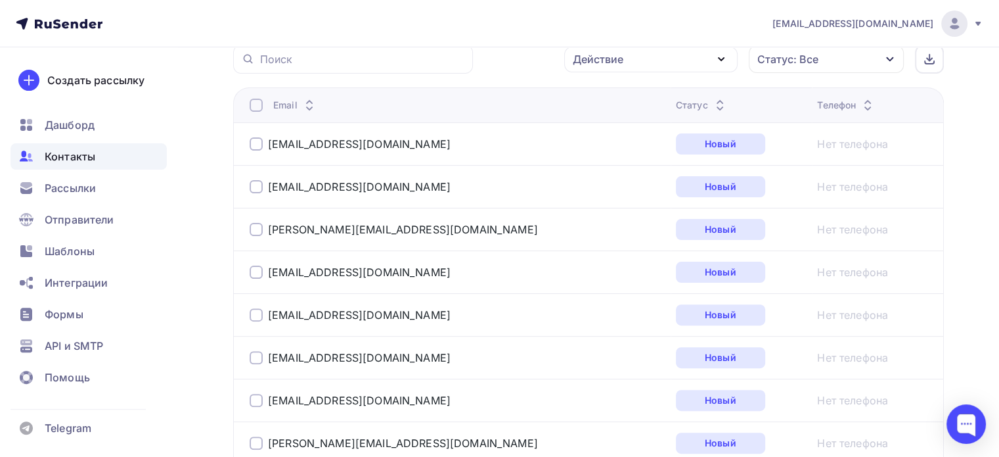
scroll to position [318, 0]
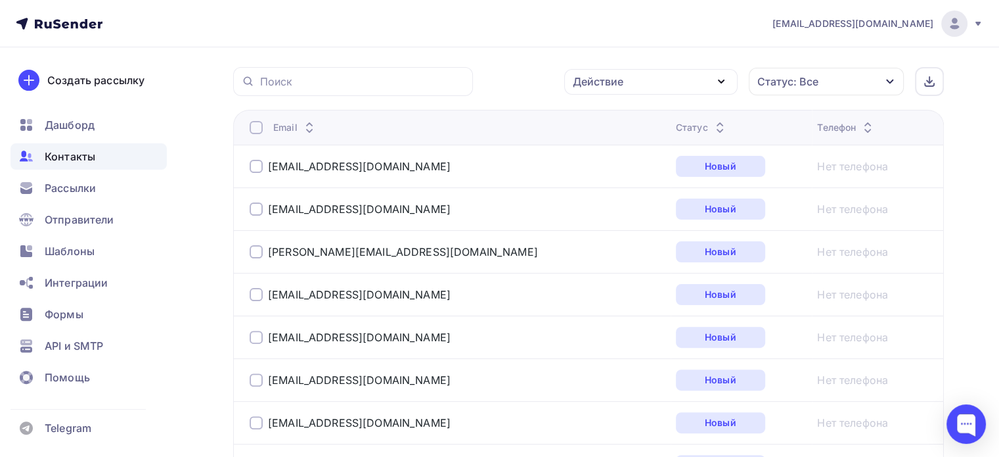
click at [253, 127] on div at bounding box center [256, 127] width 13 height 13
click at [255, 131] on div at bounding box center [256, 127] width 13 height 13
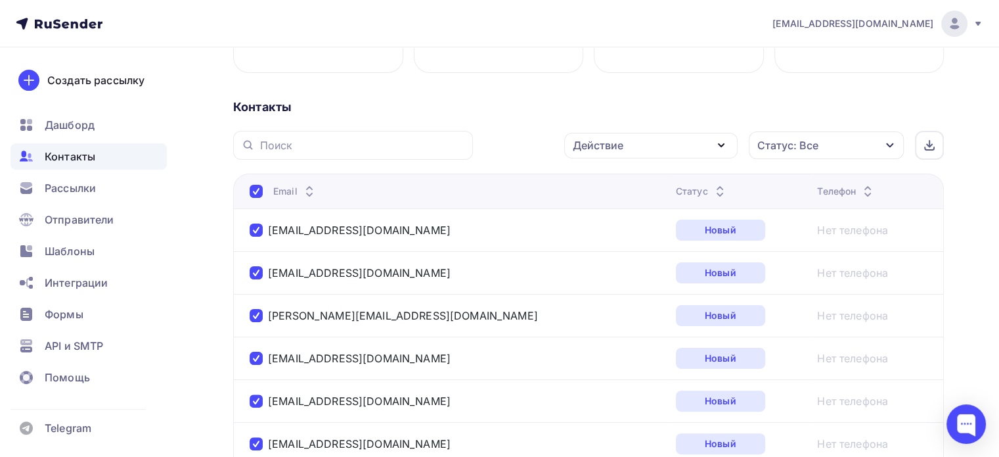
scroll to position [252, 0]
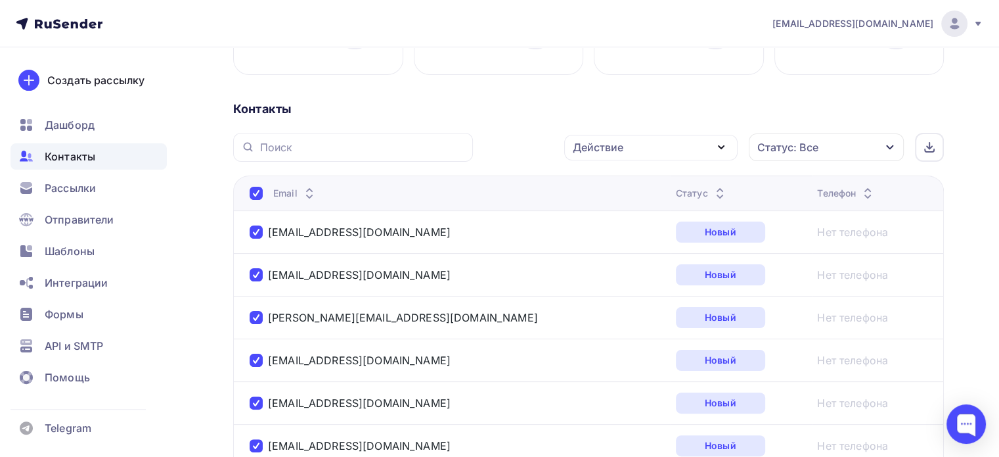
click at [612, 153] on div "Действие" at bounding box center [598, 147] width 51 height 16
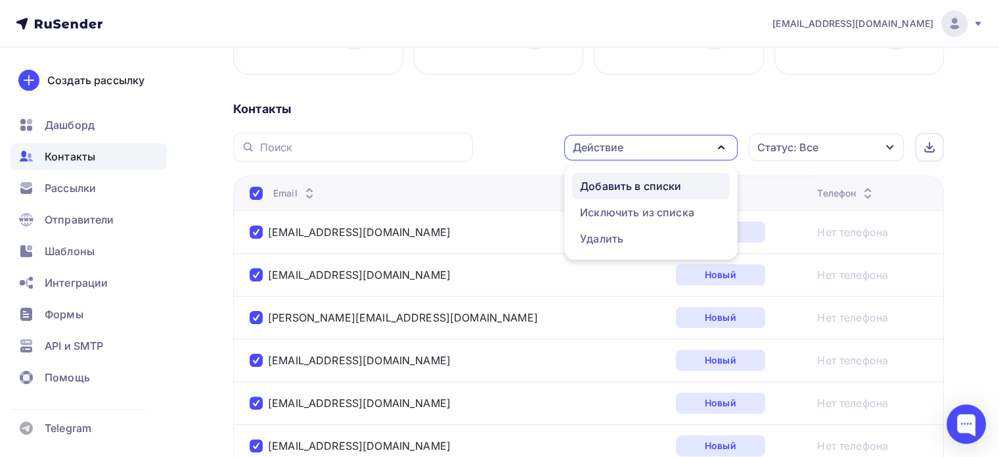
click at [628, 187] on div "Добавить в списки" at bounding box center [630, 186] width 101 height 16
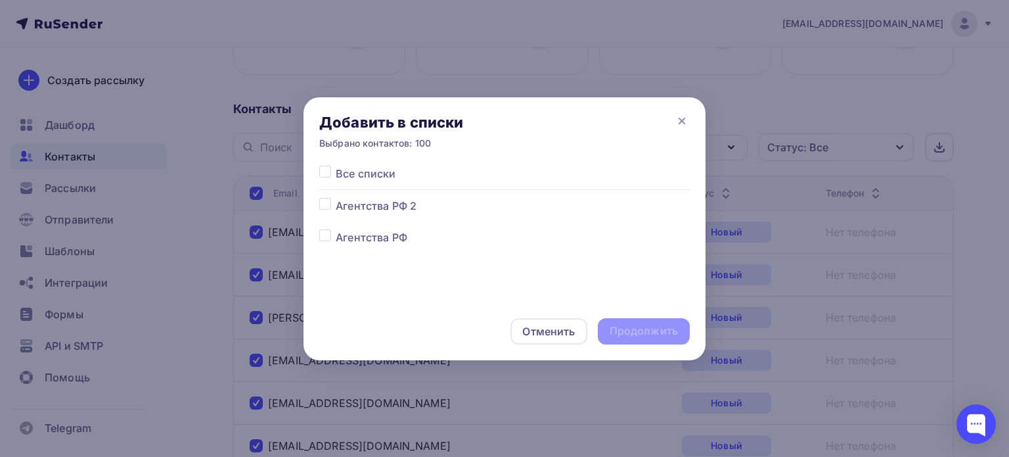
click at [336, 198] on label at bounding box center [336, 198] width 0 height 0
click at [329, 207] on input "checkbox" at bounding box center [325, 204] width 12 height 12
checkbox input "true"
click at [641, 330] on div "Продолжить" at bounding box center [644, 330] width 68 height 15
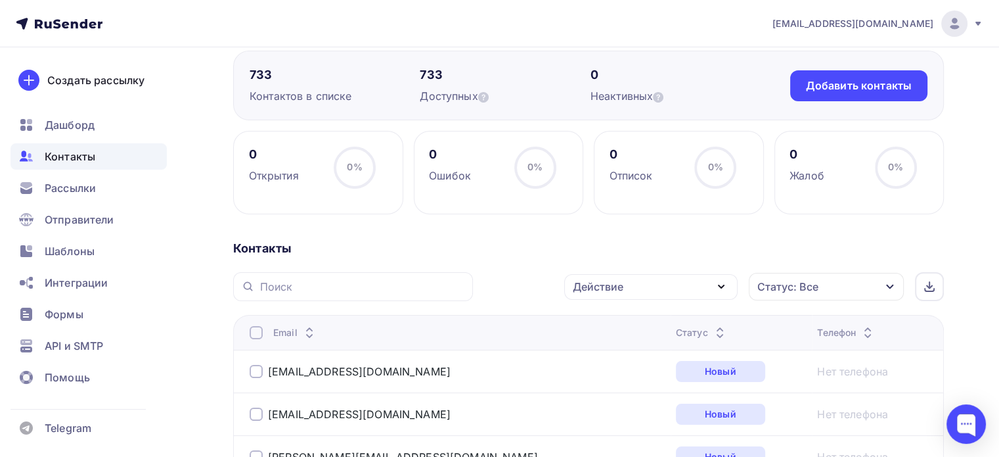
scroll to position [0, 0]
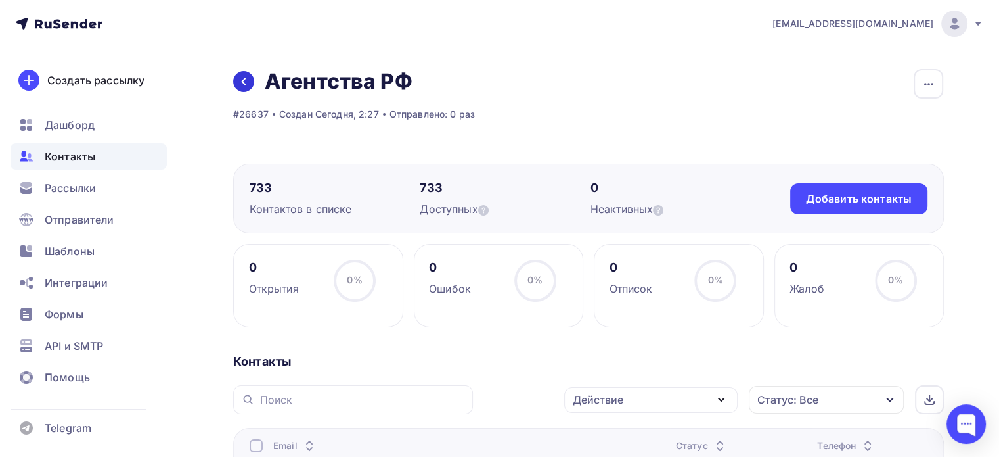
click at [248, 83] on icon at bounding box center [244, 81] width 11 height 11
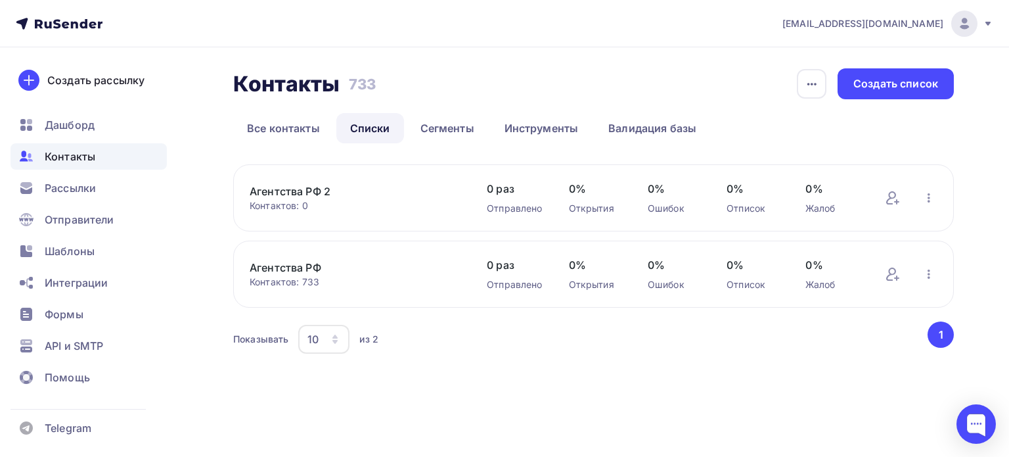
click at [334, 196] on link "Агентства РФ 2" at bounding box center [355, 191] width 211 height 16
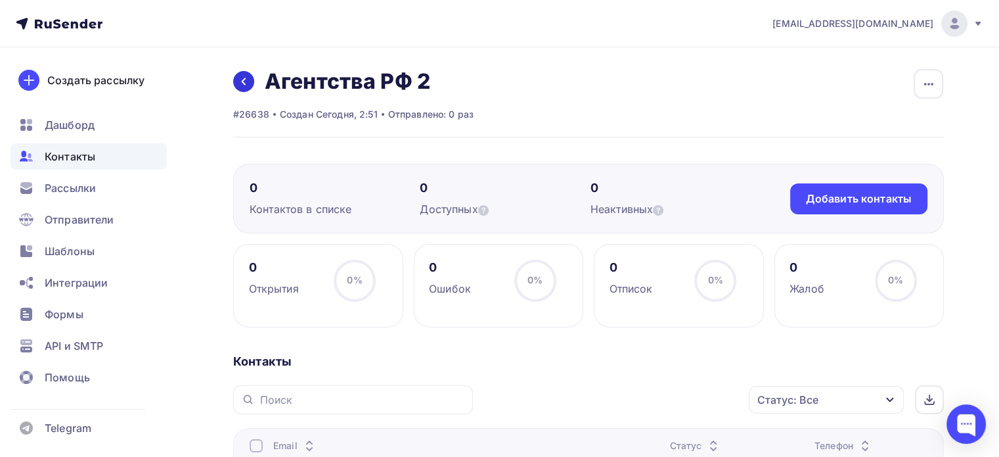
click at [239, 85] on icon at bounding box center [244, 81] width 11 height 11
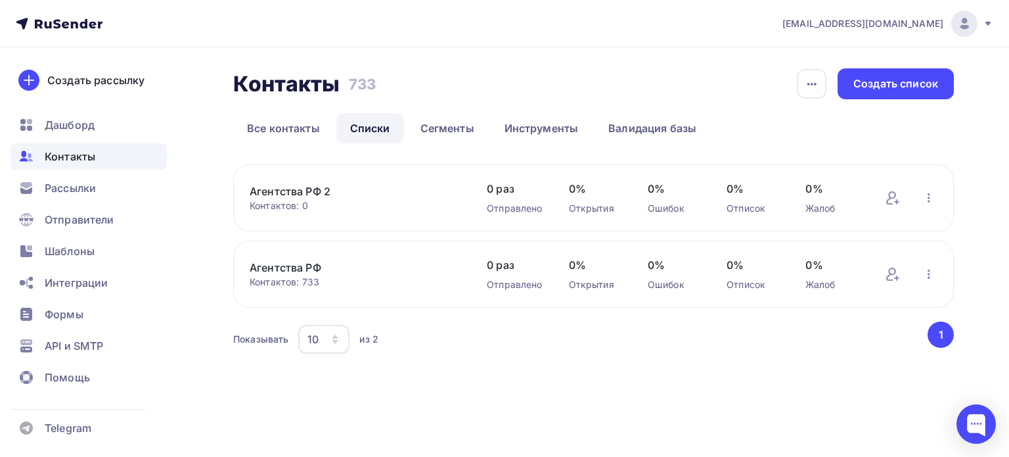
click at [357, 267] on link "Агентства РФ" at bounding box center [355, 268] width 211 height 16
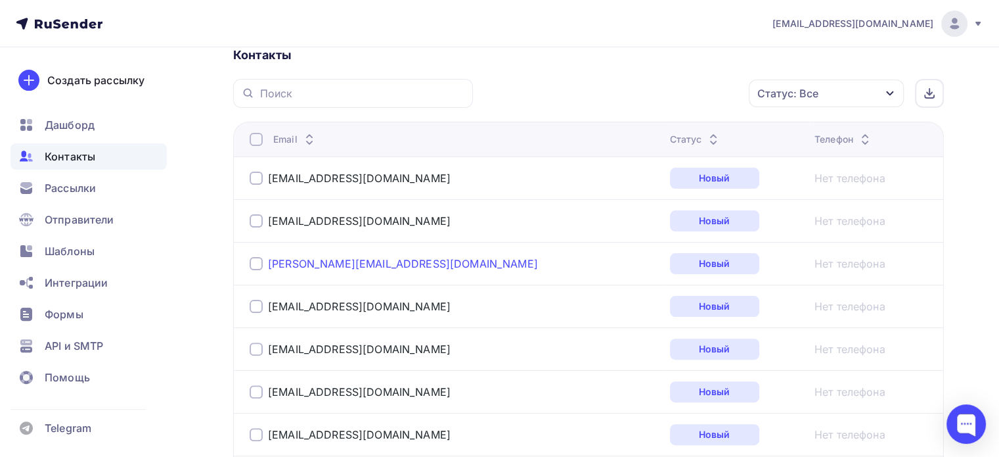
scroll to position [329, 0]
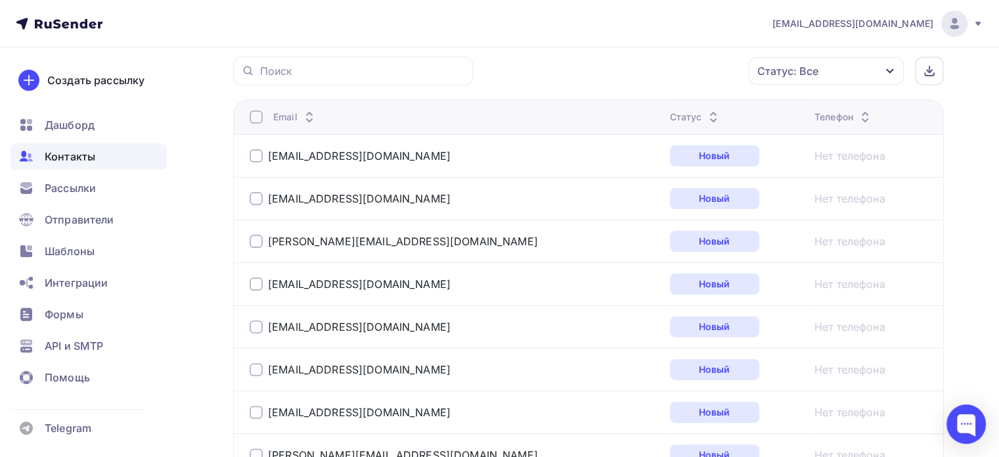
click at [252, 119] on div at bounding box center [256, 116] width 13 height 13
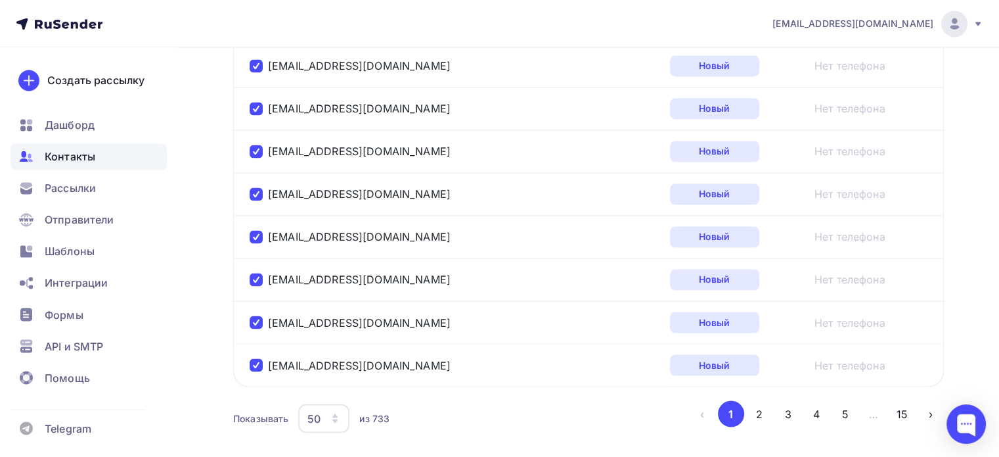
scroll to position [2268, 0]
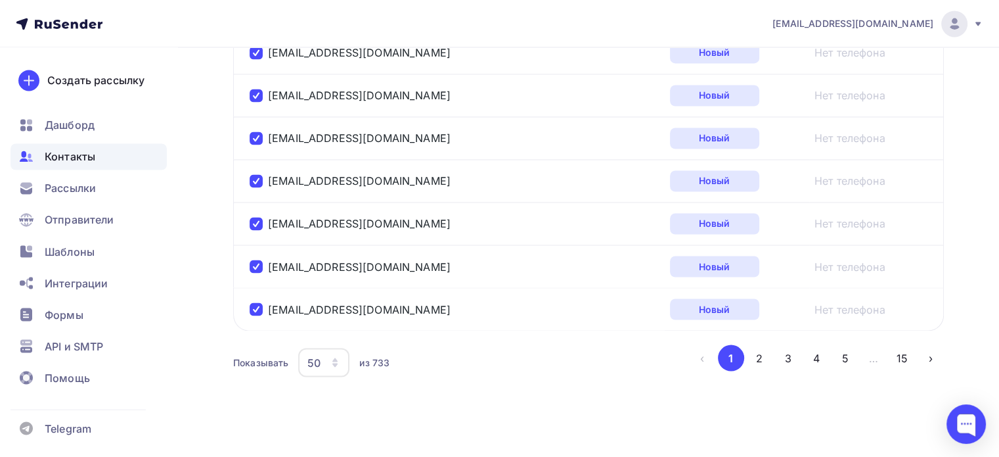
click at [318, 357] on div "50" at bounding box center [314, 362] width 13 height 16
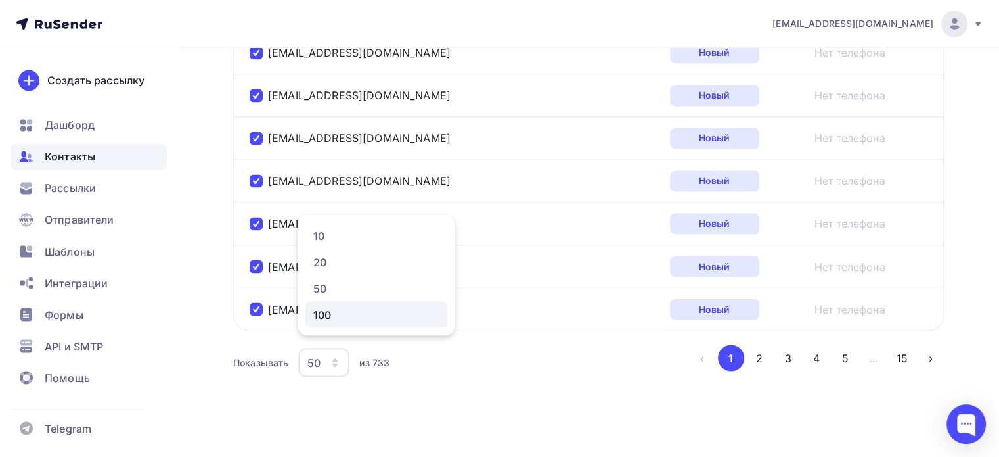
click at [329, 322] on link "100" at bounding box center [377, 314] width 142 height 26
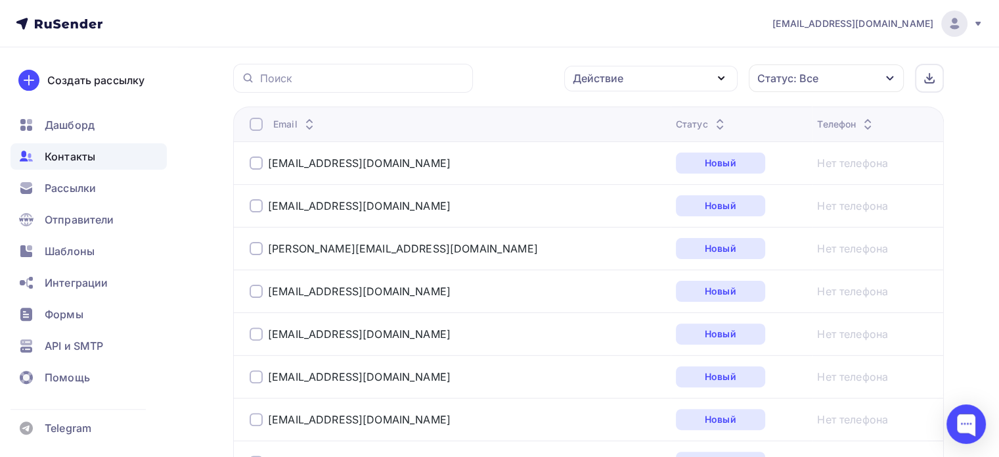
scroll to position [318, 0]
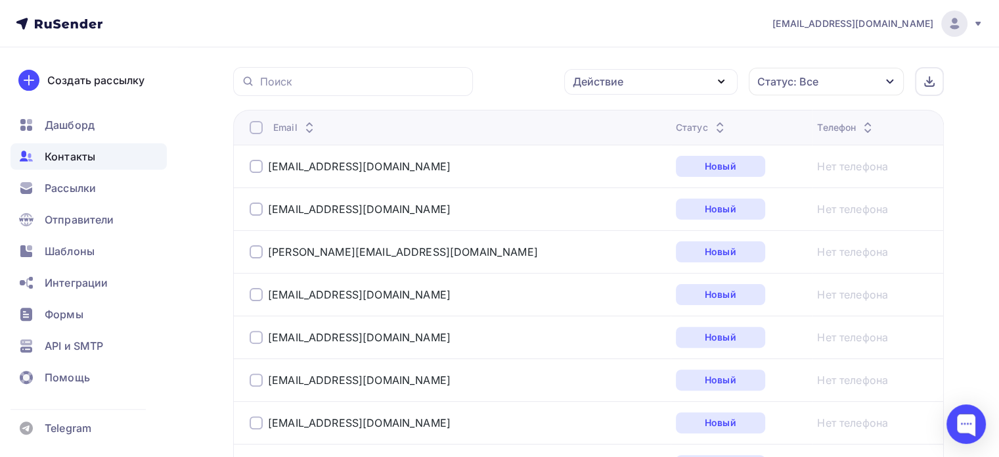
click at [252, 123] on div at bounding box center [256, 127] width 13 height 13
click at [252, 133] on th "Email" at bounding box center [452, 127] width 438 height 35
click at [257, 129] on div at bounding box center [256, 127] width 13 height 13
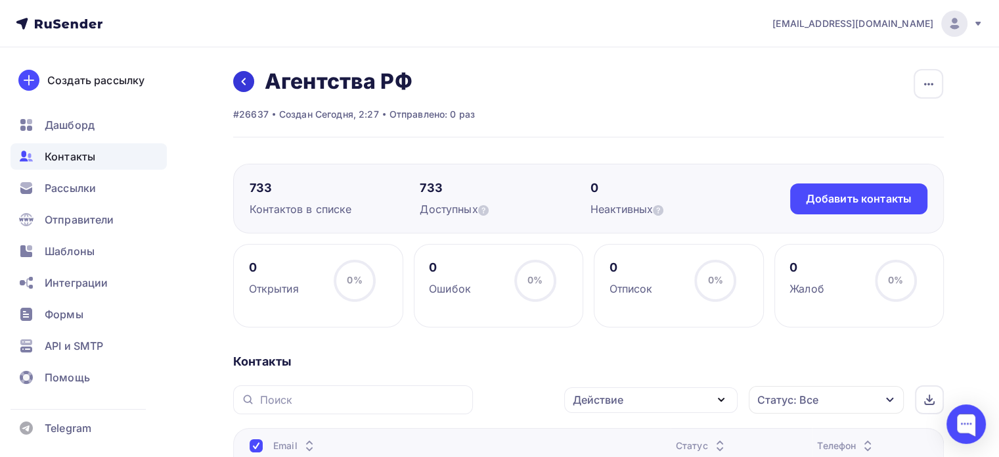
click at [239, 79] on icon at bounding box center [244, 81] width 11 height 11
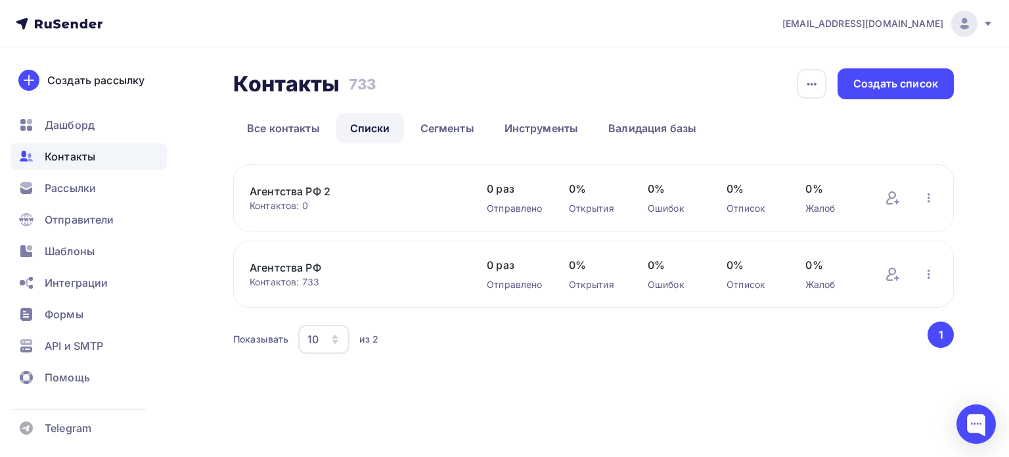
click at [304, 187] on link "Агентства РФ 2" at bounding box center [355, 191] width 211 height 16
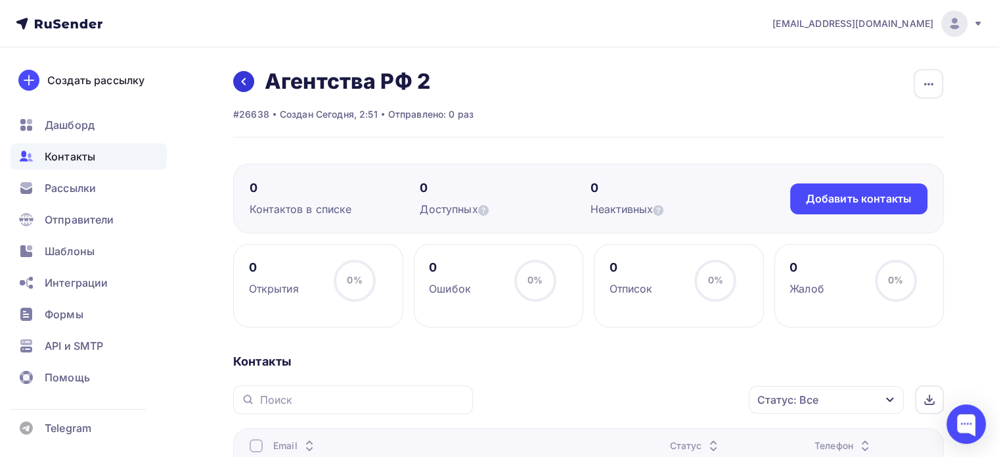
click at [243, 85] on icon at bounding box center [244, 81] width 11 height 11
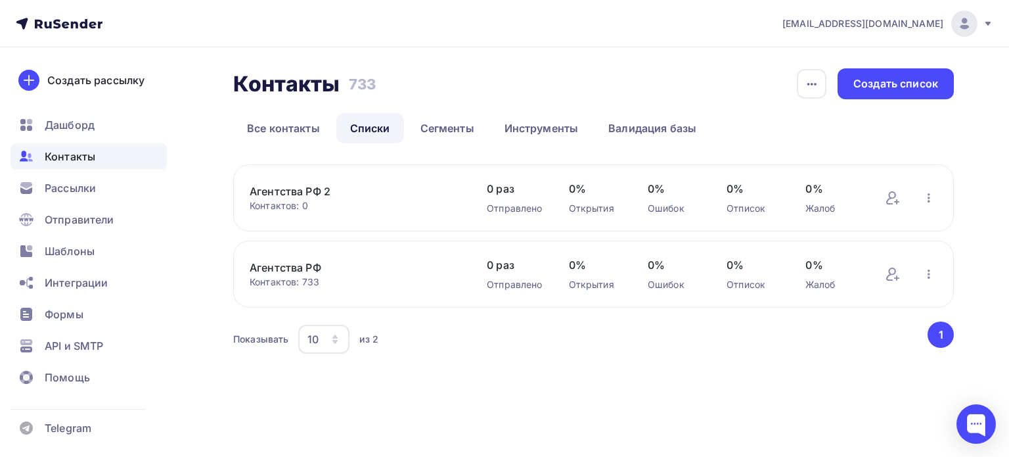
click at [300, 267] on link "Агентства РФ" at bounding box center [355, 268] width 211 height 16
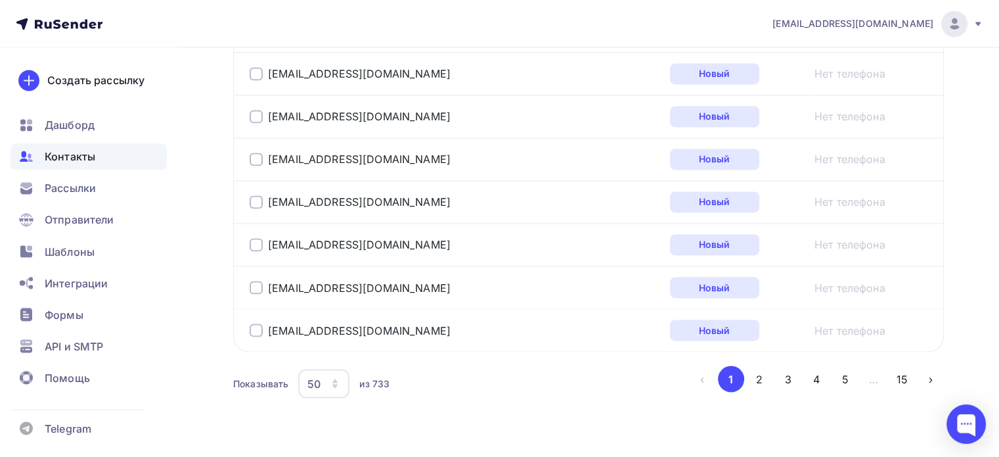
scroll to position [2268, 0]
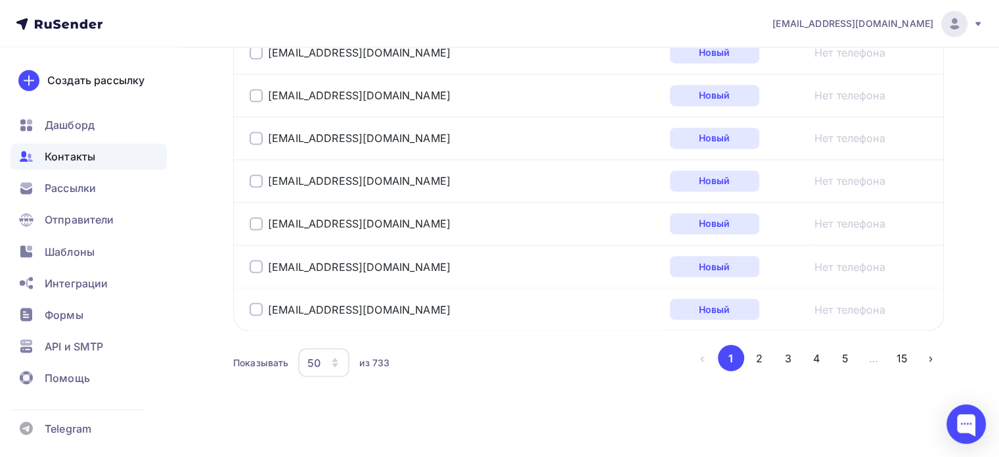
click at [313, 354] on div "50" at bounding box center [314, 362] width 13 height 16
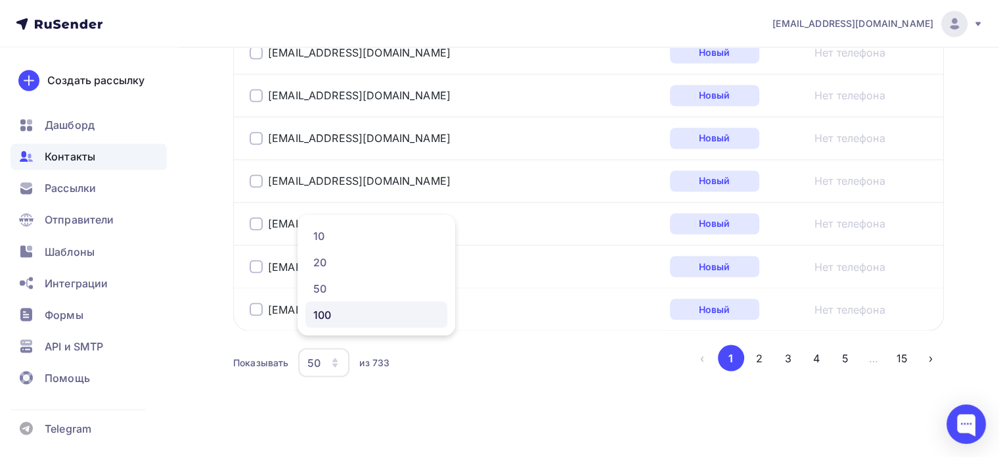
click at [332, 317] on div "100" at bounding box center [376, 314] width 126 height 16
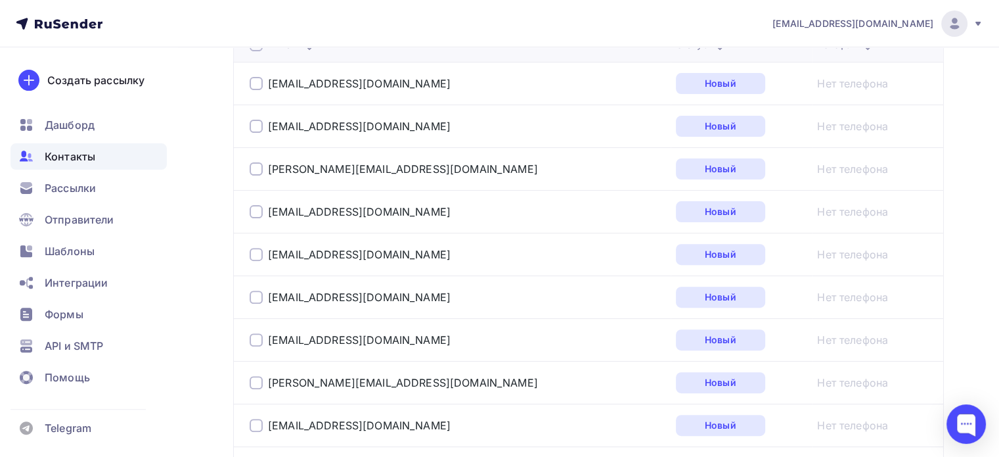
scroll to position [318, 0]
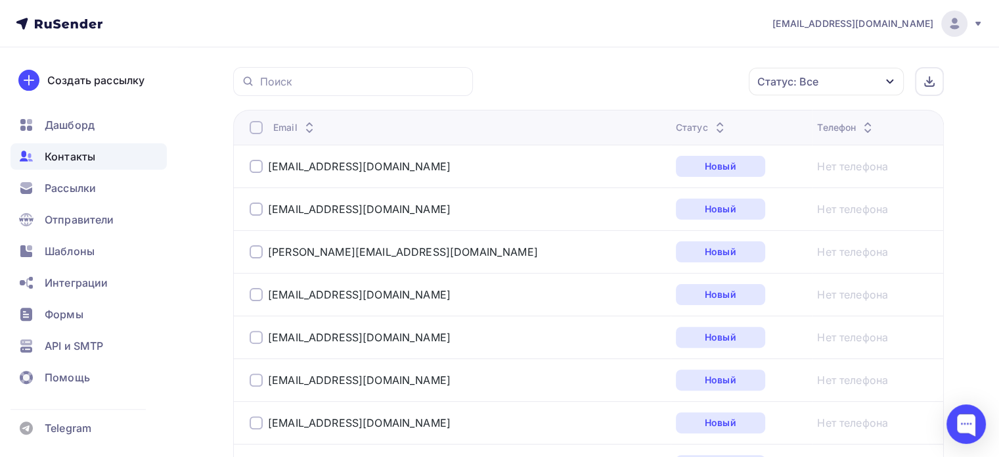
click at [258, 126] on div at bounding box center [256, 127] width 13 height 13
click at [626, 76] on div "Действие" at bounding box center [650, 82] width 173 height 26
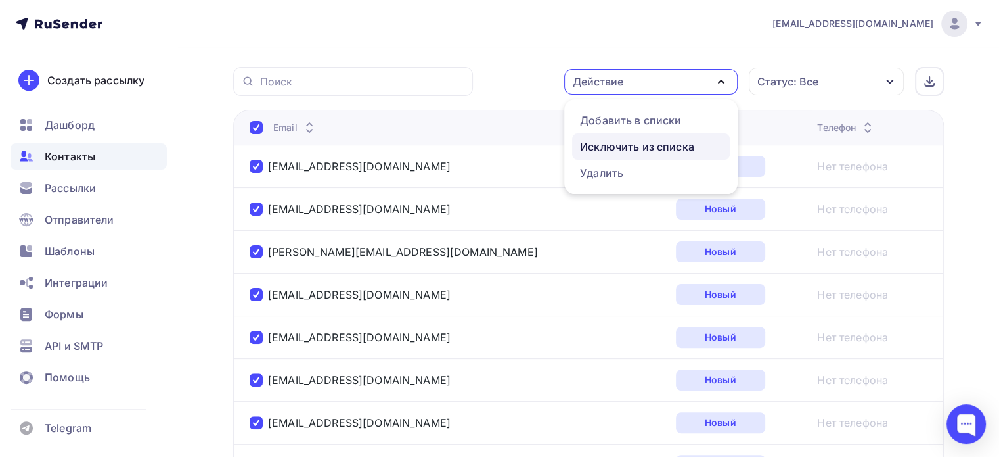
click at [618, 150] on div "Исключить из списка" at bounding box center [637, 147] width 114 height 16
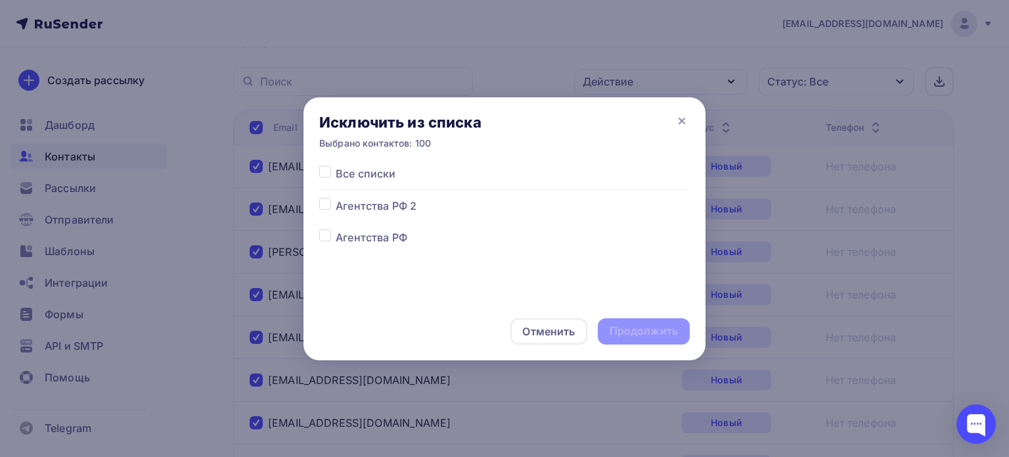
click at [336, 229] on label at bounding box center [336, 229] width 0 height 0
click at [327, 233] on input "checkbox" at bounding box center [325, 235] width 12 height 12
checkbox input "true"
click at [638, 326] on div "Продолжить" at bounding box center [644, 330] width 68 height 15
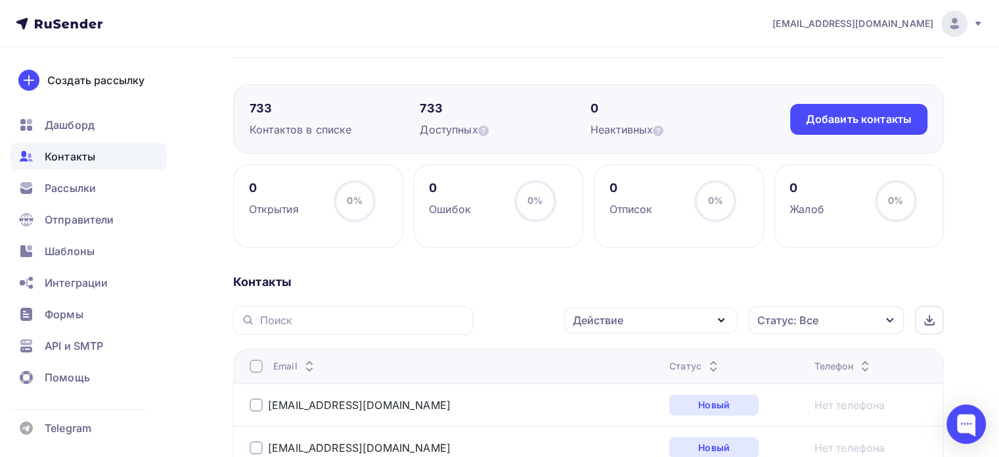
scroll to position [0, 0]
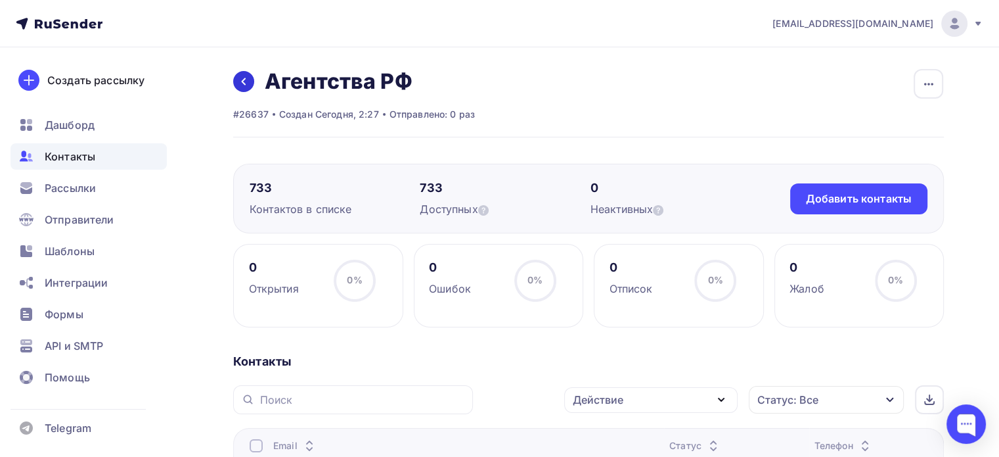
click at [248, 83] on icon at bounding box center [244, 81] width 11 height 11
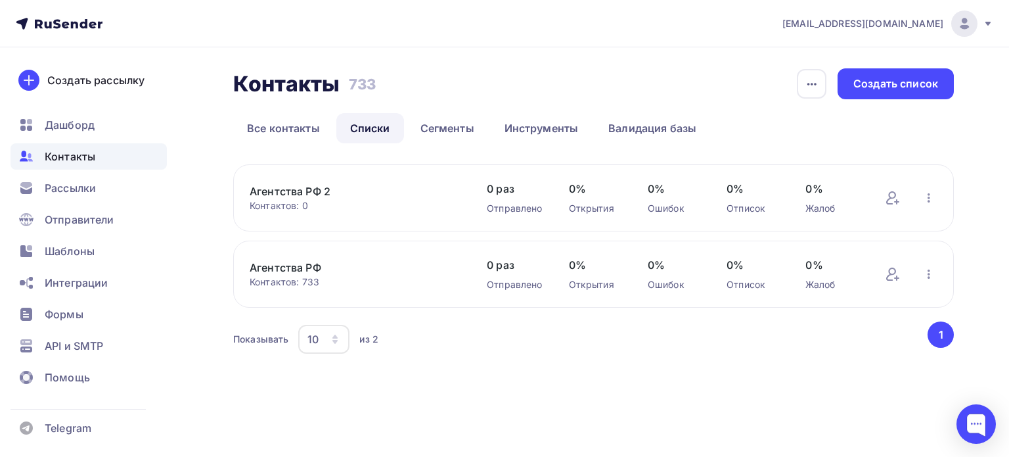
click at [289, 188] on link "Агентства РФ 2" at bounding box center [355, 191] width 211 height 16
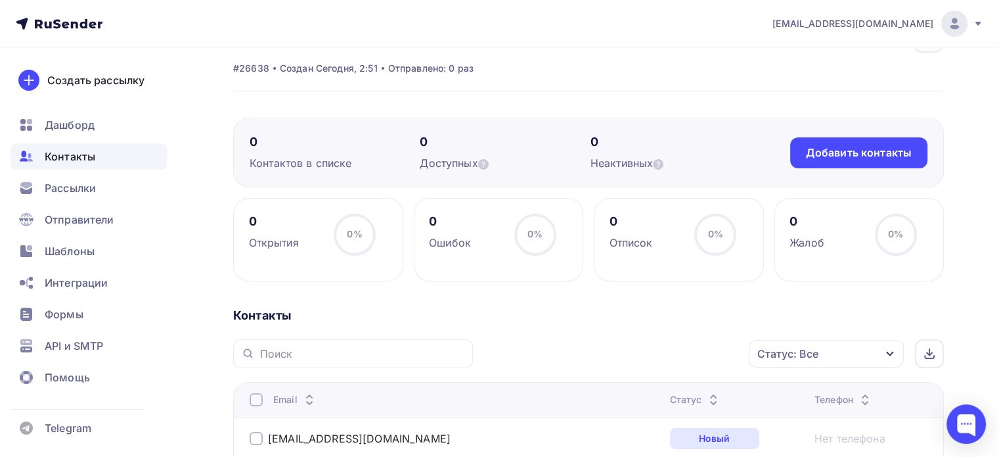
scroll to position [263, 0]
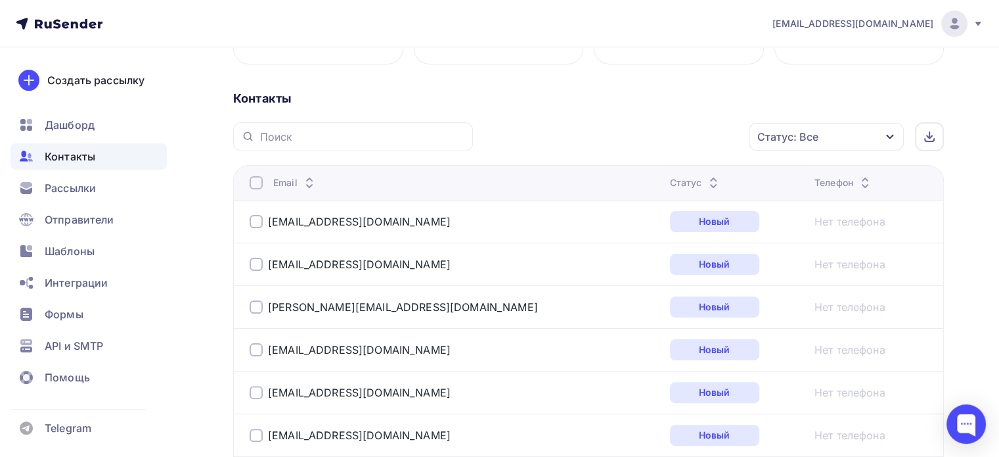
click at [258, 183] on div at bounding box center [256, 182] width 13 height 13
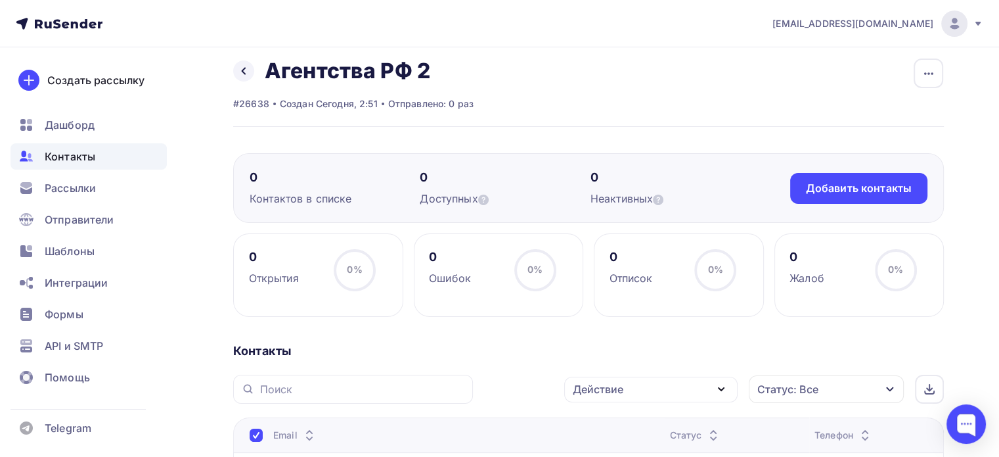
scroll to position [0, 0]
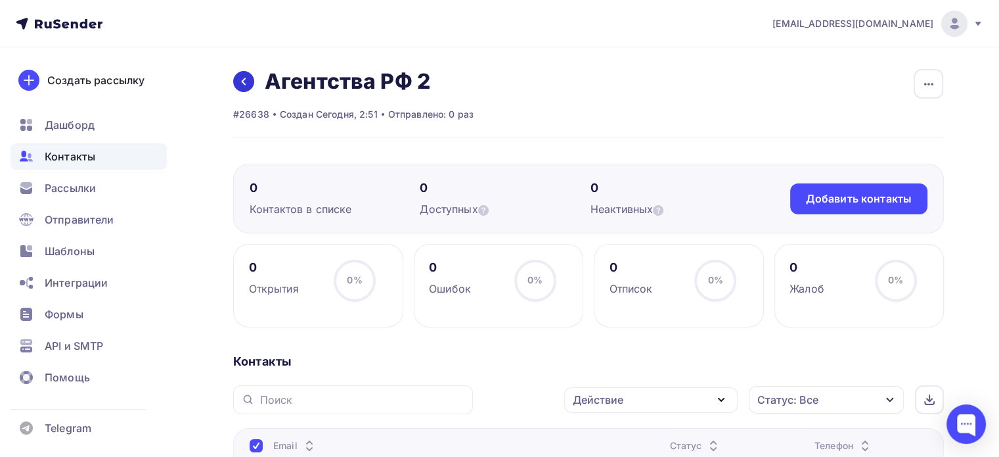
click at [242, 83] on icon at bounding box center [244, 81] width 11 height 11
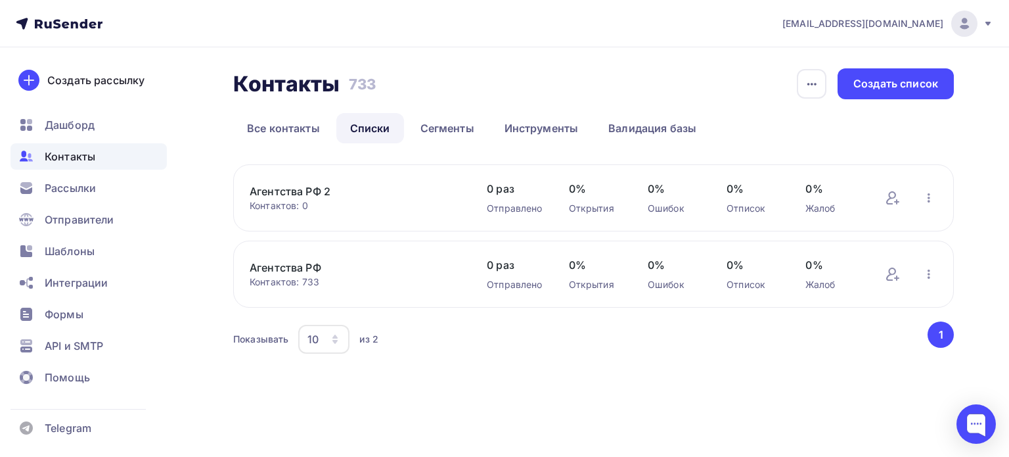
click at [294, 272] on link "Агентства РФ" at bounding box center [355, 268] width 211 height 16
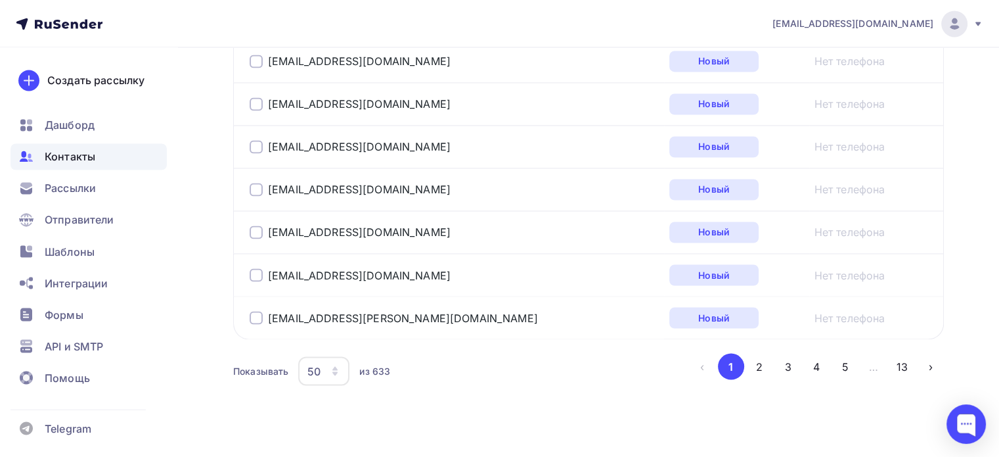
scroll to position [2268, 0]
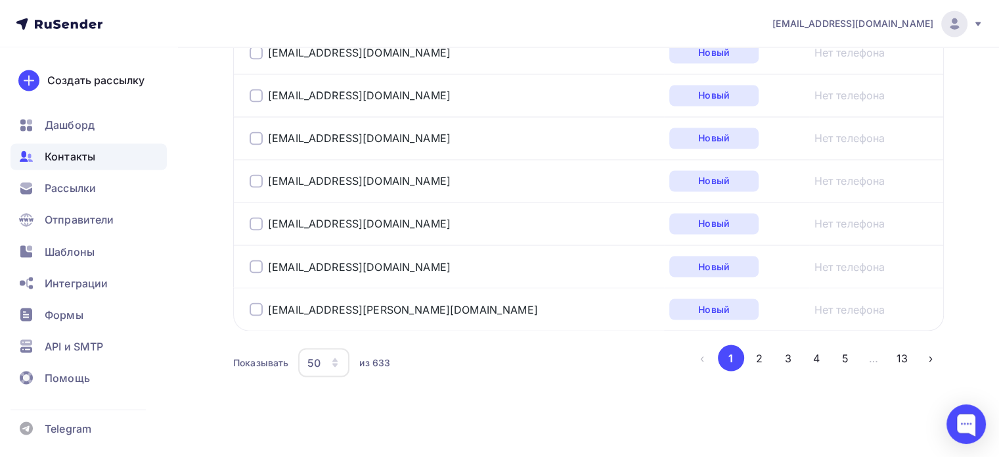
click at [322, 348] on div "50" at bounding box center [323, 362] width 51 height 29
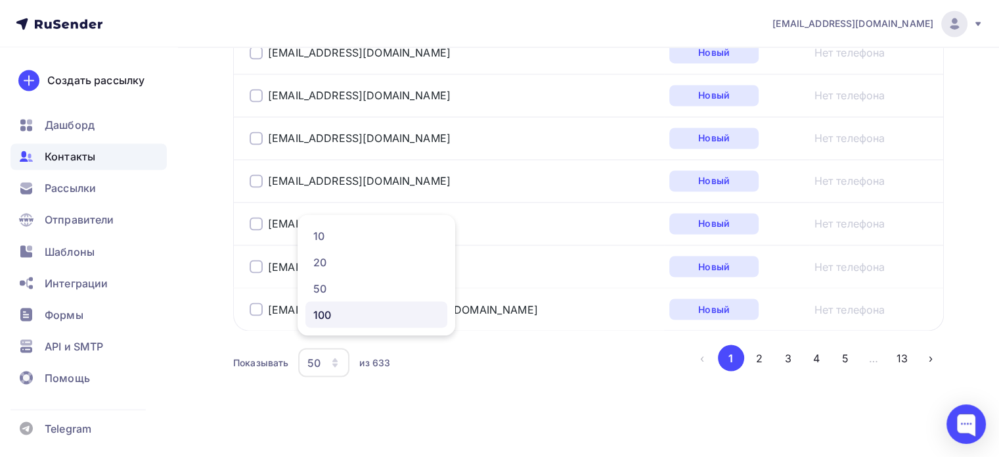
click at [323, 309] on div "100" at bounding box center [376, 314] width 126 height 16
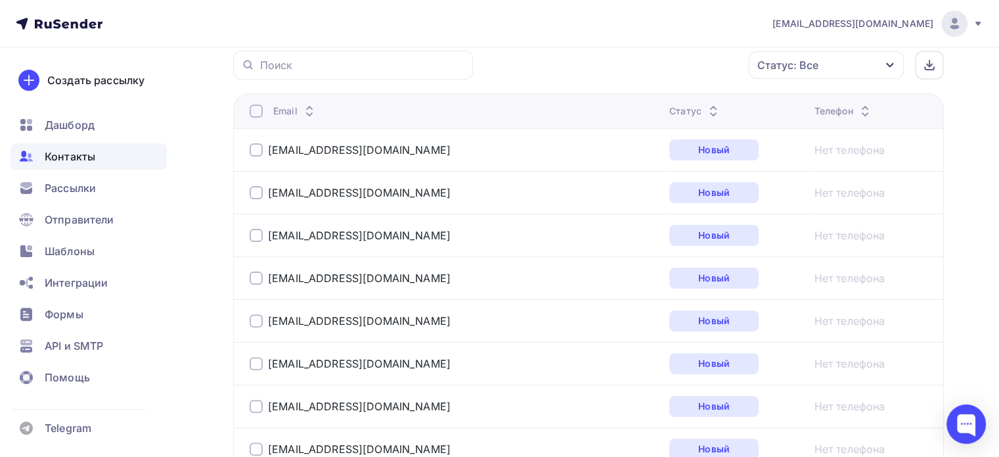
scroll to position [318, 0]
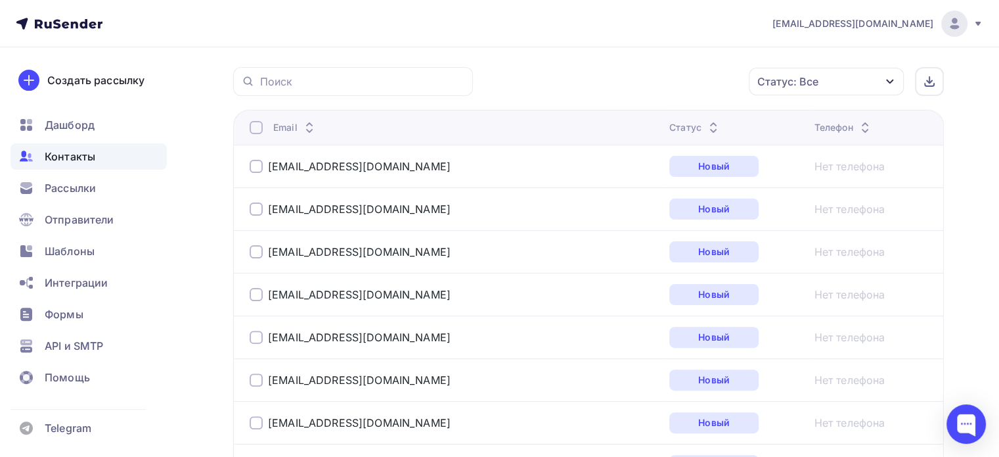
click at [258, 126] on div at bounding box center [256, 127] width 13 height 13
click at [650, 76] on div "Действие" at bounding box center [650, 82] width 173 height 26
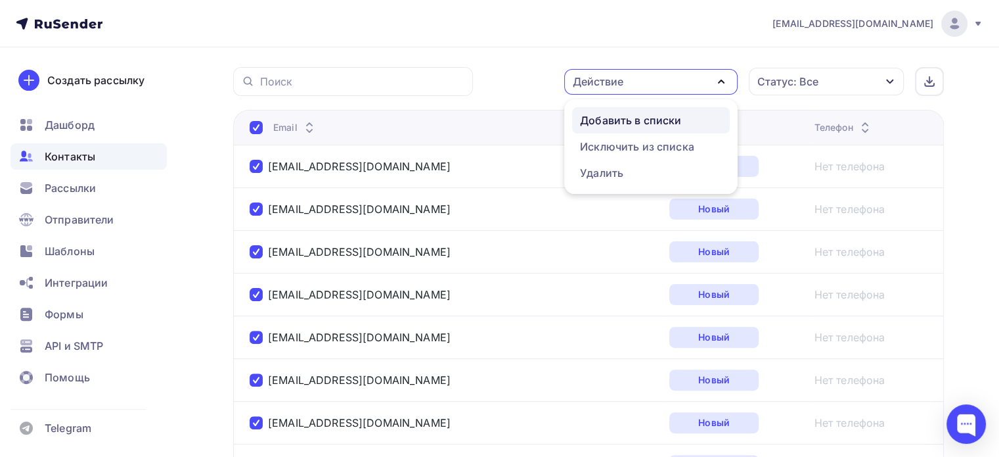
click at [631, 124] on div "Добавить в списки" at bounding box center [630, 120] width 101 height 16
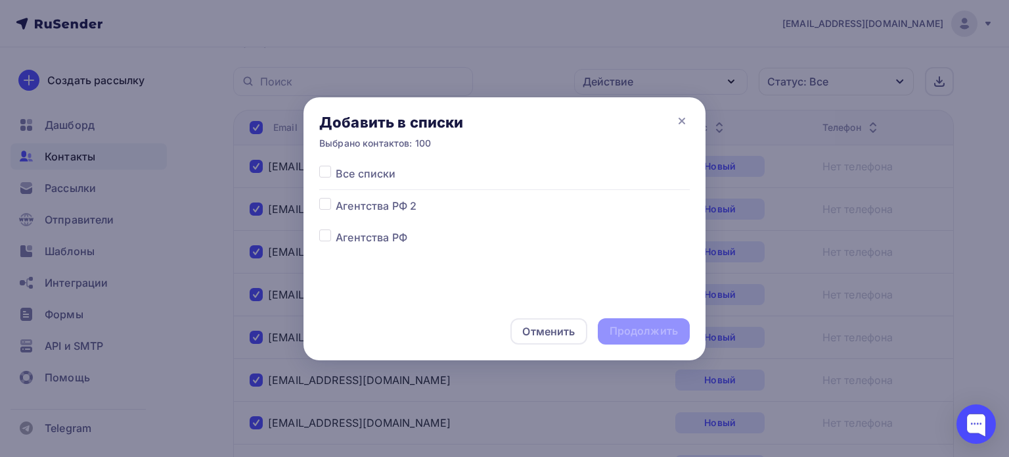
click at [336, 198] on label at bounding box center [336, 198] width 0 height 0
click at [328, 208] on input "checkbox" at bounding box center [325, 204] width 12 height 12
checkbox input "true"
click at [643, 332] on div "Продолжить" at bounding box center [644, 330] width 68 height 15
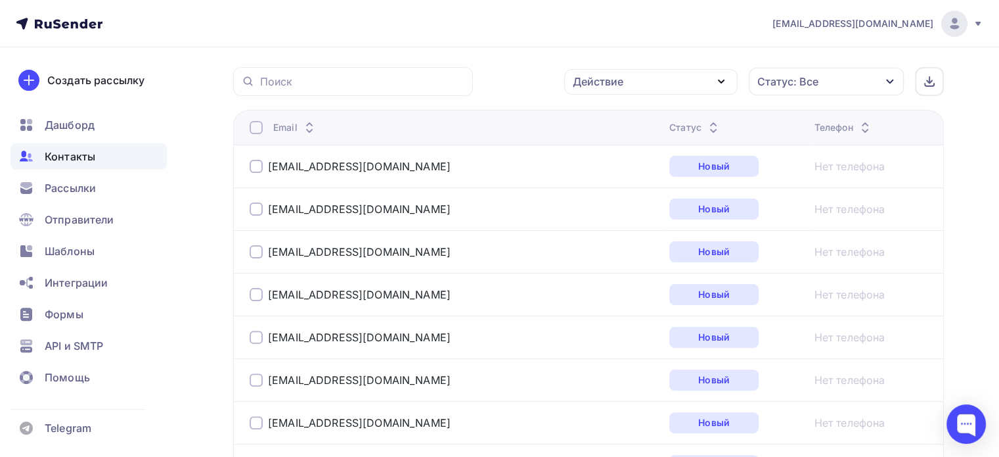
click at [260, 132] on div at bounding box center [256, 127] width 13 height 13
click at [256, 129] on div at bounding box center [256, 127] width 13 height 13
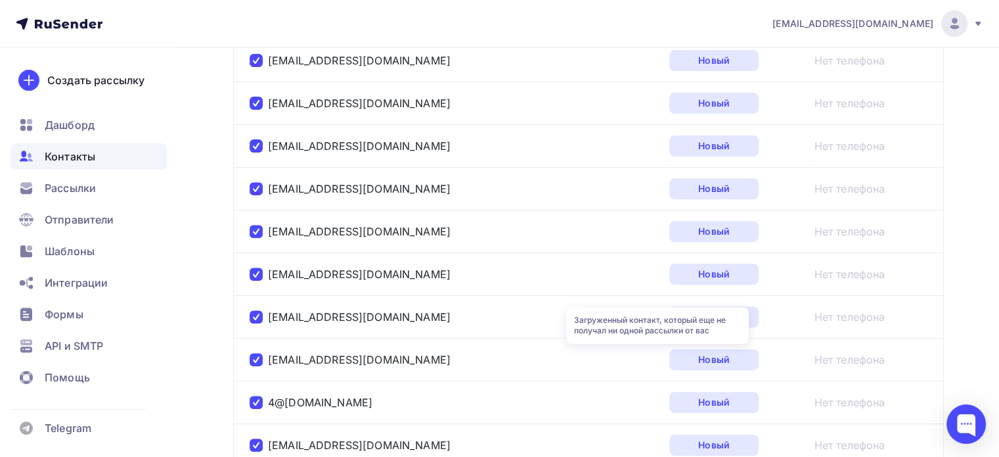
scroll to position [258, 0]
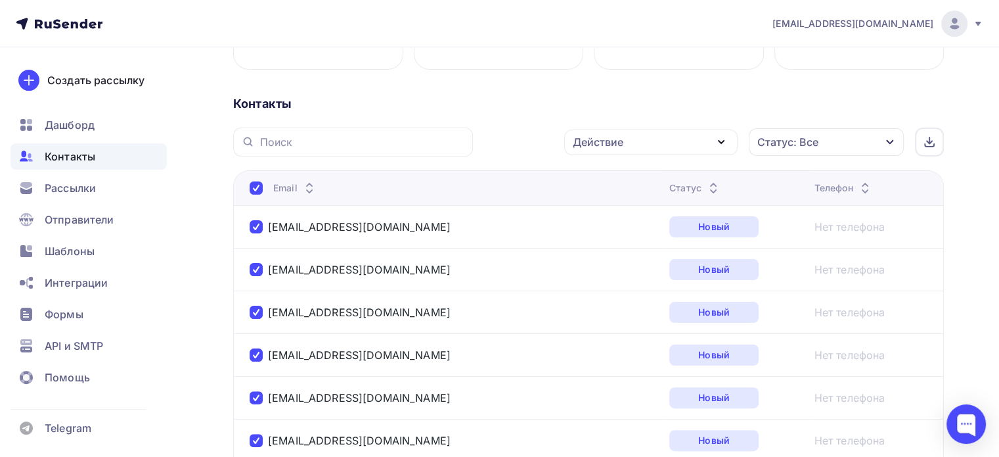
click at [636, 137] on div "Действие" at bounding box center [650, 142] width 173 height 26
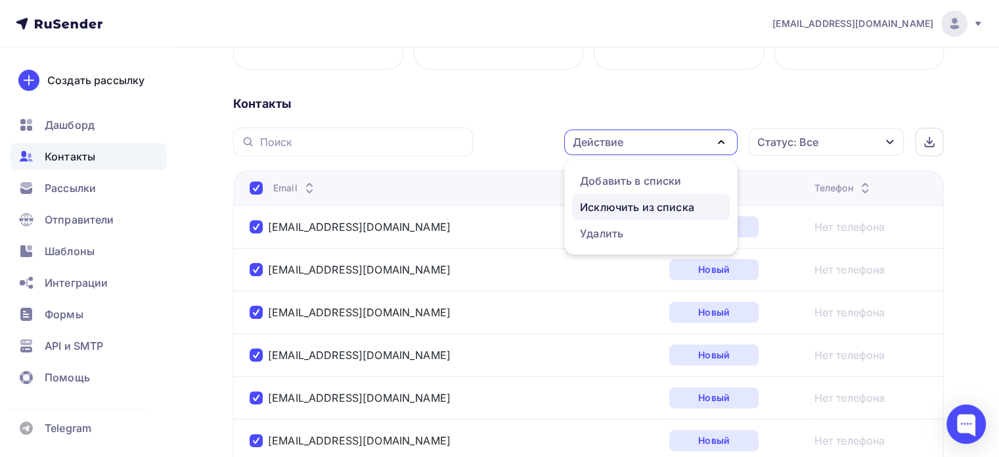
click at [627, 211] on div "Исключить из списка" at bounding box center [637, 207] width 114 height 16
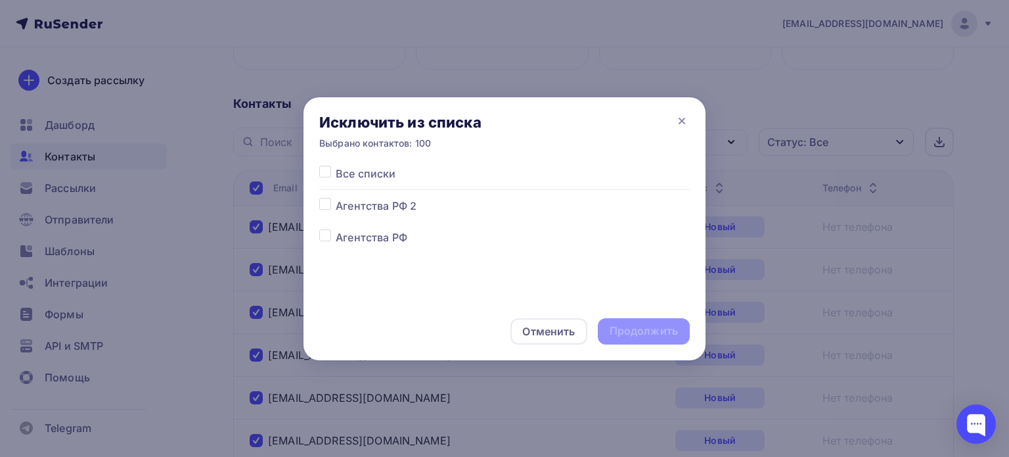
click at [372, 237] on span "Агентства РФ" at bounding box center [372, 237] width 72 height 16
click at [386, 239] on span "Агентства РФ" at bounding box center [372, 237] width 72 height 16
click at [336, 229] on label at bounding box center [336, 229] width 0 height 0
click at [319, 232] on input "checkbox" at bounding box center [325, 235] width 12 height 12
checkbox input "true"
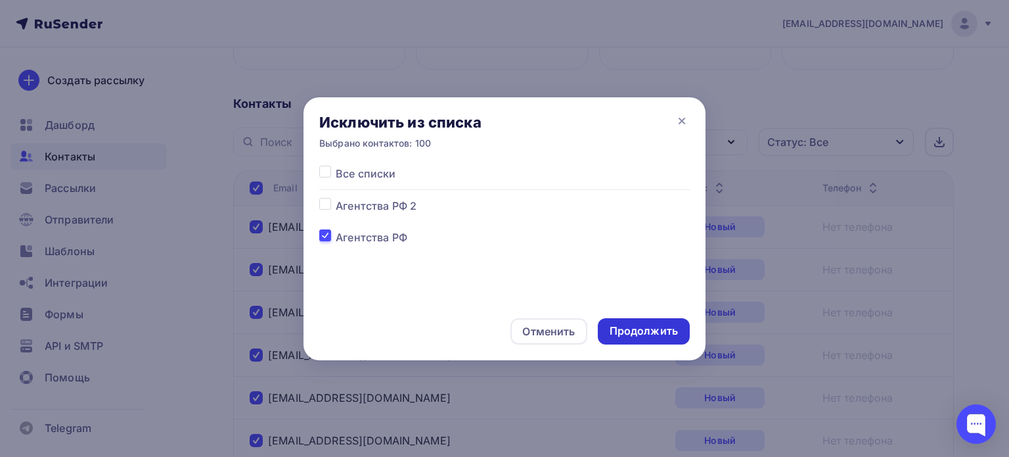
click at [652, 339] on div "Продолжить" at bounding box center [644, 331] width 92 height 26
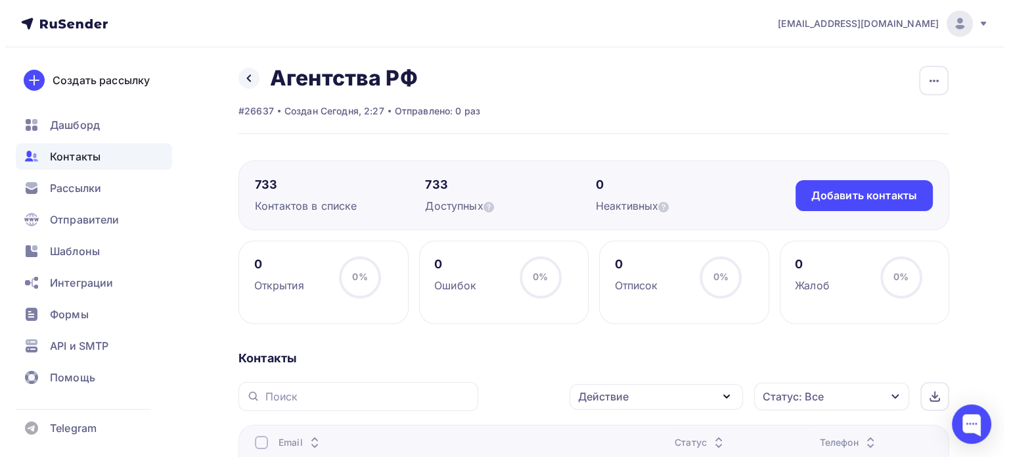
scroll to position [0, 0]
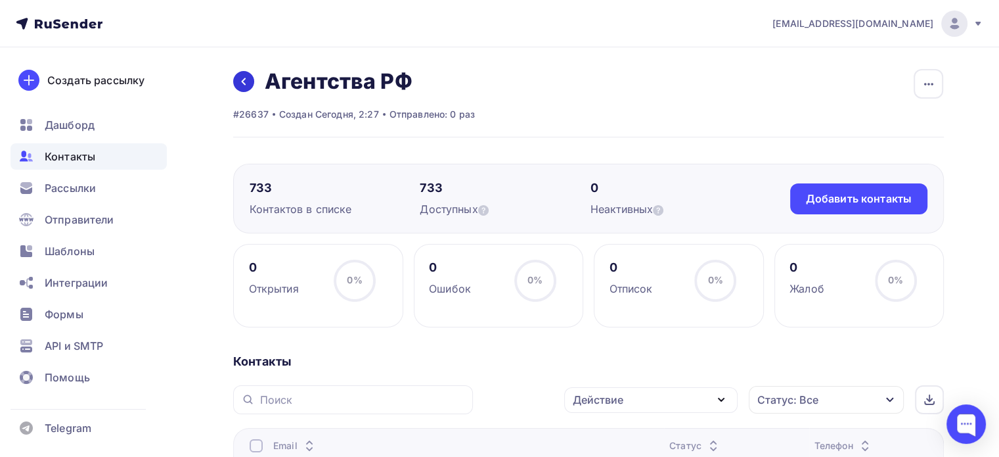
click at [250, 81] on link at bounding box center [243, 81] width 21 height 21
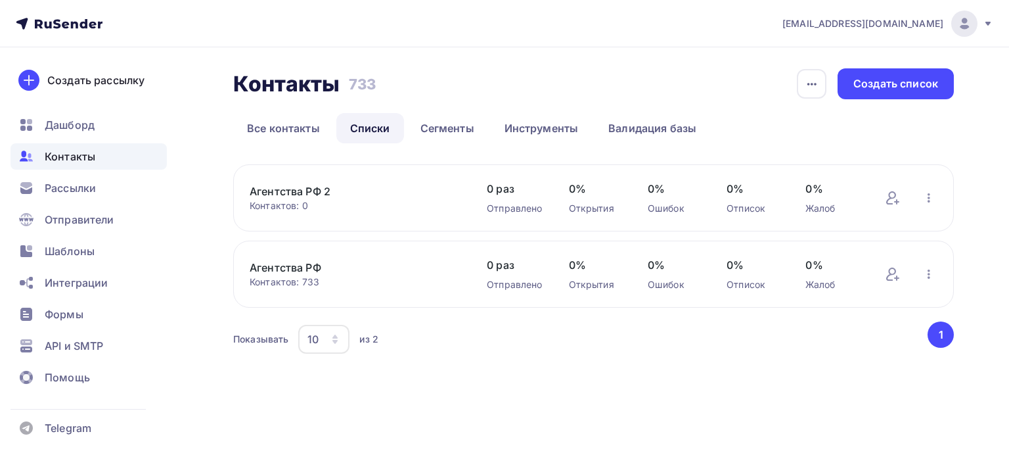
click at [297, 196] on link "Агентства РФ 2" at bounding box center [355, 191] width 211 height 16
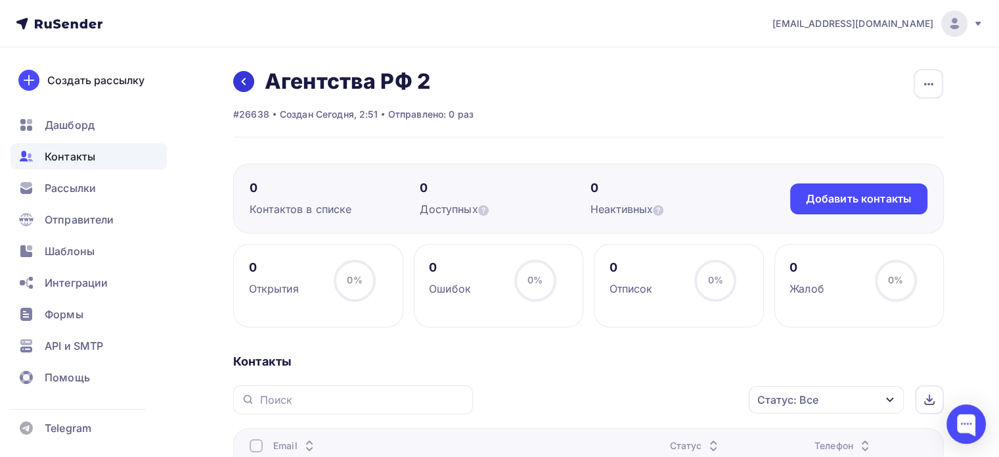
click at [247, 87] on link at bounding box center [243, 81] width 21 height 21
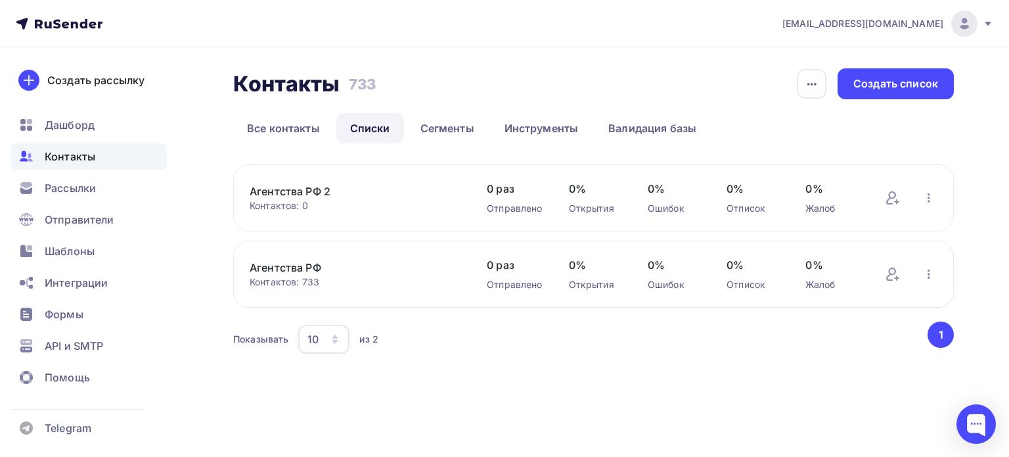
click at [303, 269] on link "Агентства РФ" at bounding box center [355, 268] width 211 height 16
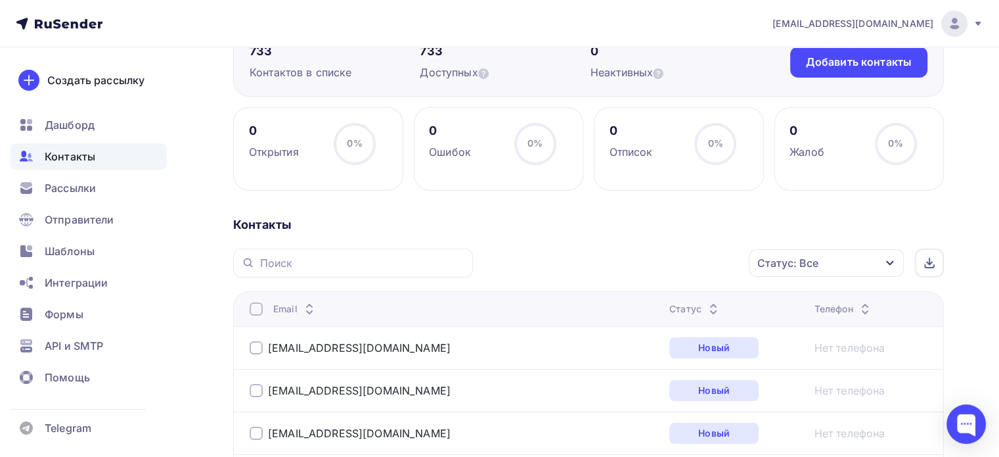
scroll to position [384, 0]
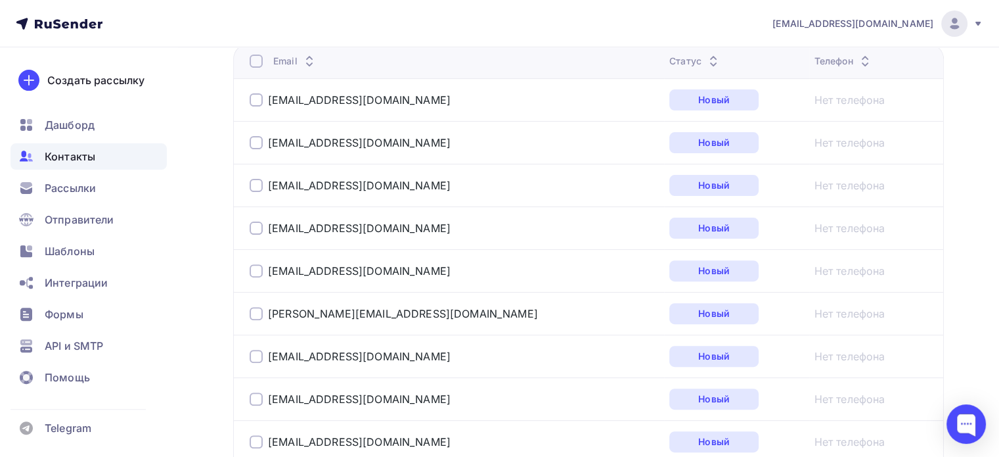
click at [254, 58] on div at bounding box center [256, 61] width 13 height 13
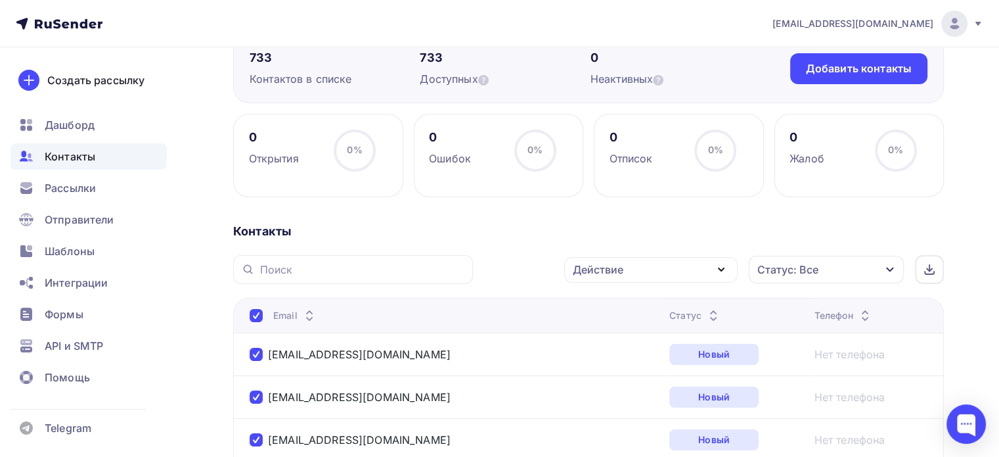
scroll to position [122, 0]
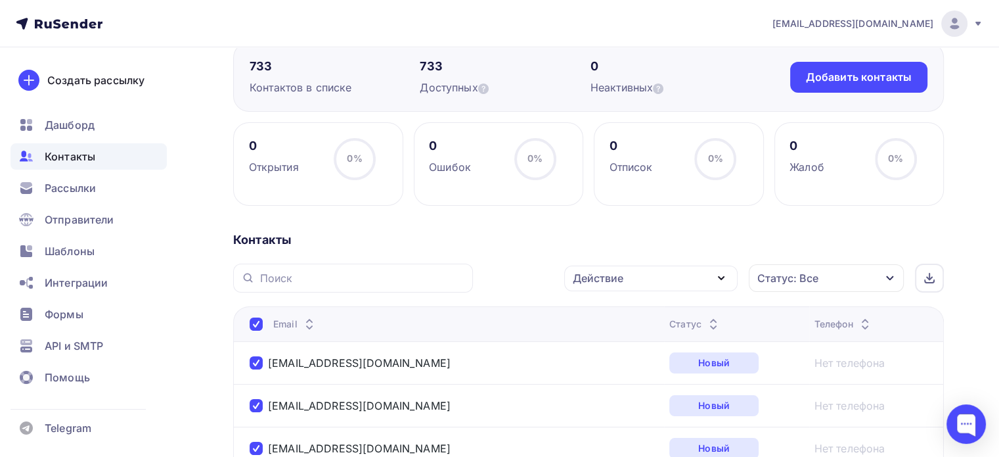
click at [647, 288] on div "Действие" at bounding box center [650, 278] width 173 height 26
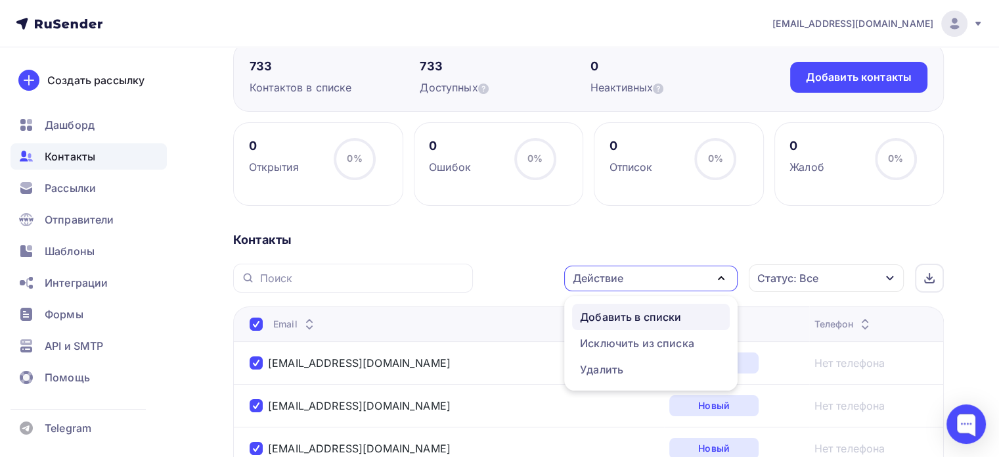
click at [634, 323] on div "Добавить в списки" at bounding box center [630, 317] width 101 height 16
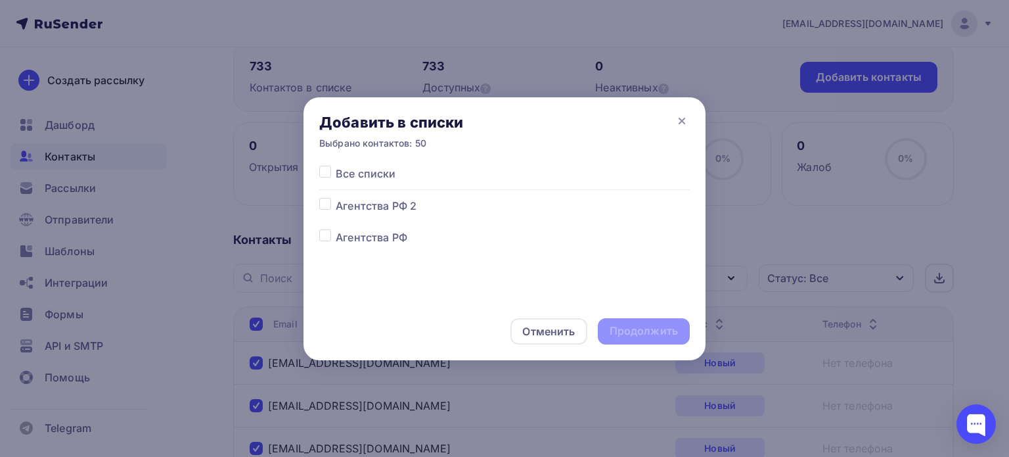
click at [336, 198] on label at bounding box center [336, 198] width 0 height 0
click at [329, 207] on input "checkbox" at bounding box center [325, 204] width 12 height 12
checkbox input "true"
click at [631, 332] on div "Продолжить" at bounding box center [644, 330] width 68 height 15
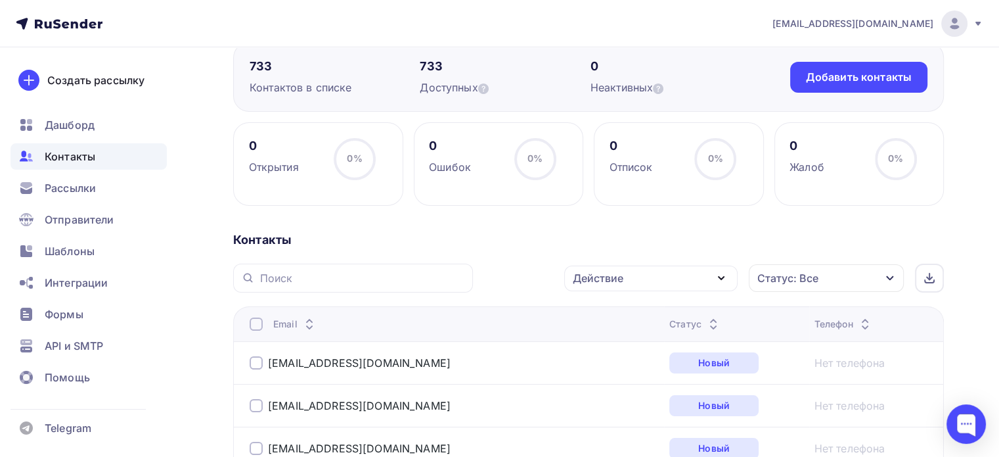
click at [255, 320] on div at bounding box center [256, 323] width 13 height 13
click at [255, 325] on div at bounding box center [256, 323] width 13 height 13
click at [625, 277] on div "Действие" at bounding box center [650, 278] width 173 height 26
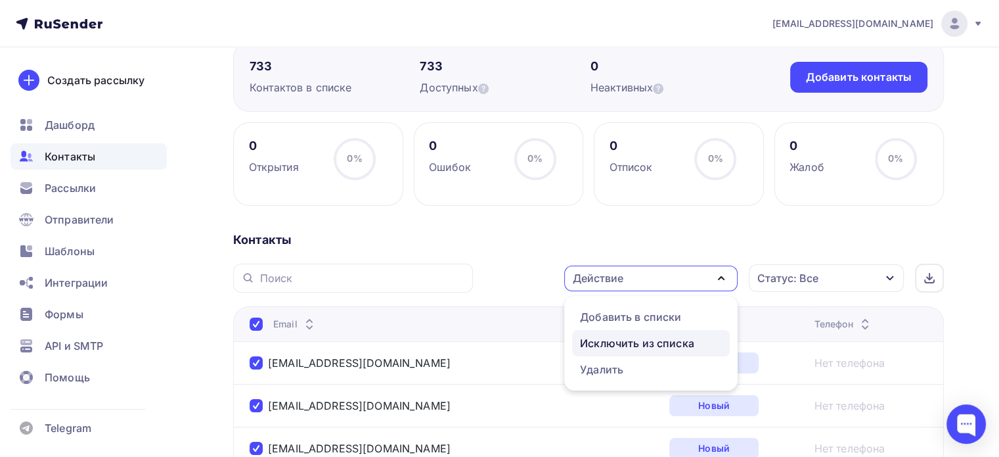
click at [599, 344] on div "Исключить из списка" at bounding box center [637, 343] width 114 height 16
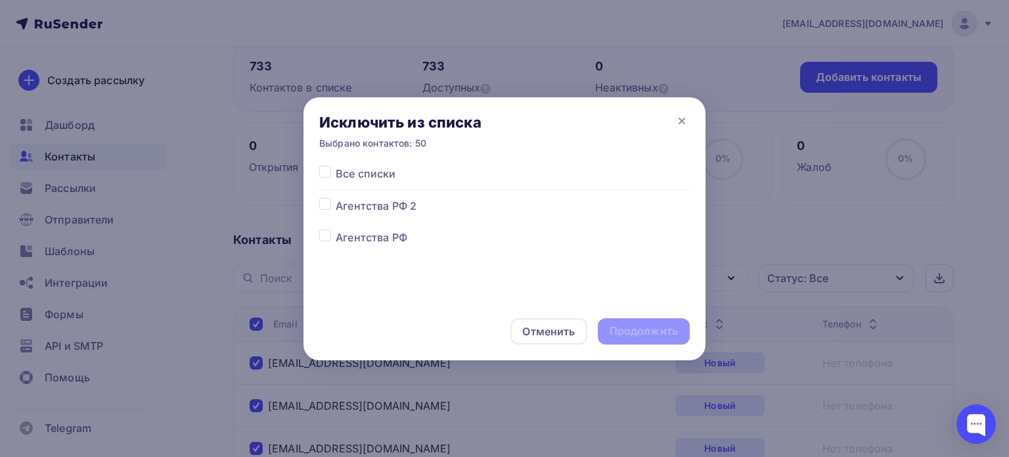
click at [336, 229] on label at bounding box center [336, 229] width 0 height 0
click at [321, 234] on input "checkbox" at bounding box center [325, 235] width 12 height 12
checkbox input "true"
click at [668, 323] on div "Продолжить" at bounding box center [644, 330] width 68 height 15
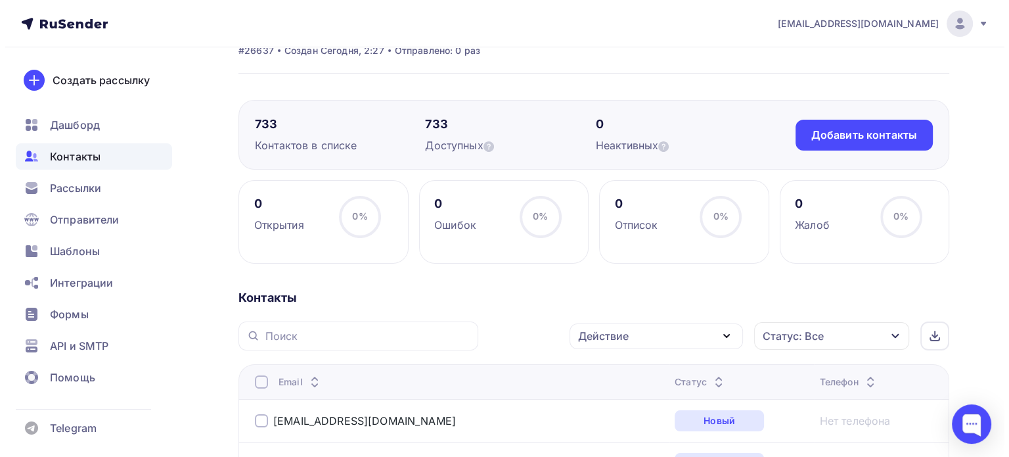
scroll to position [0, 0]
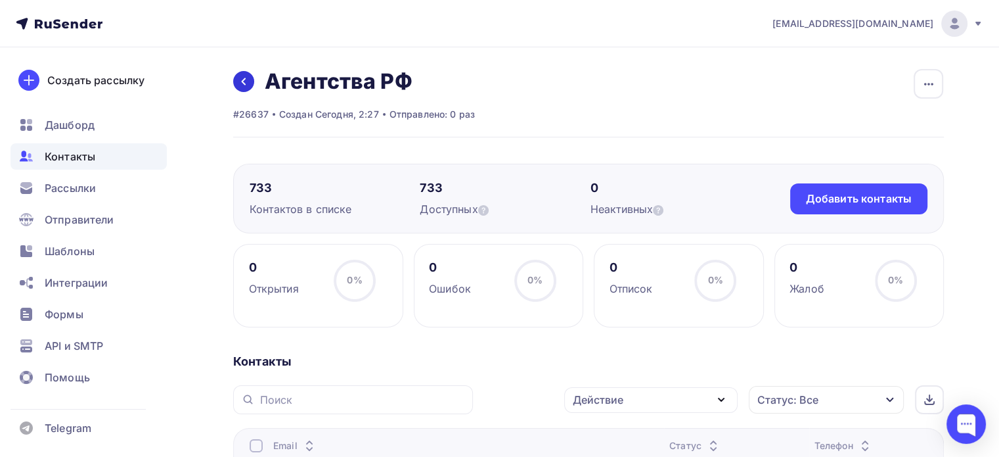
click at [249, 80] on link at bounding box center [243, 81] width 21 height 21
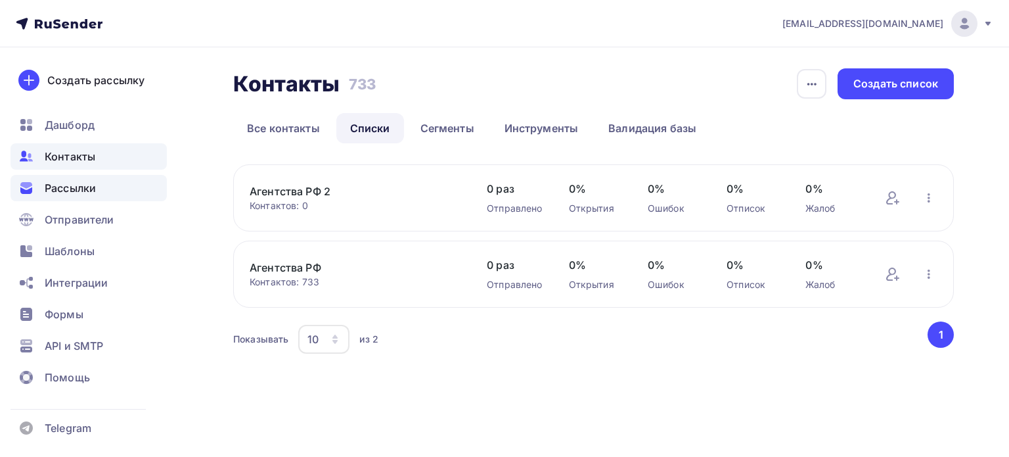
click at [74, 187] on span "Рассылки" at bounding box center [70, 188] width 51 height 16
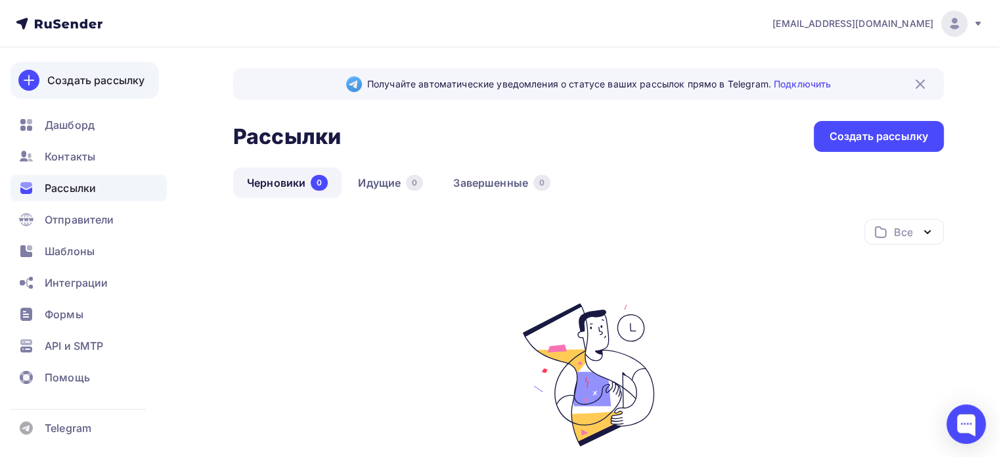
click at [30, 78] on icon at bounding box center [29, 80] width 16 height 16
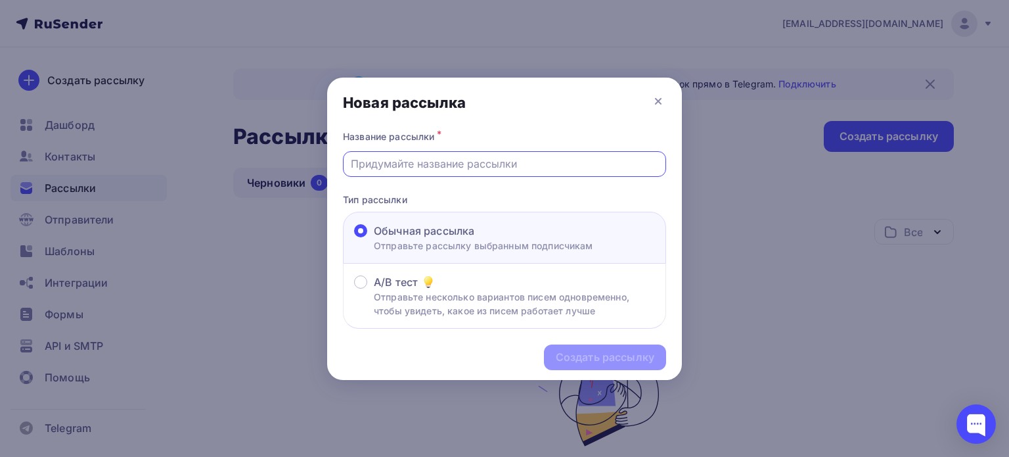
click at [450, 156] on input "text" at bounding box center [505, 164] width 308 height 16
type input "УТП для агентств РФ по настройке рекламы и [GEOGRAPHIC_DATA]"
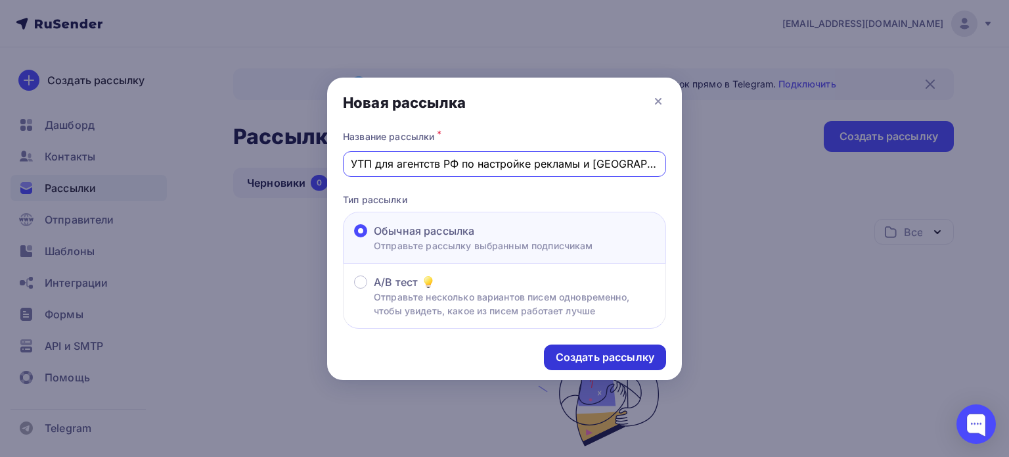
click at [630, 351] on div "Создать рассылку" at bounding box center [605, 357] width 99 height 15
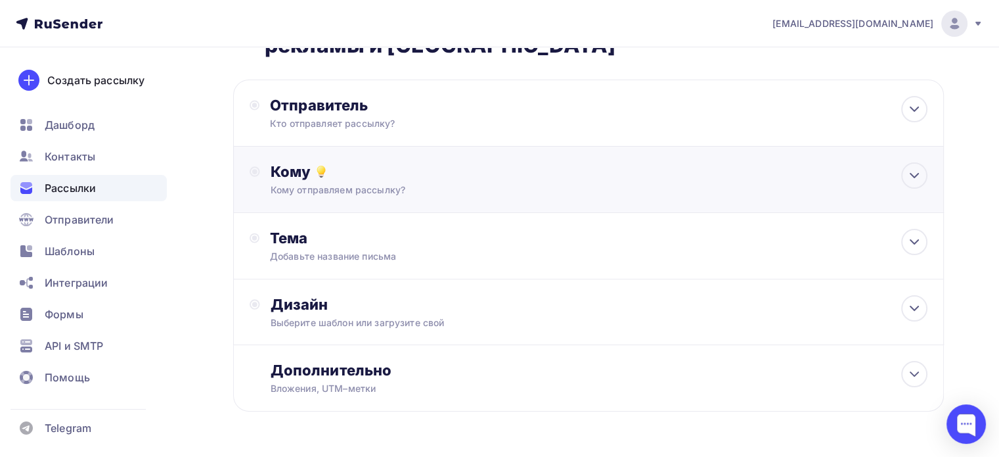
scroll to position [66, 0]
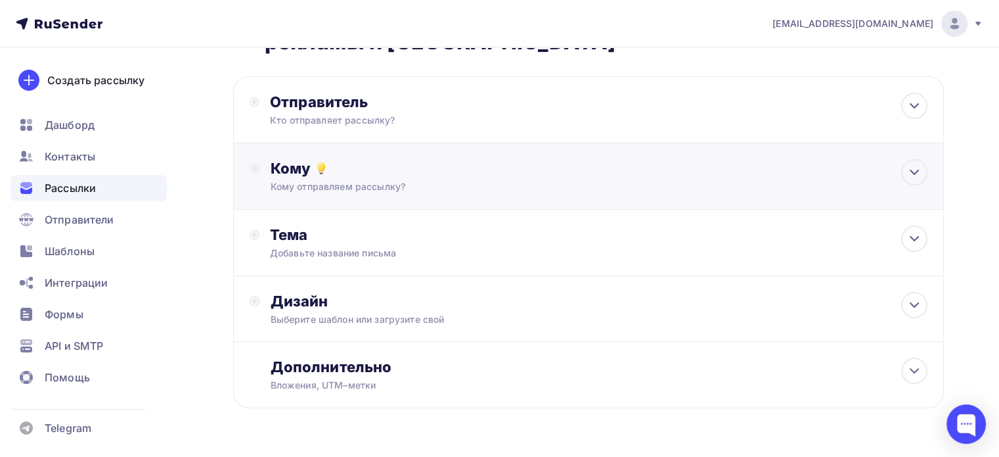
click at [369, 180] on div "Кому отправляем рассылку?" at bounding box center [566, 186] width 591 height 13
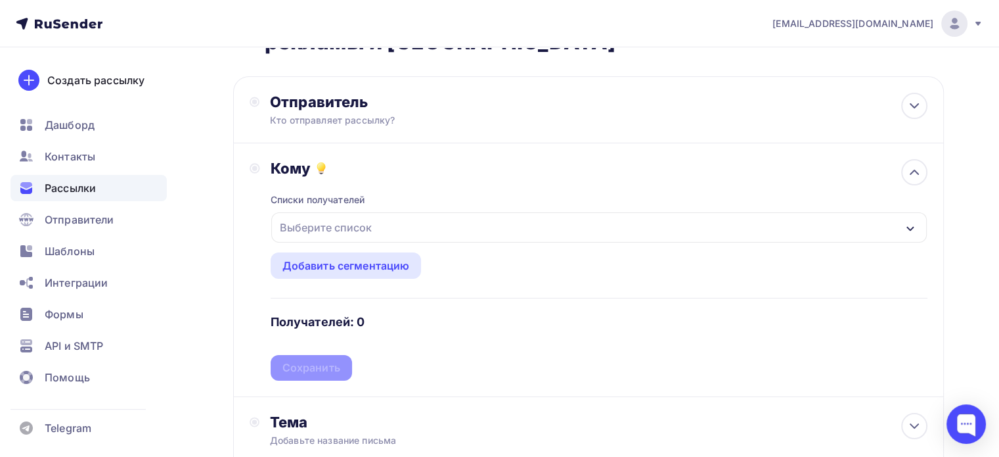
click at [345, 221] on div "Выберите список" at bounding box center [326, 228] width 103 height 24
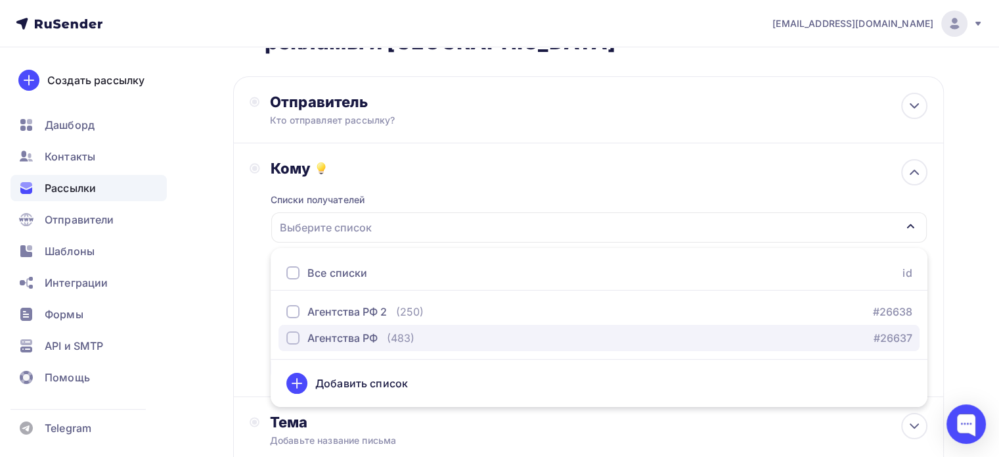
click at [336, 331] on div "Агентства РФ" at bounding box center [343, 338] width 70 height 16
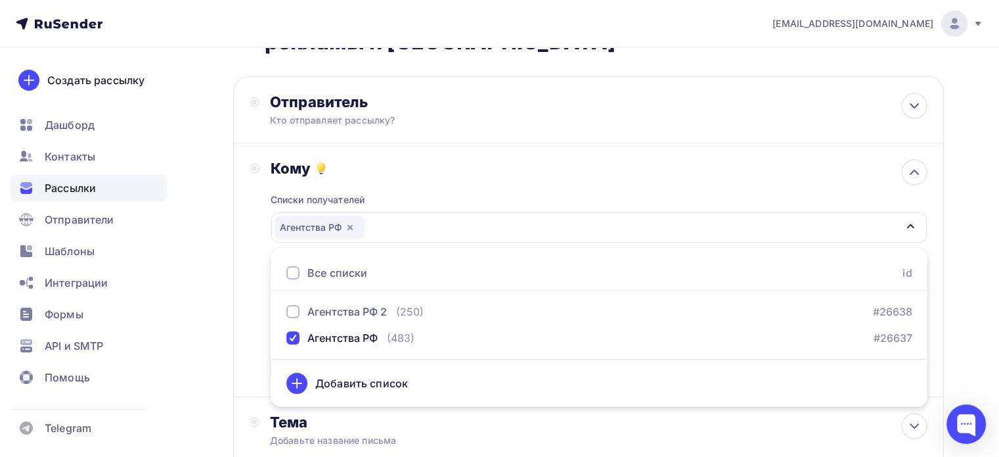
click at [256, 312] on div "Кому Списки получателей Агентства РФ Все списки id Агентства РФ 2 (250) #26638 …" at bounding box center [589, 269] width 678 height 221
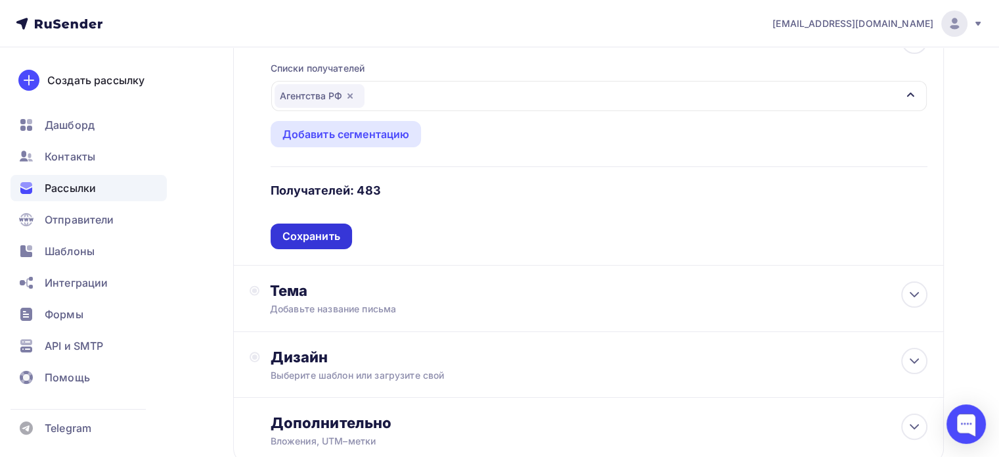
click at [313, 233] on div "Сохранить" at bounding box center [312, 236] width 58 height 15
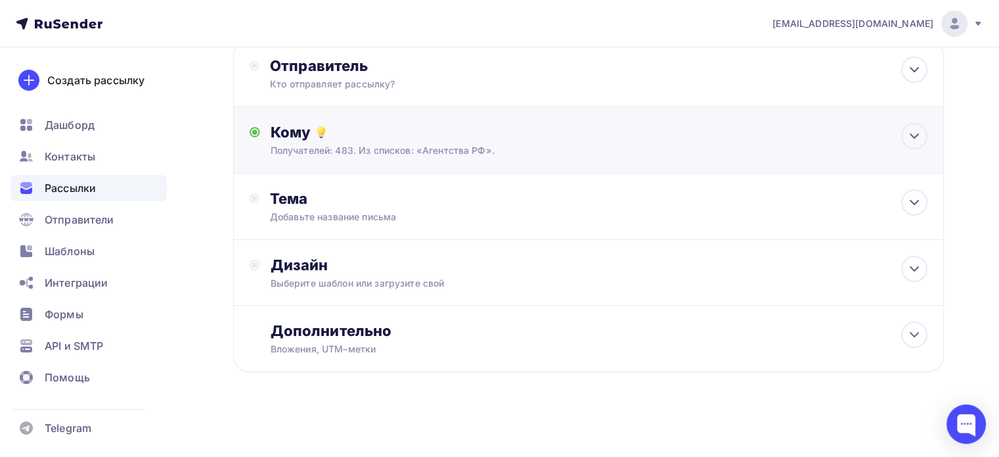
scroll to position [101, 0]
click at [375, 215] on div "Добавьте название письма" at bounding box center [387, 218] width 234 height 13
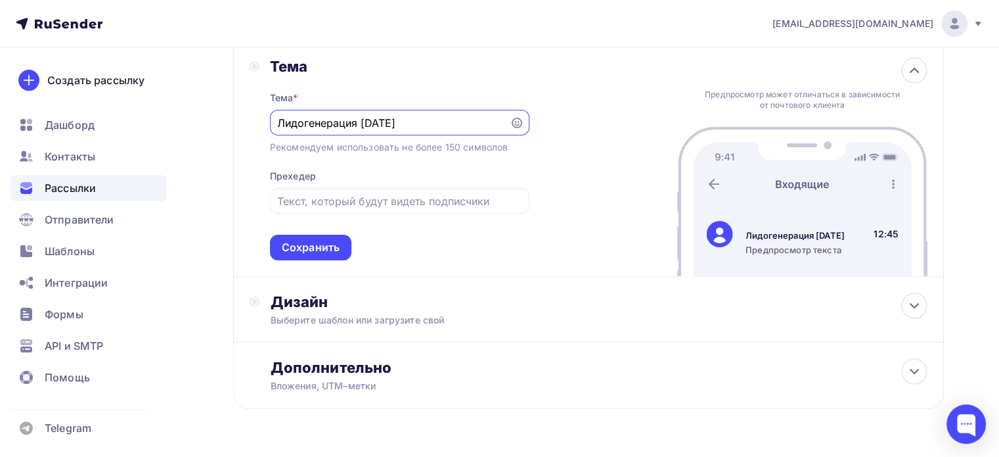
scroll to position [138, 0]
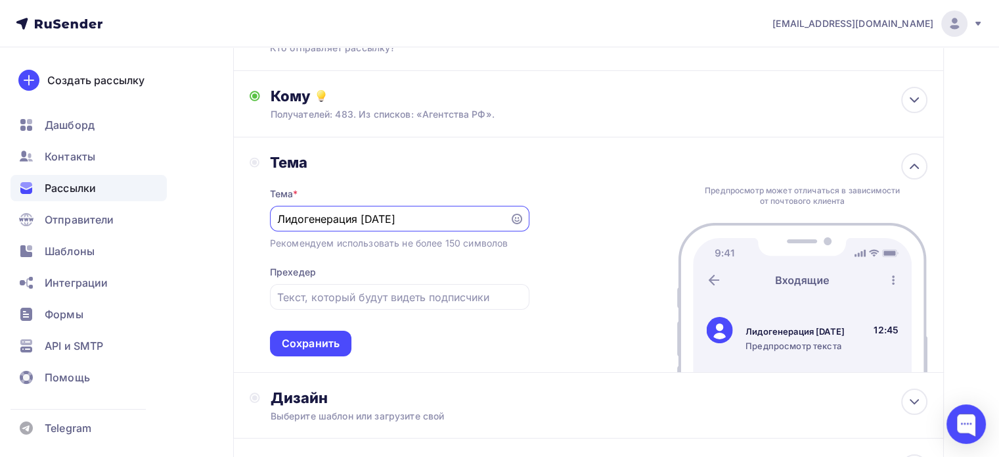
type input "Лидогенерация"
type input "[PERSON_NAME]"
type input "ЛИДОГЕНЕРАЦИЯ В НЕДВИЖИМОСТИ В 2025"
click at [319, 296] on input "text" at bounding box center [399, 297] width 244 height 16
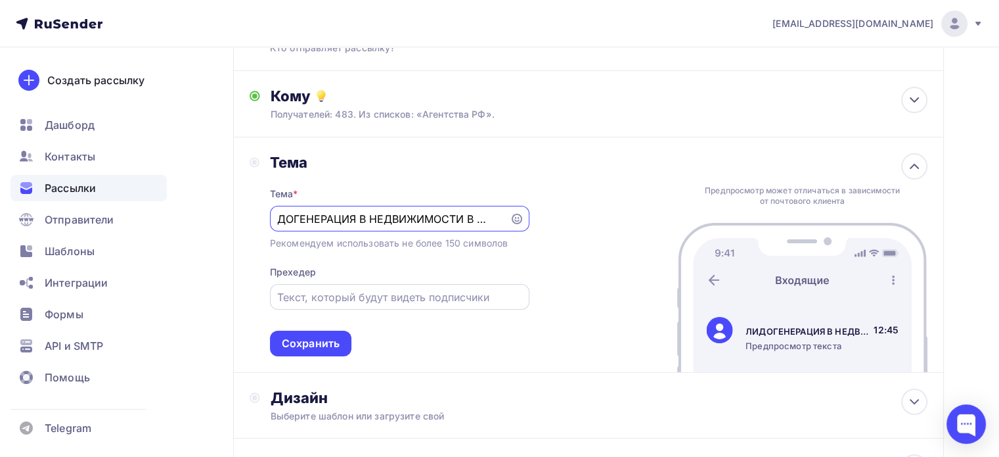
scroll to position [0, 0]
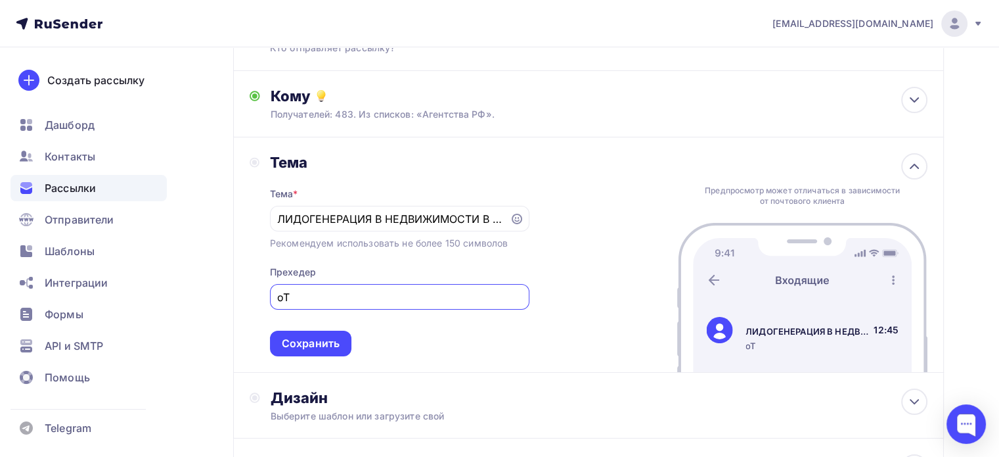
type input "о"
type input "Луч"
type input "Откуда"
type input "Г"
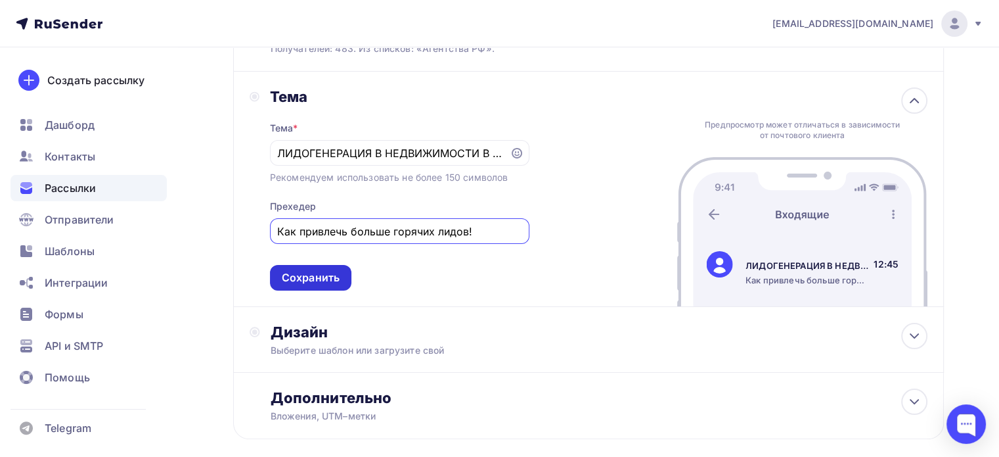
type input "Как привлечь больше горячих лидов!"
click at [307, 265] on div "Сохранить" at bounding box center [310, 278] width 81 height 26
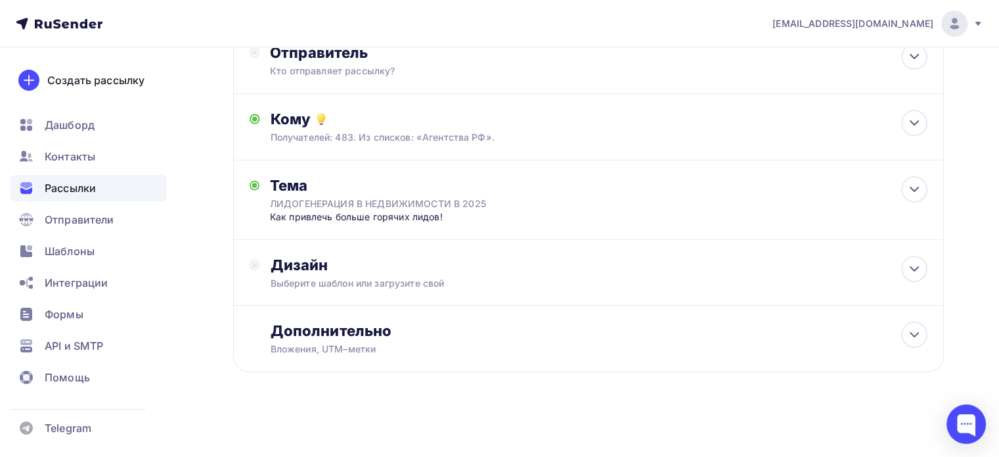
scroll to position [114, 0]
click at [388, 269] on div "Дизайн" at bounding box center [599, 265] width 657 height 18
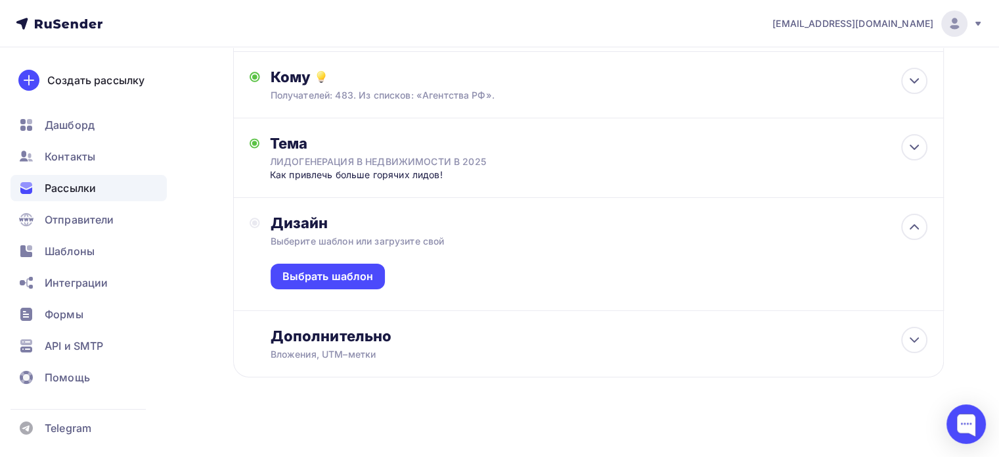
scroll to position [161, 0]
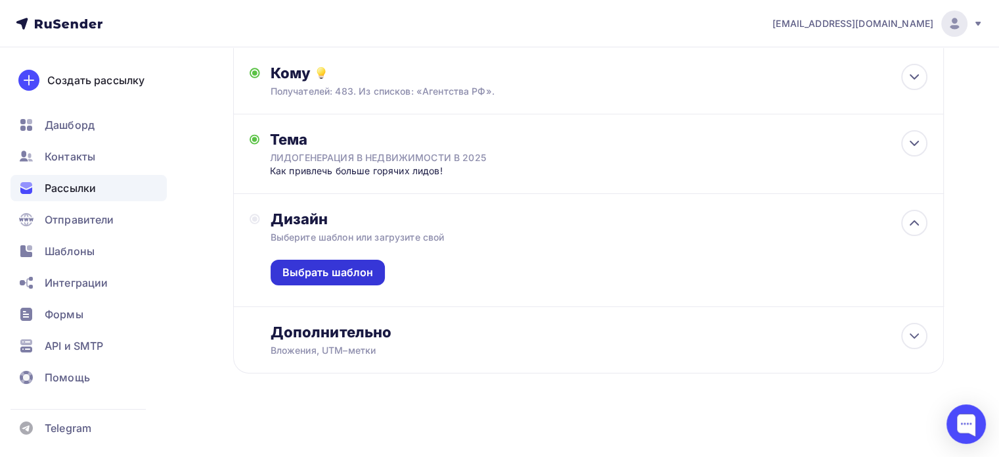
click at [365, 273] on div "Выбрать шаблон" at bounding box center [328, 272] width 91 height 15
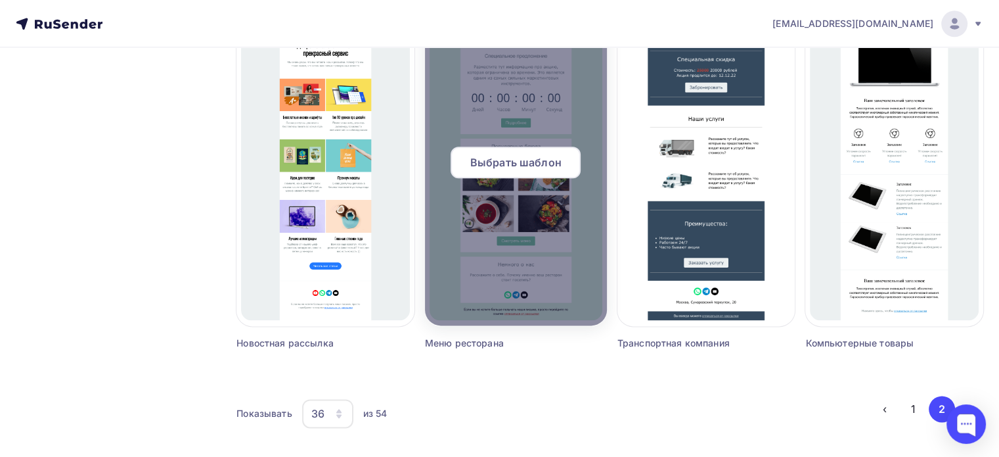
scroll to position [1611, 0]
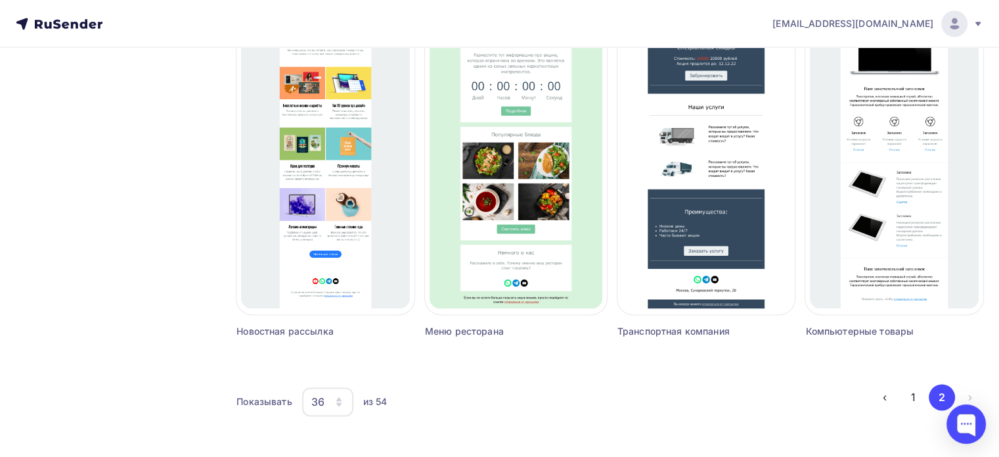
click at [316, 399] on div "36" at bounding box center [317, 402] width 13 height 16
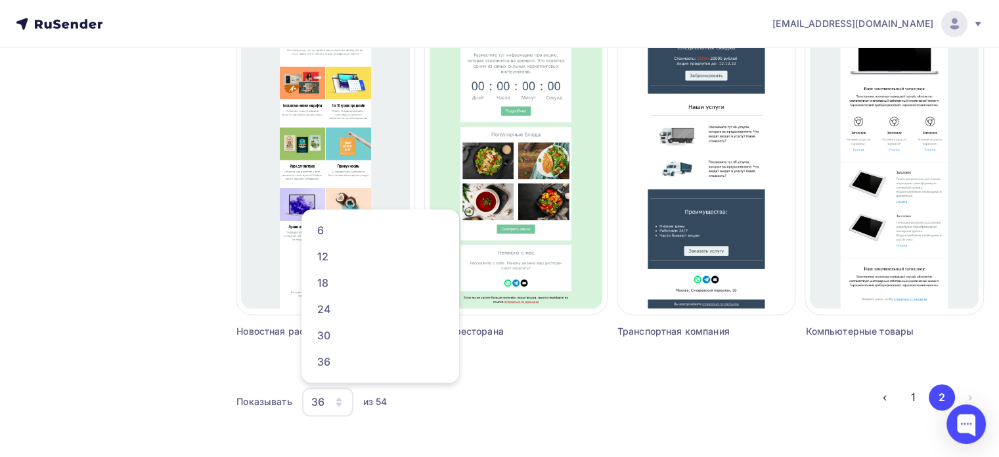
drag, startPoint x: 552, startPoint y: 400, endPoint x: 559, endPoint y: 398, distance: 7.5
click at [552, 399] on div "Показывать 36 6 12 18 24 30 36 из 54" at bounding box center [554, 401] width 635 height 30
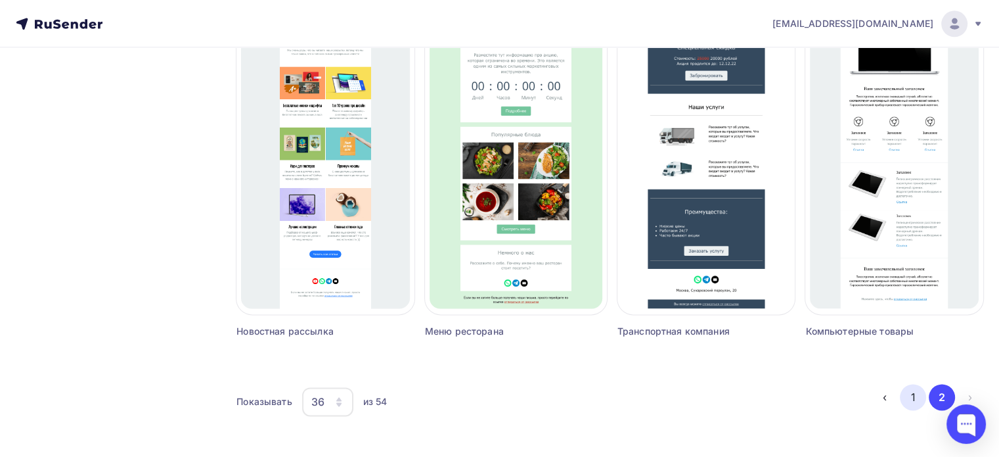
click at [917, 392] on button "1" at bounding box center [913, 397] width 26 height 26
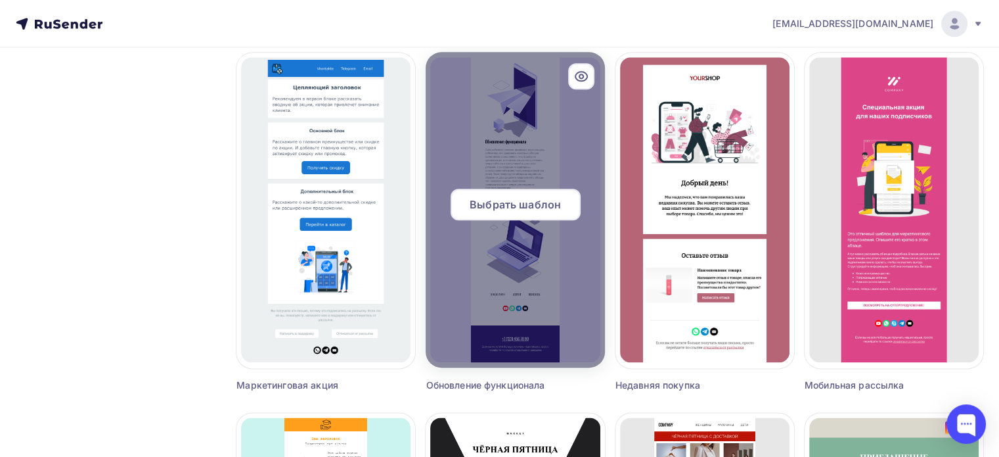
scroll to position [1540, 0]
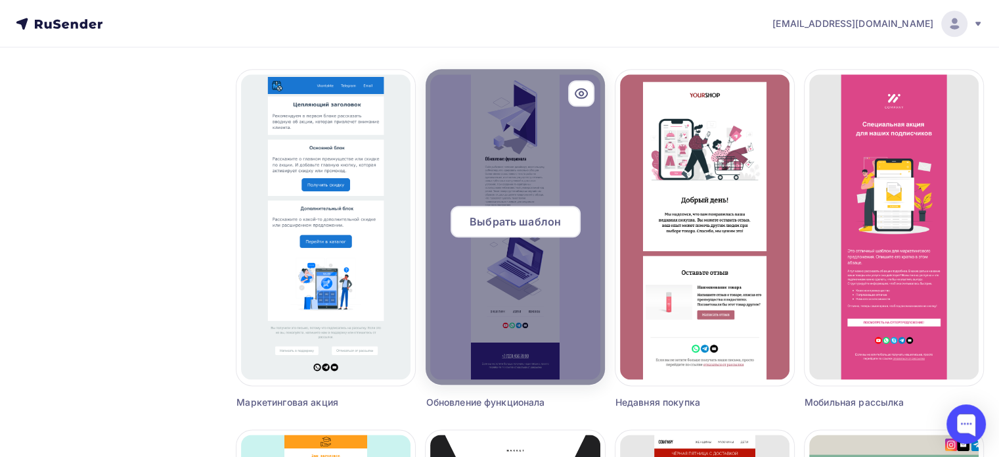
click at [526, 219] on span "Выбрать шаблон" at bounding box center [515, 222] width 91 height 16
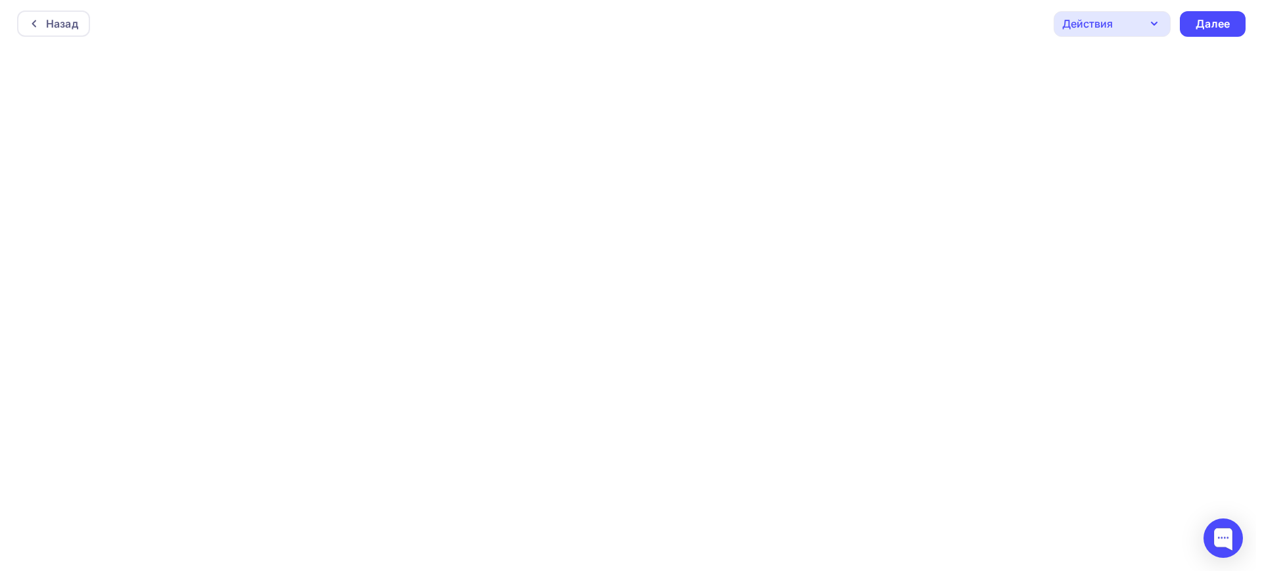
scroll to position [3, 0]
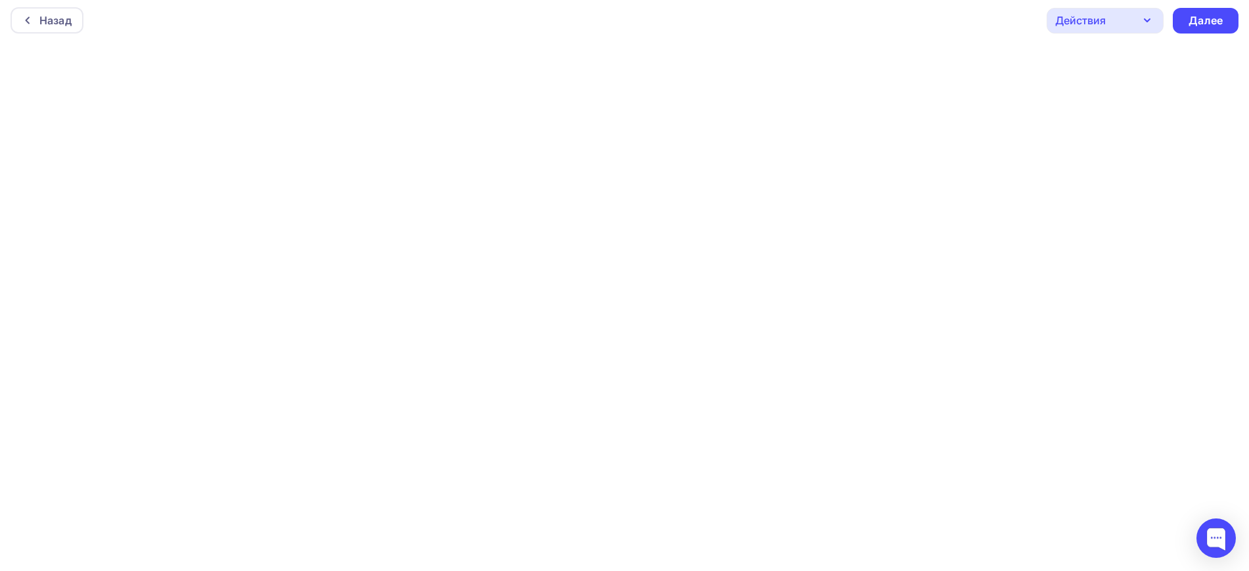
click at [1009, 20] on div "Действия" at bounding box center [1105, 21] width 117 height 26
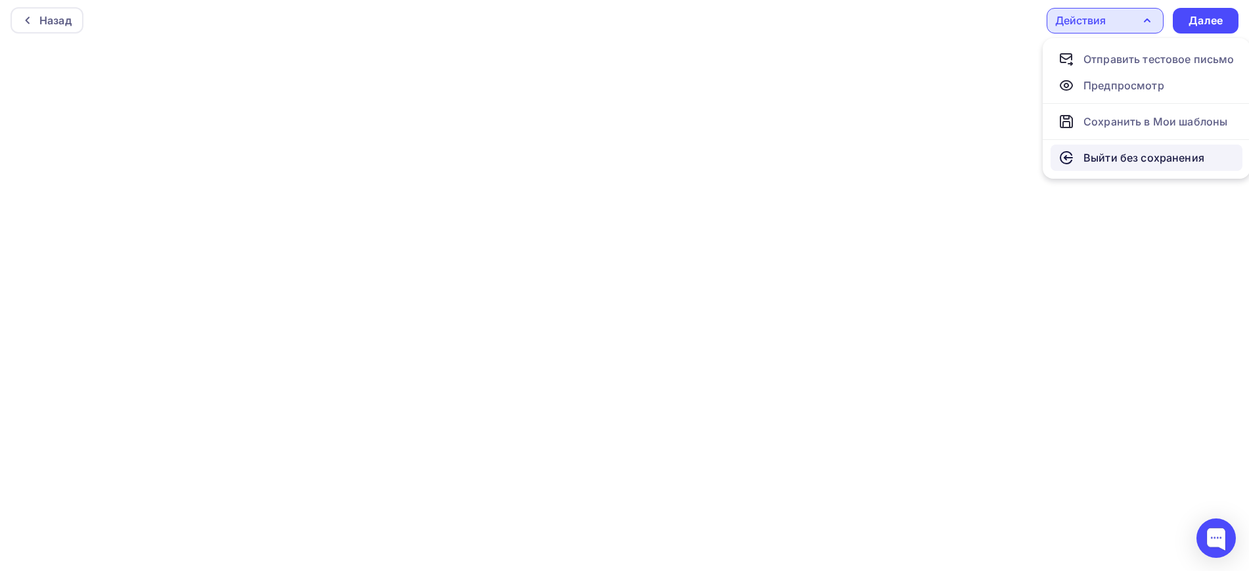
click at [1009, 150] on div "Выйти без сохранения" at bounding box center [1144, 158] width 121 height 16
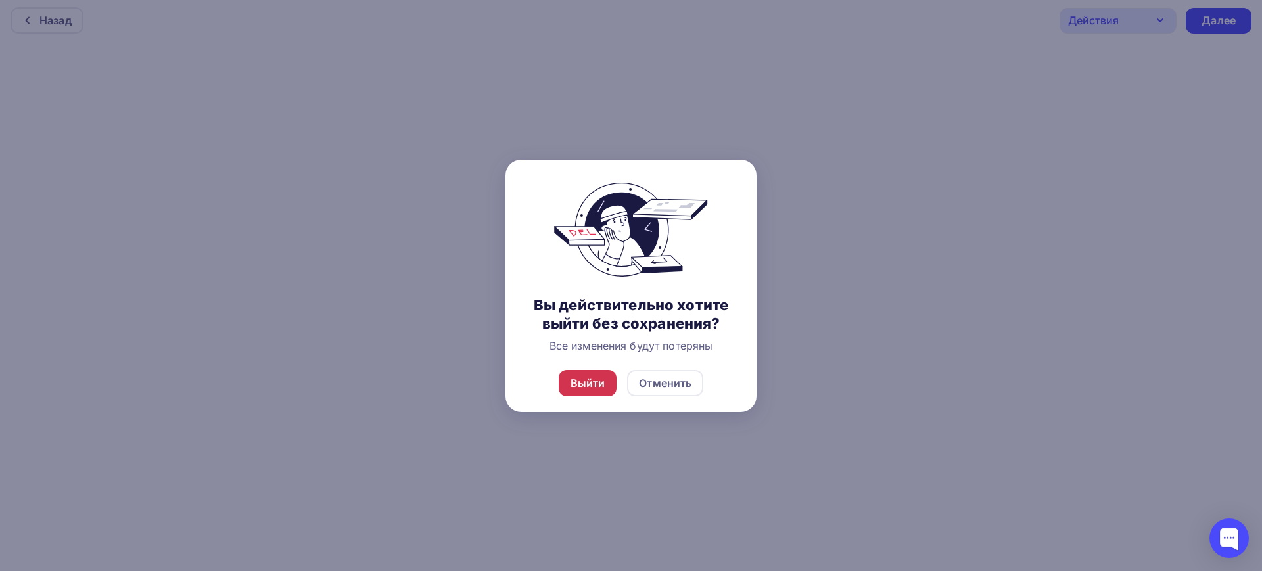
click at [572, 383] on div "Выйти" at bounding box center [587, 383] width 35 height 16
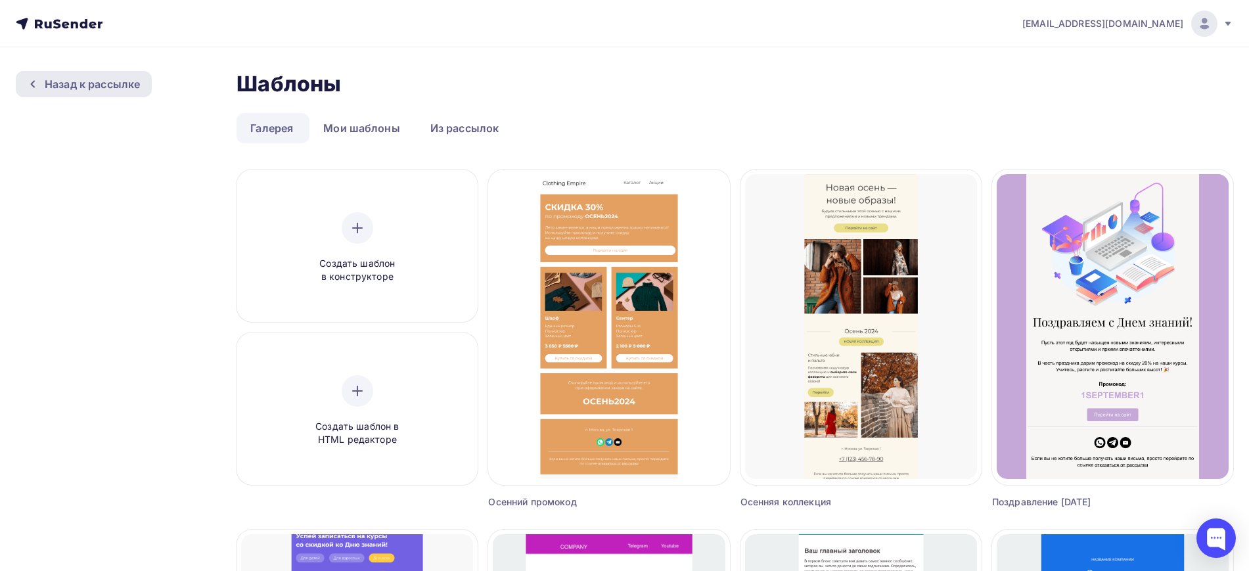
click at [58, 87] on div "Назад к рассылке" at bounding box center [92, 84] width 95 height 16
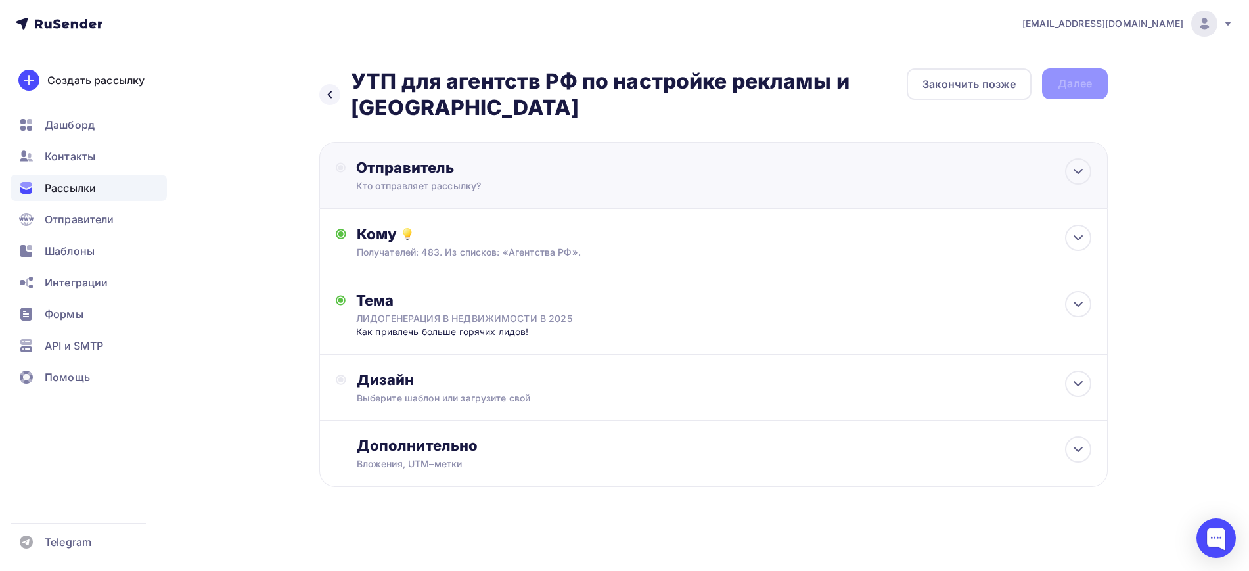
click at [545, 187] on div "Кто отправляет рассылку?" at bounding box center [484, 185] width 256 height 13
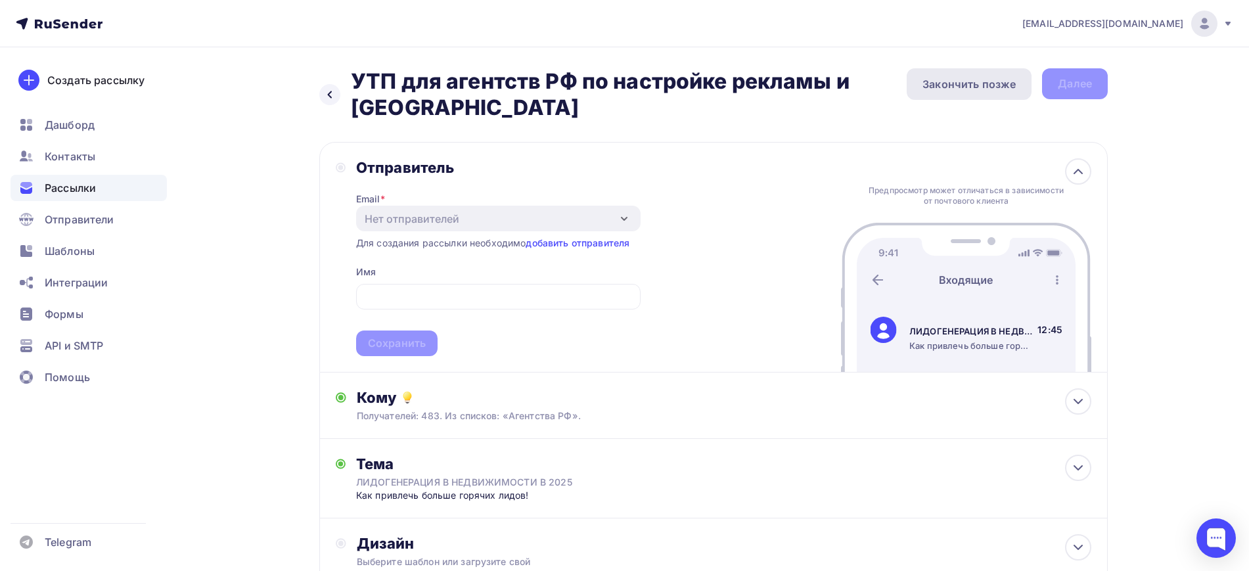
click at [961, 89] on div "Закончить позже" at bounding box center [969, 84] width 93 height 16
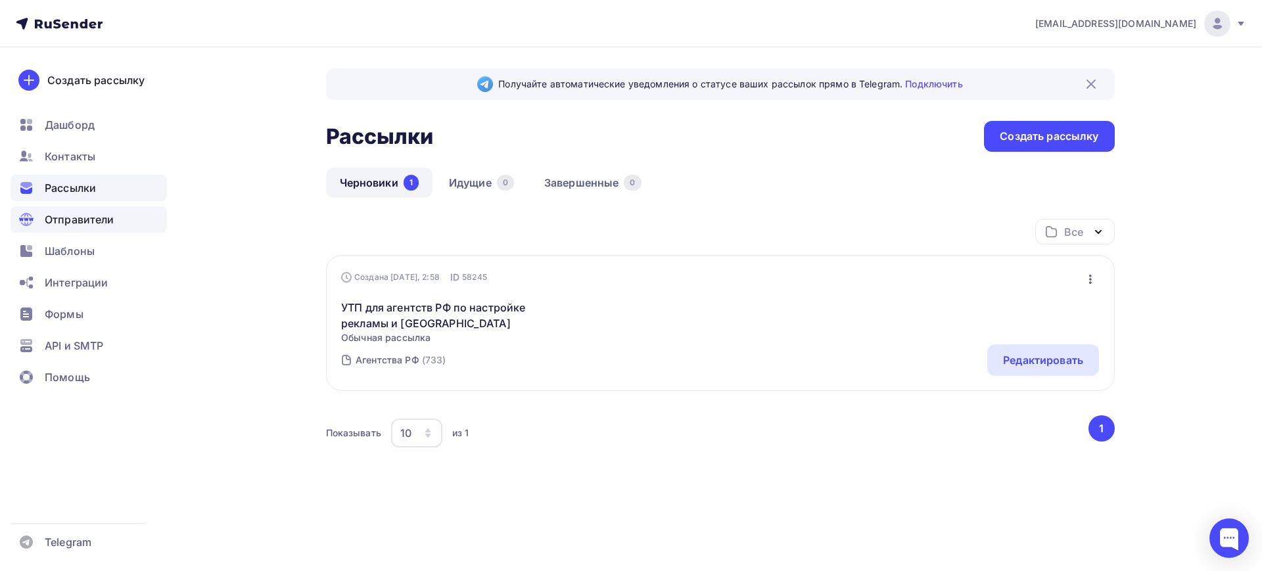
click at [77, 213] on span "Отправители" at bounding box center [80, 220] width 70 height 16
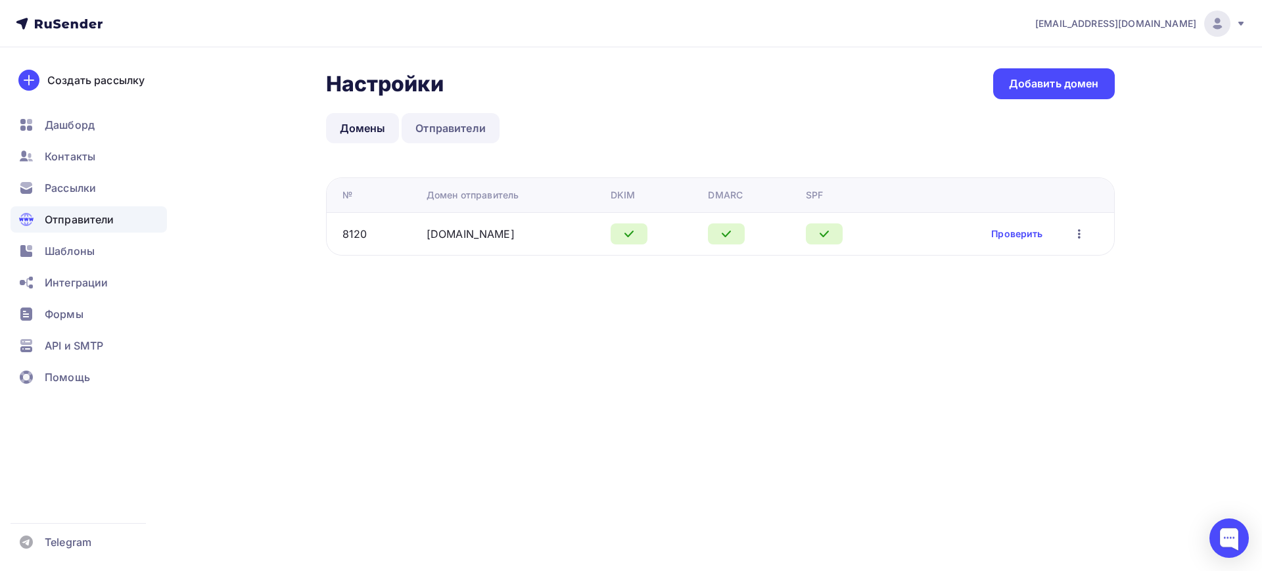
click at [444, 140] on link "Отправители" at bounding box center [450, 128] width 98 height 30
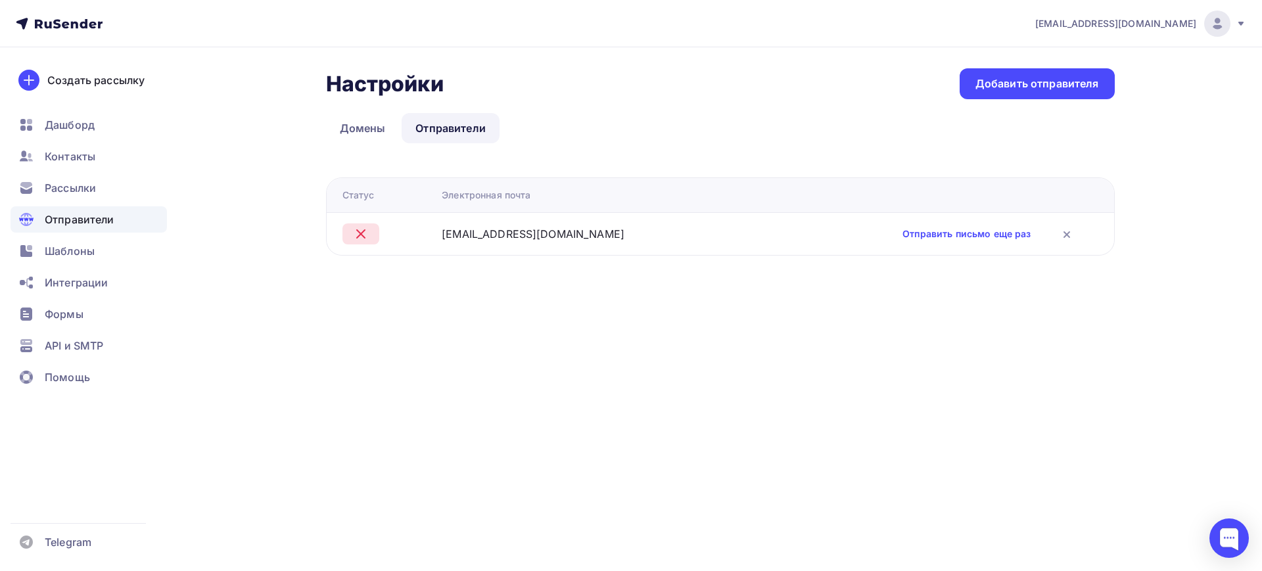
drag, startPoint x: 111, startPoint y: 21, endPoint x: 24, endPoint y: 23, distance: 86.8
click at [24, 23] on nav "[EMAIL_ADDRESS][DOMAIN_NAME] Аккаунт Тарифы Выйти Создать рассылку [GEOGRAPHIC_…" at bounding box center [631, 23] width 1262 height 47
drag, startPoint x: 102, startPoint y: 22, endPoint x: 65, endPoint y: 24, distance: 36.9
click at [65, 24] on nav "[EMAIL_ADDRESS][DOMAIN_NAME] Аккаунт Тарифы Выйти Создать рассылку [GEOGRAPHIC_…" at bounding box center [631, 23] width 1262 height 47
click at [930, 233] on link "Отправить письмо еще раз" at bounding box center [966, 233] width 128 height 13
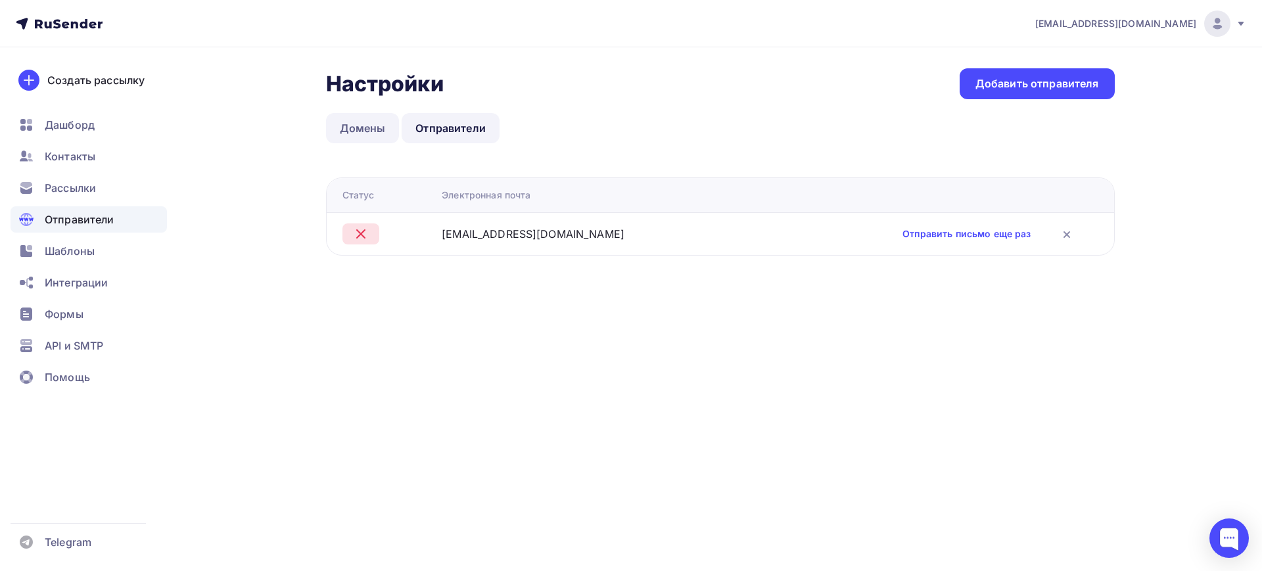
click at [337, 118] on link "Домены" at bounding box center [363, 128] width 74 height 30
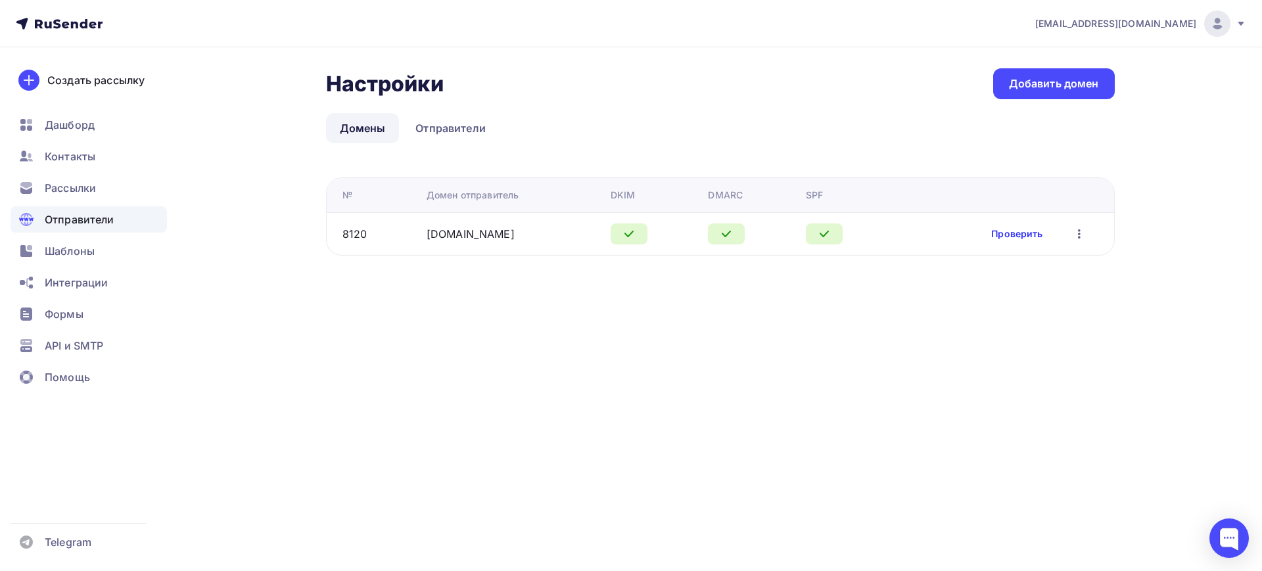
click at [1001, 231] on link "Проверить" at bounding box center [1016, 233] width 51 height 13
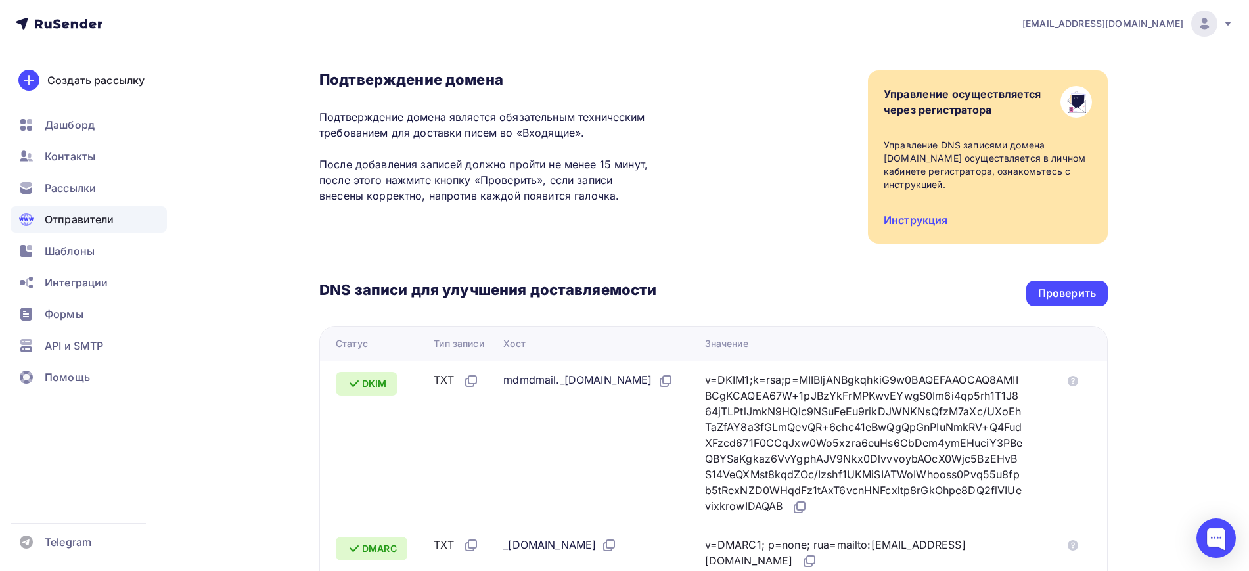
scroll to position [82, 0]
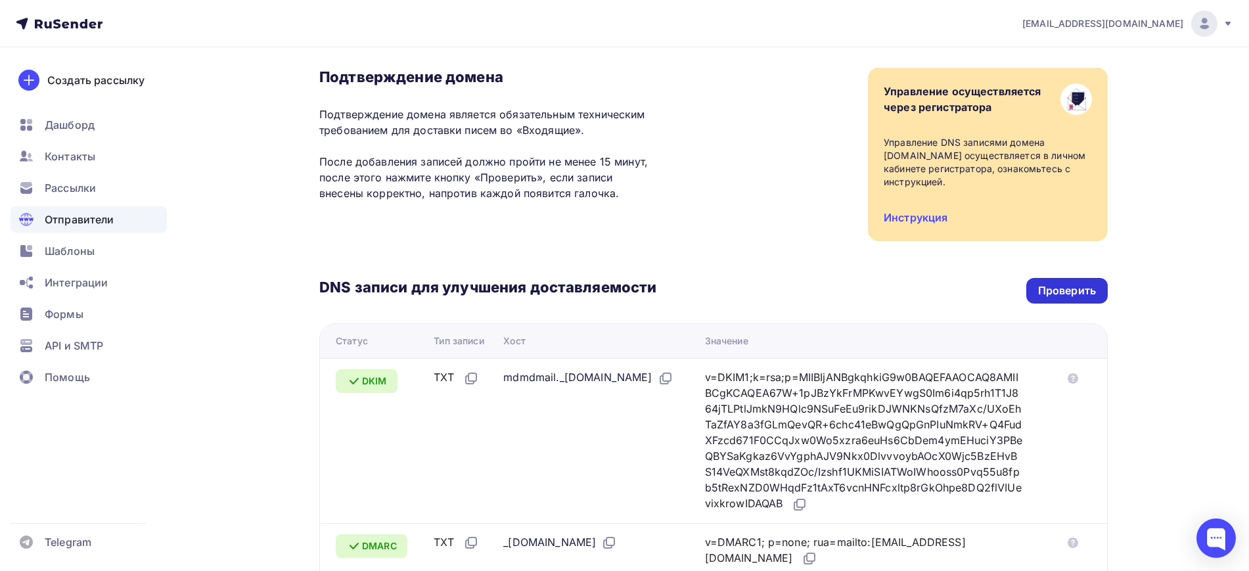
click at [1009, 293] on div "Проверить" at bounding box center [1067, 290] width 58 height 15
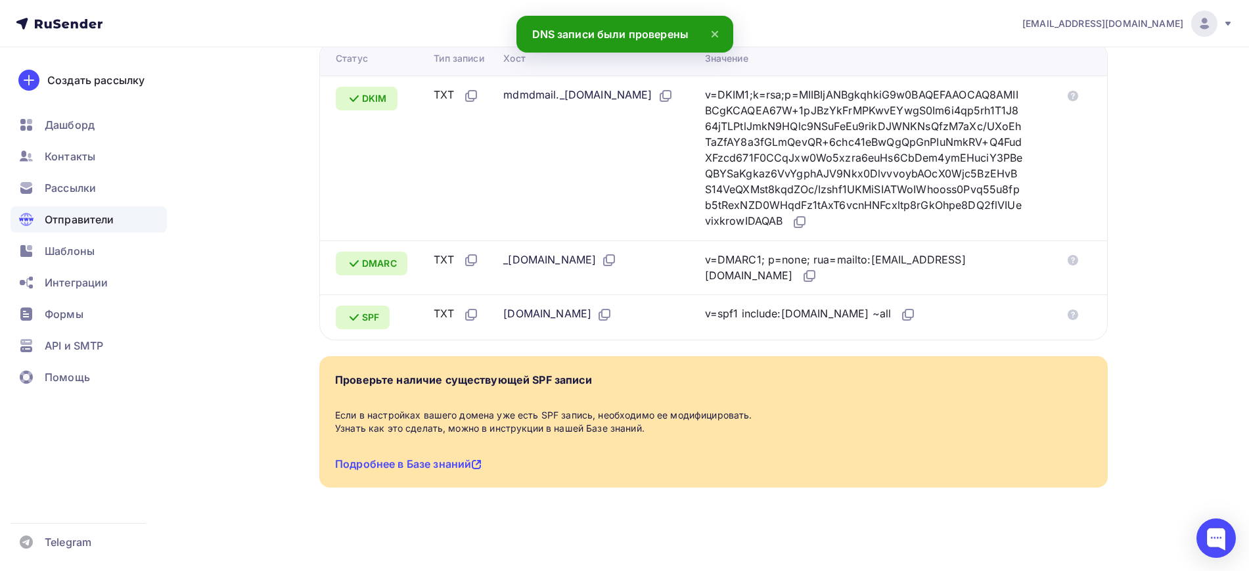
scroll to position [366, 0]
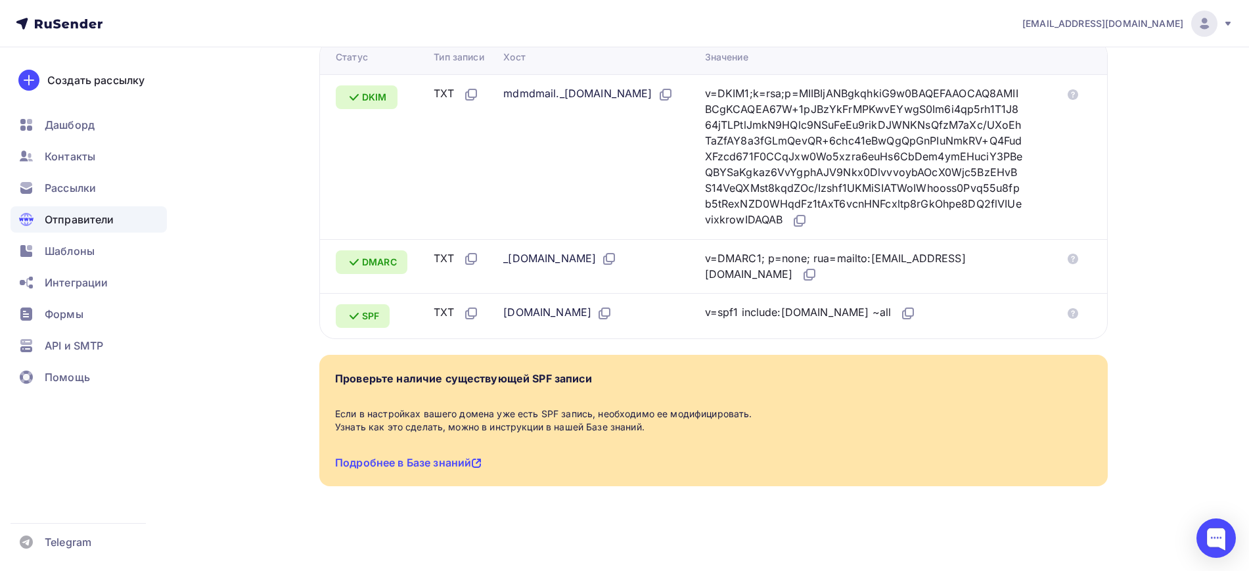
drag, startPoint x: 723, startPoint y: 311, endPoint x: 862, endPoint y: 311, distance: 139.3
click at [862, 311] on td "v=spf1 include:[DOMAIN_NAME] ~all" at bounding box center [878, 315] width 357 height 45
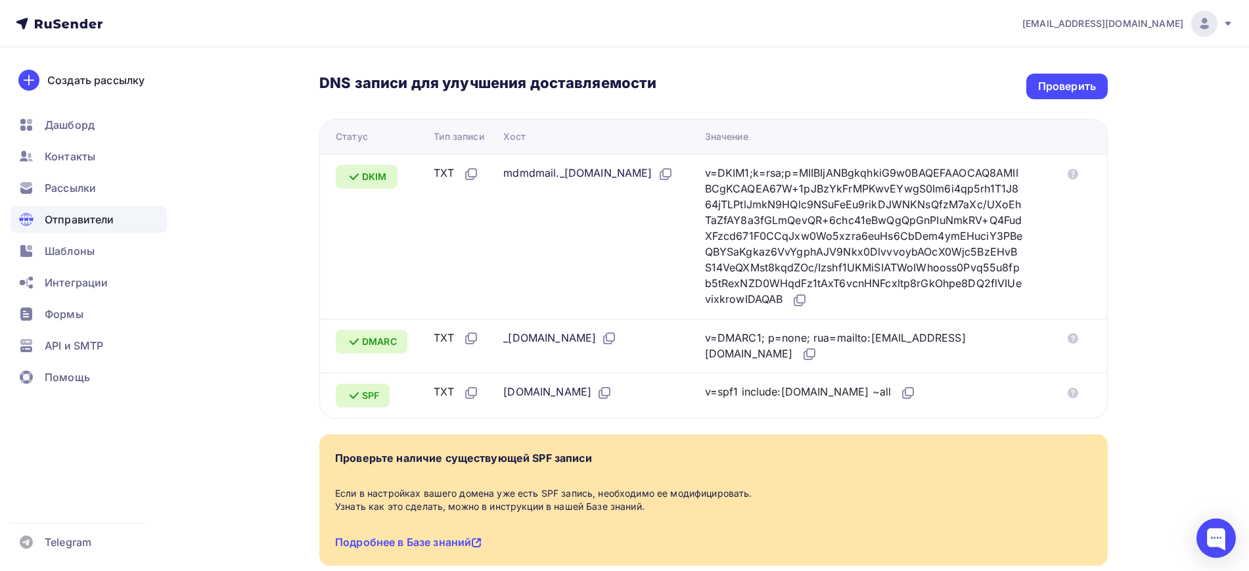
scroll to position [284, 0]
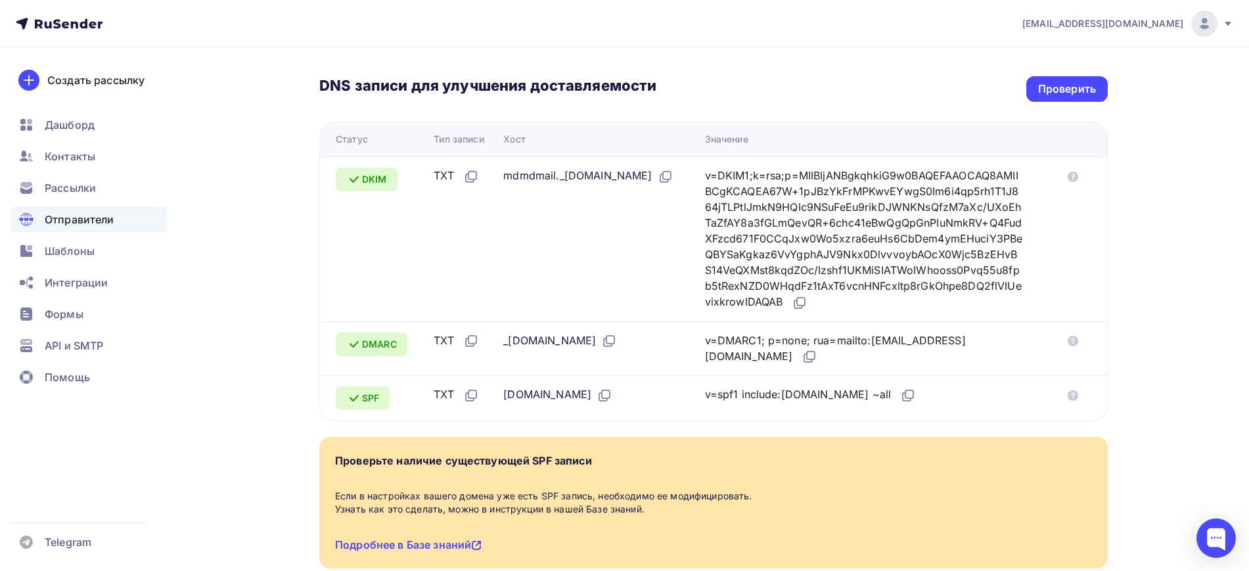
click at [634, 426] on div "Назад [DOMAIN_NAME] Подтвержден Подтверждение домена Подтверждение домена являе…" at bounding box center [713, 192] width 789 height 816
